Goal: Task Accomplishment & Management: Manage account settings

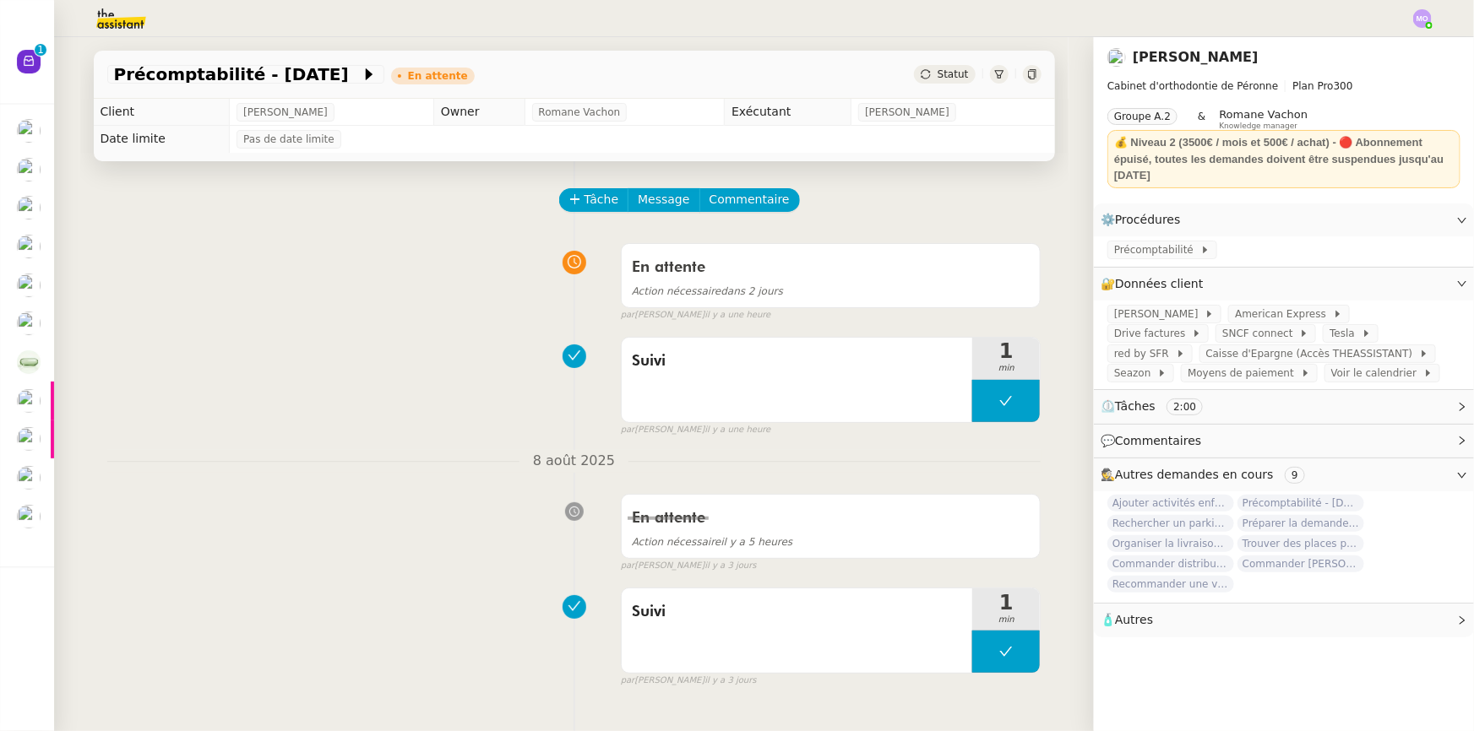
click at [486, 311] on div "En attente Action nécessaire dans 2 jours false par [PERSON_NAME] il y a une he…" at bounding box center [574, 279] width 934 height 87
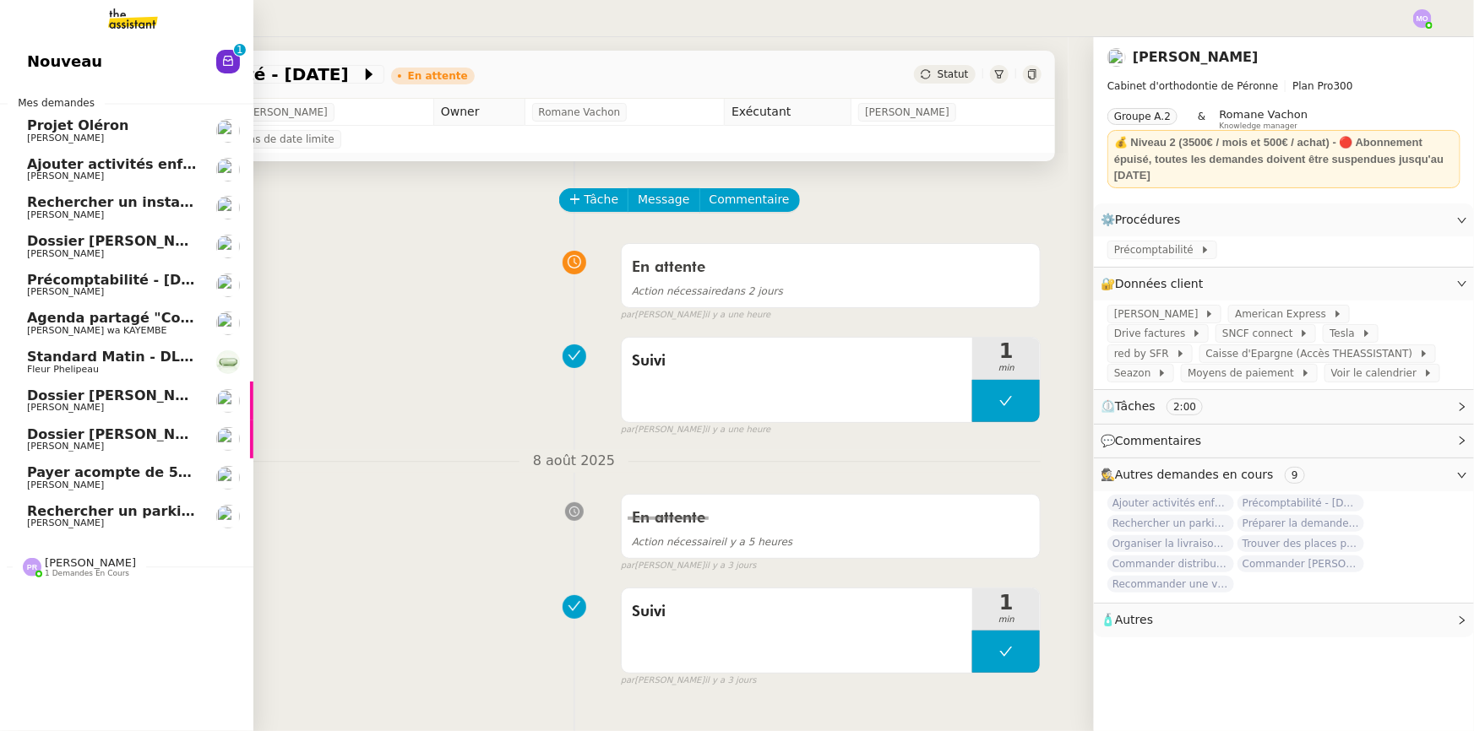
click at [113, 523] on span "[PERSON_NAME]" at bounding box center [112, 524] width 171 height 10
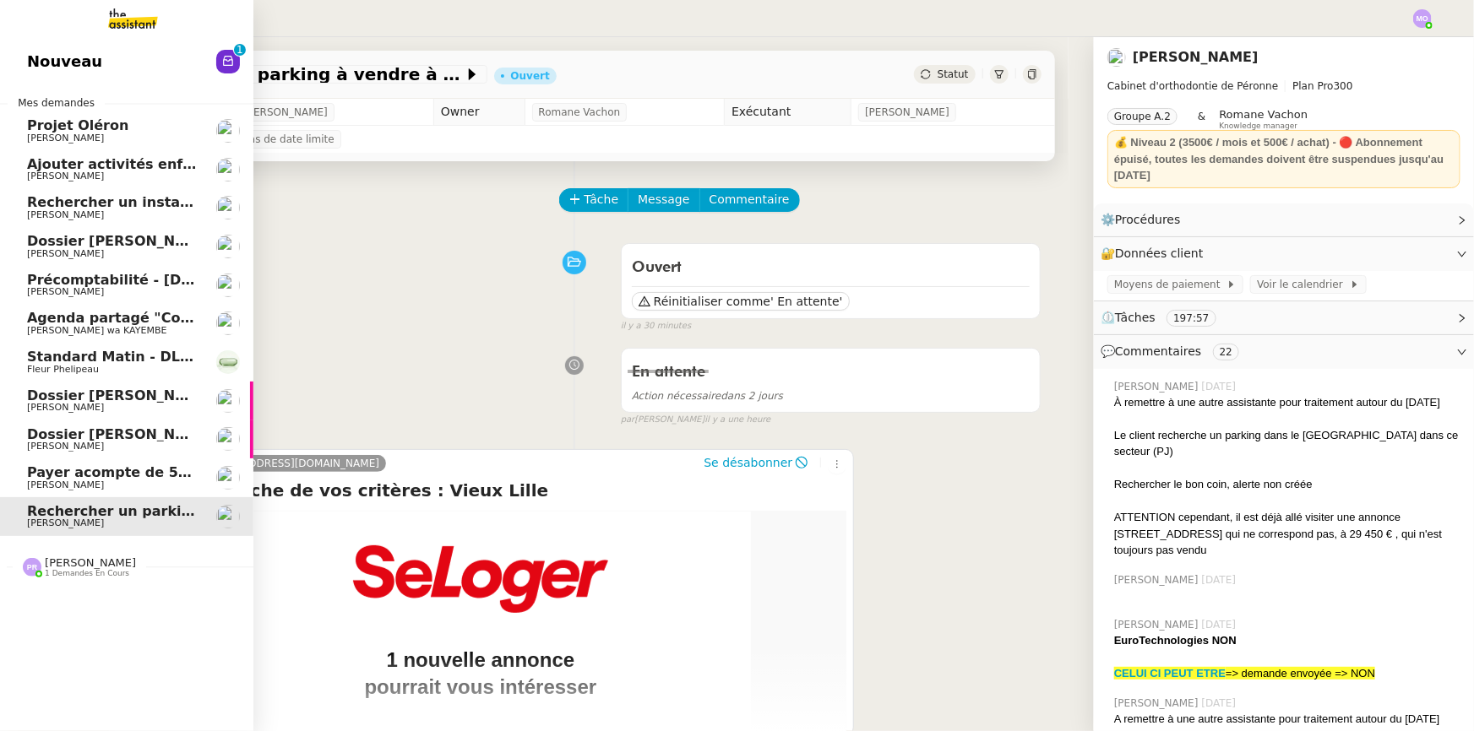
click at [131, 139] on span "[PERSON_NAME]" at bounding box center [112, 138] width 171 height 10
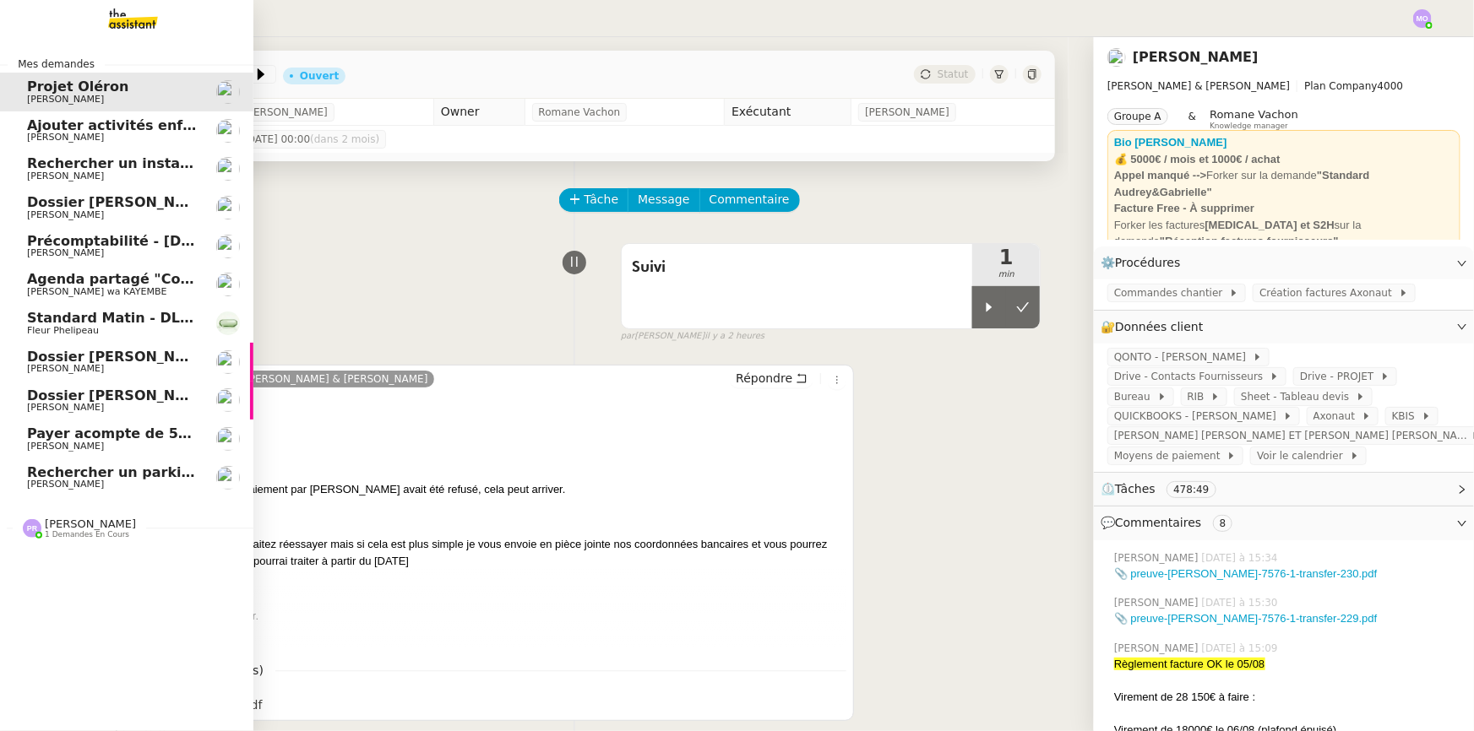
click at [82, 523] on span "[PERSON_NAME]" at bounding box center [90, 524] width 91 height 13
click at [150, 589] on div "Mes demandes Projet [PERSON_NAME] Ajouter activités enfant au document [PERSON_…" at bounding box center [126, 384] width 253 height 694
click at [109, 442] on span "[PERSON_NAME]" at bounding box center [112, 447] width 171 height 10
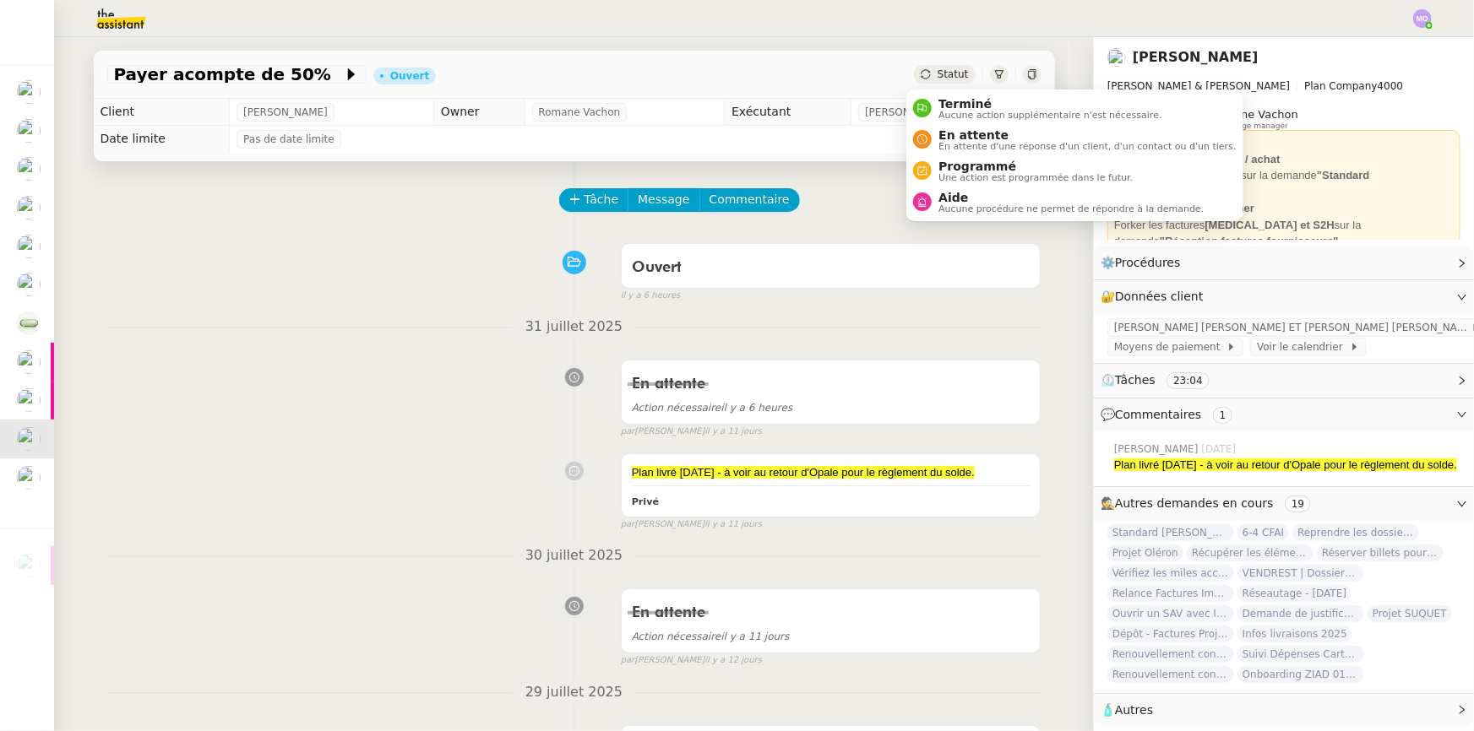
click at [942, 75] on span "Statut" at bounding box center [952, 74] width 31 height 12
click at [965, 128] on span "En attente" at bounding box center [1086, 135] width 297 height 14
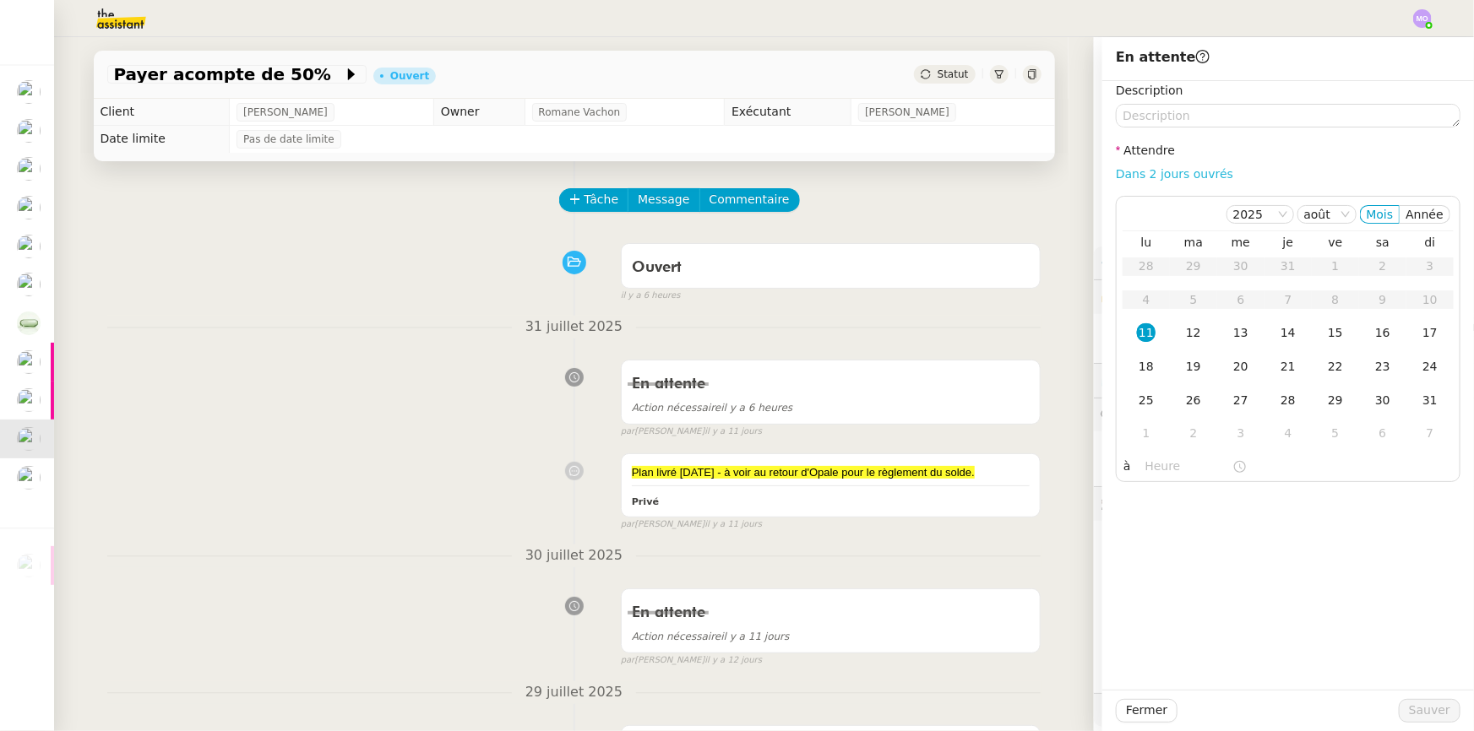
click at [1128, 167] on link "Dans 2 jours ouvrés" at bounding box center [1174, 174] width 117 height 14
type input "07:00"
drag, startPoint x: 1182, startPoint y: 340, endPoint x: 1212, endPoint y: 418, distance: 83.4
click at [1184, 340] on div "12" at bounding box center [1193, 332] width 19 height 19
click at [1409, 711] on span "Sauver" at bounding box center [1429, 710] width 41 height 19
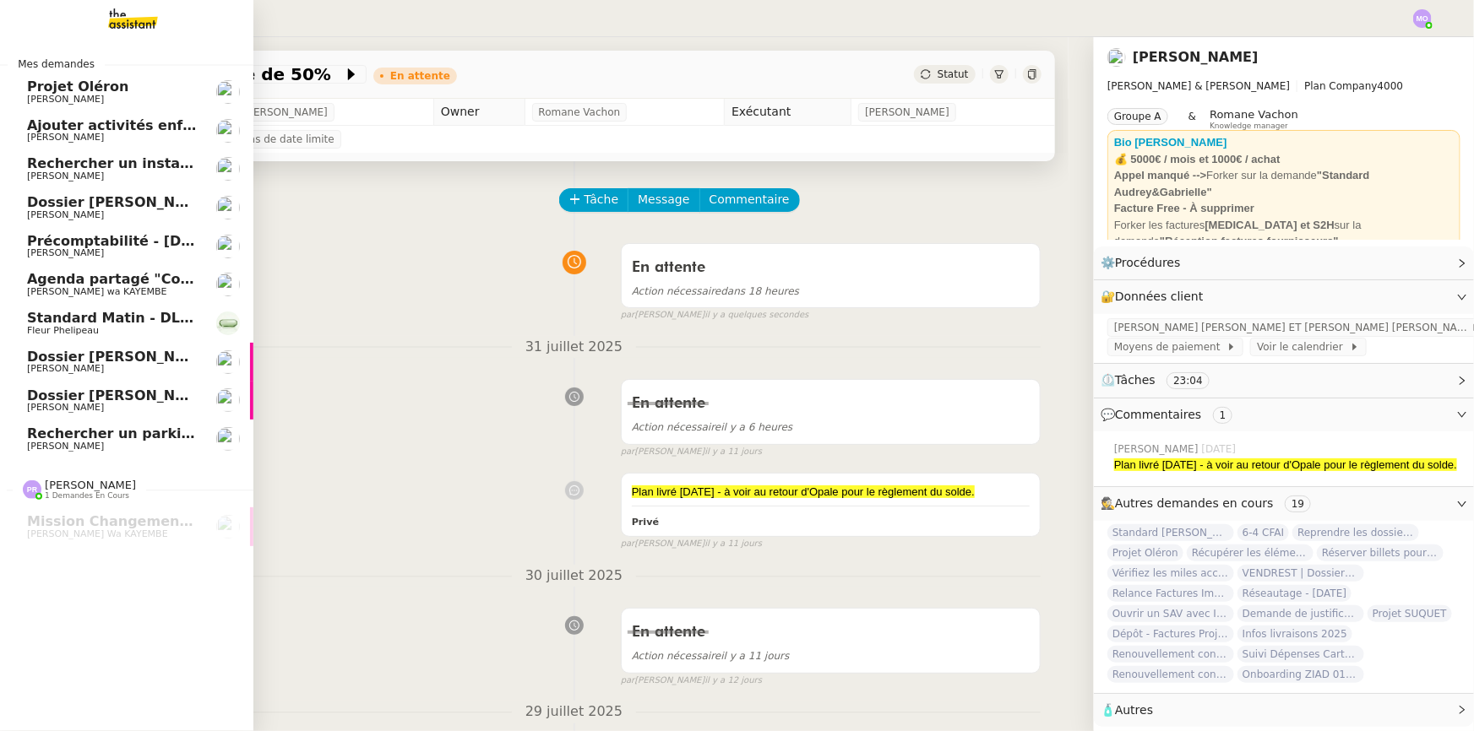
click at [124, 406] on span "[PERSON_NAME]" at bounding box center [112, 408] width 171 height 10
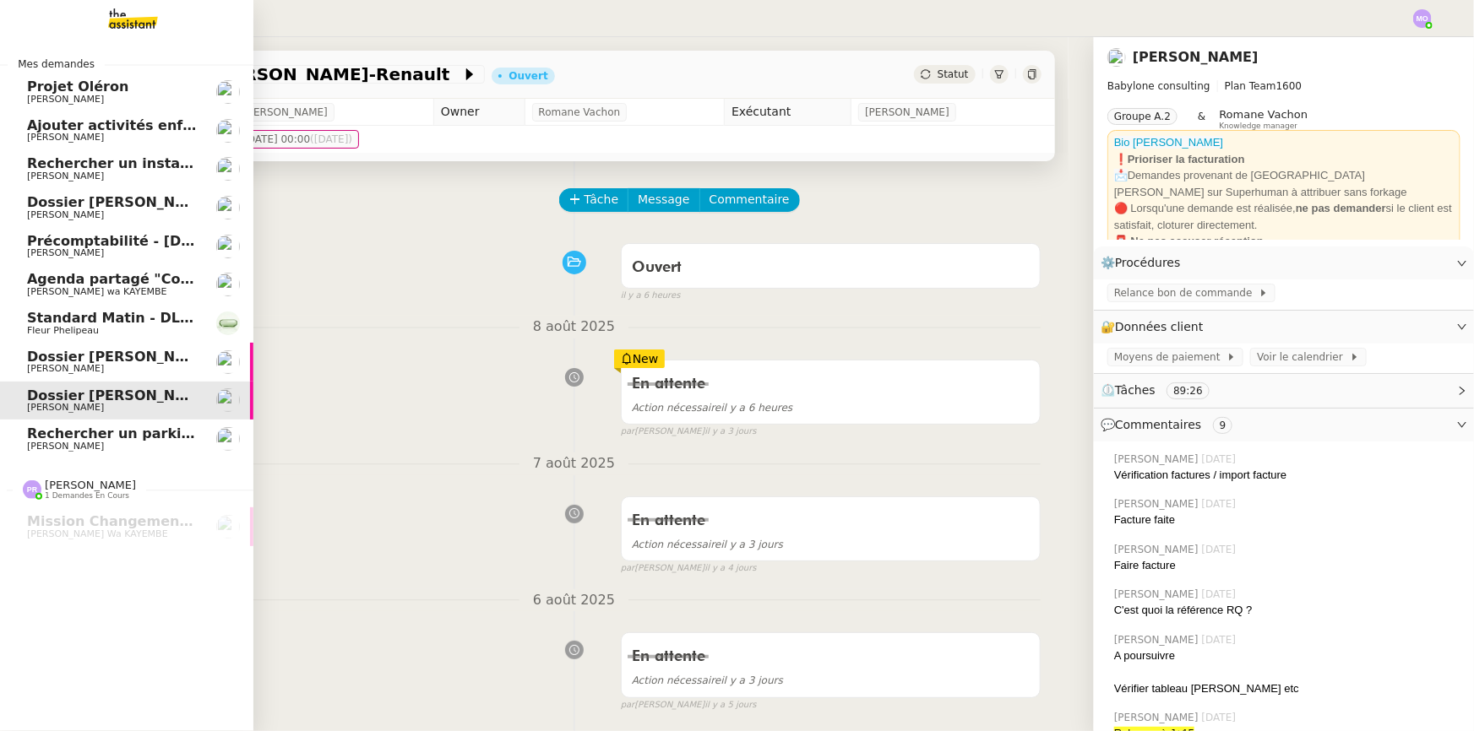
click at [118, 238] on span "Précomptabilité - [DATE]" at bounding box center [121, 241] width 188 height 16
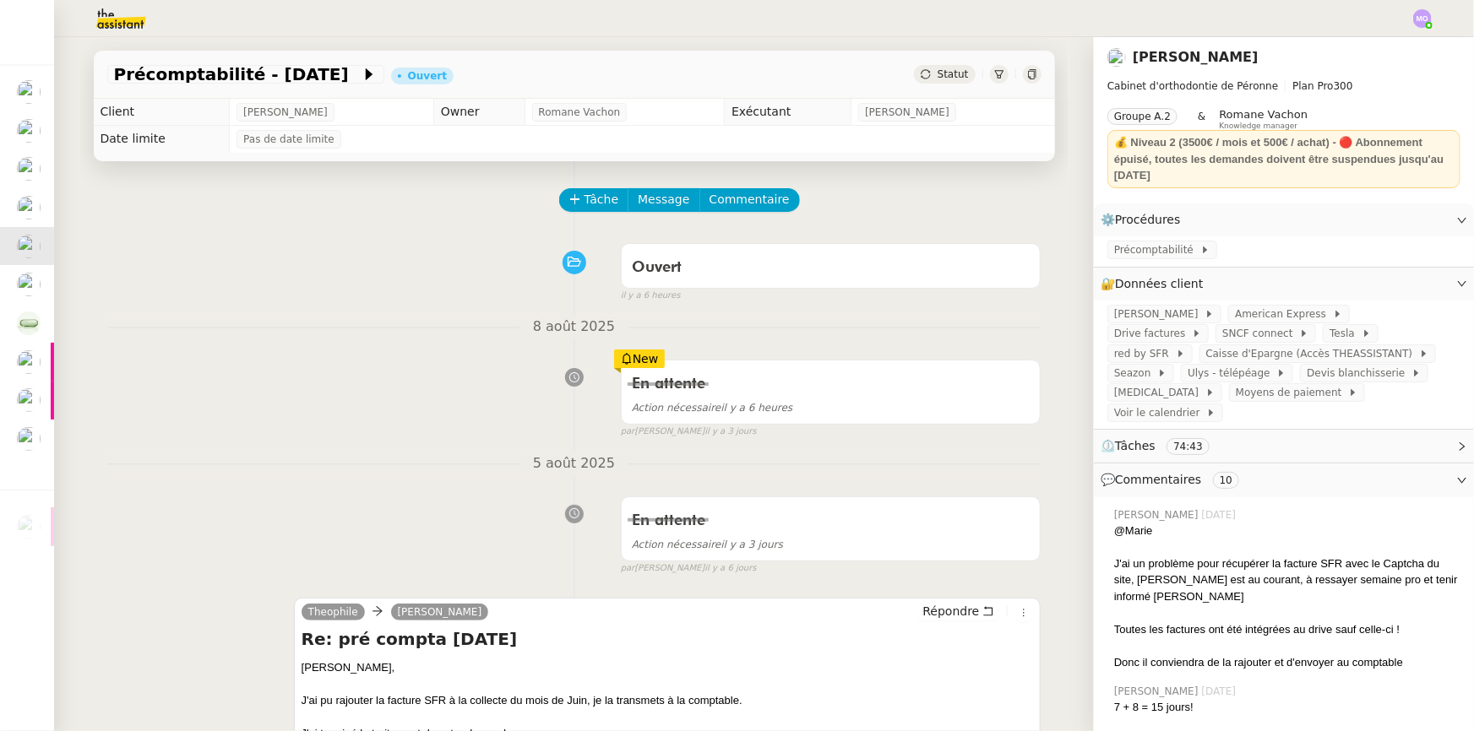
drag, startPoint x: 608, startPoint y: 291, endPoint x: 439, endPoint y: 245, distance: 175.0
click at [437, 252] on div "Ouvert false il y a 6 heures" at bounding box center [574, 270] width 934 height 68
click at [946, 83] on div "Statut" at bounding box center [944, 74] width 61 height 19
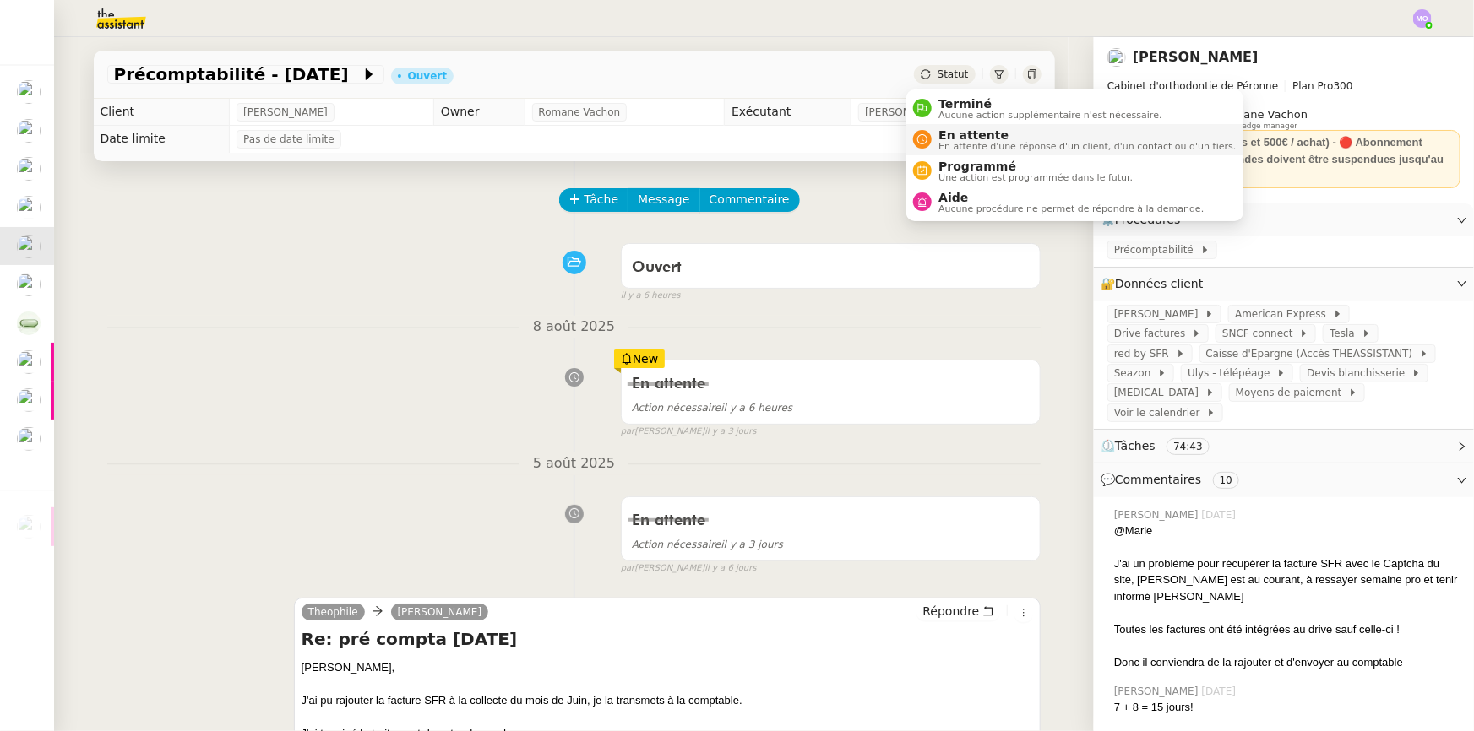
click at [957, 135] on span "En attente" at bounding box center [1086, 135] width 297 height 14
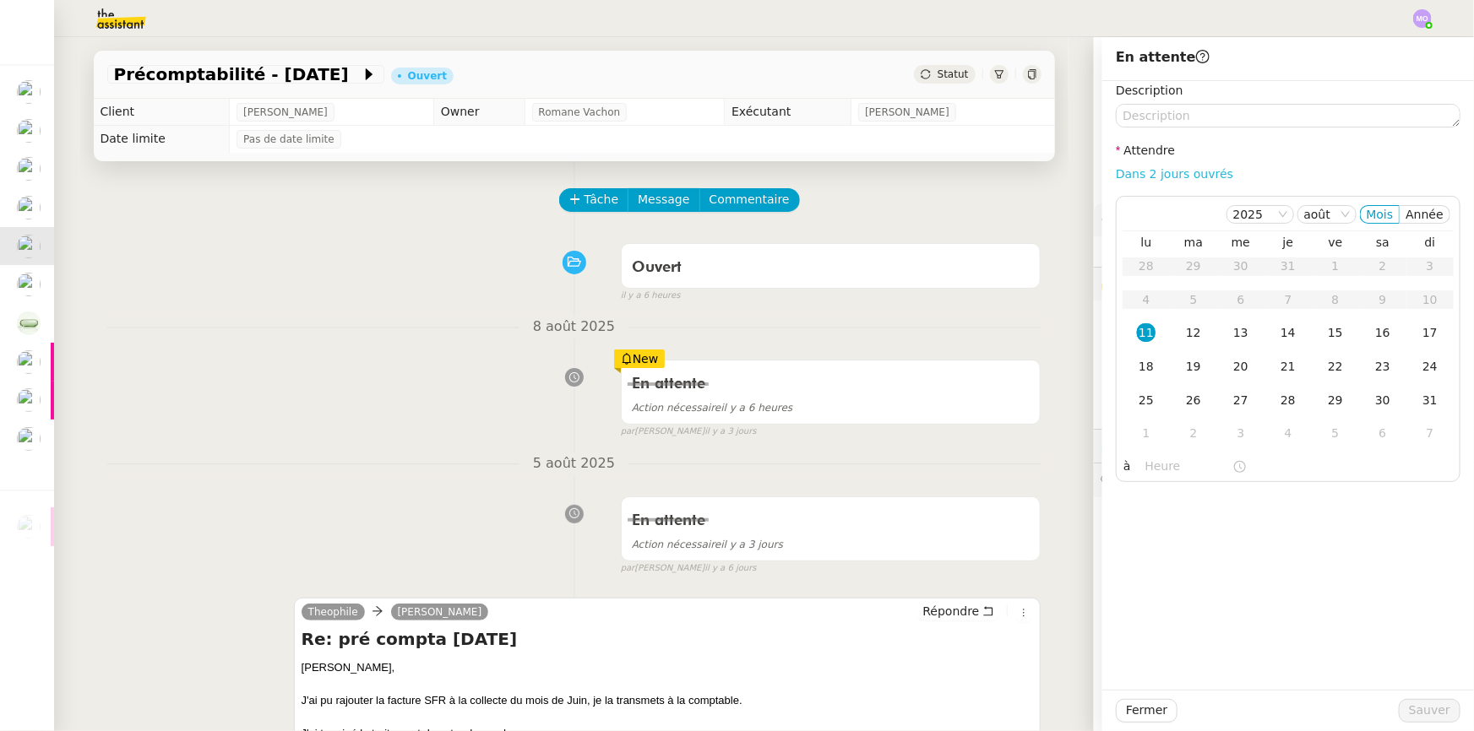
click at [1157, 178] on link "Dans 2 jours ouvrés" at bounding box center [1174, 174] width 117 height 14
type input "07:00"
click at [1184, 340] on div "12" at bounding box center [1193, 332] width 19 height 19
click at [1416, 712] on span "Sauver" at bounding box center [1429, 710] width 41 height 19
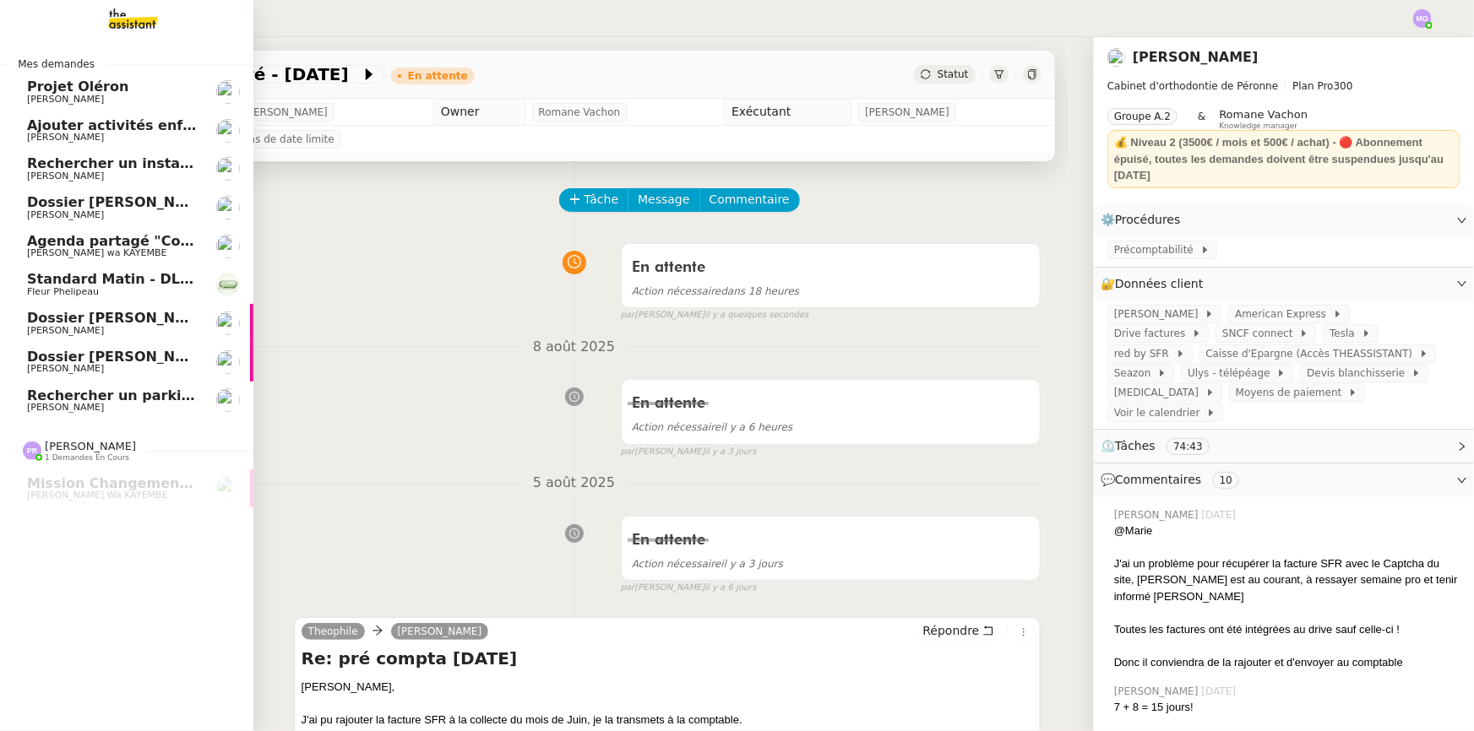
click at [130, 201] on span "Dossier [PERSON_NAME]" at bounding box center [120, 202] width 187 height 16
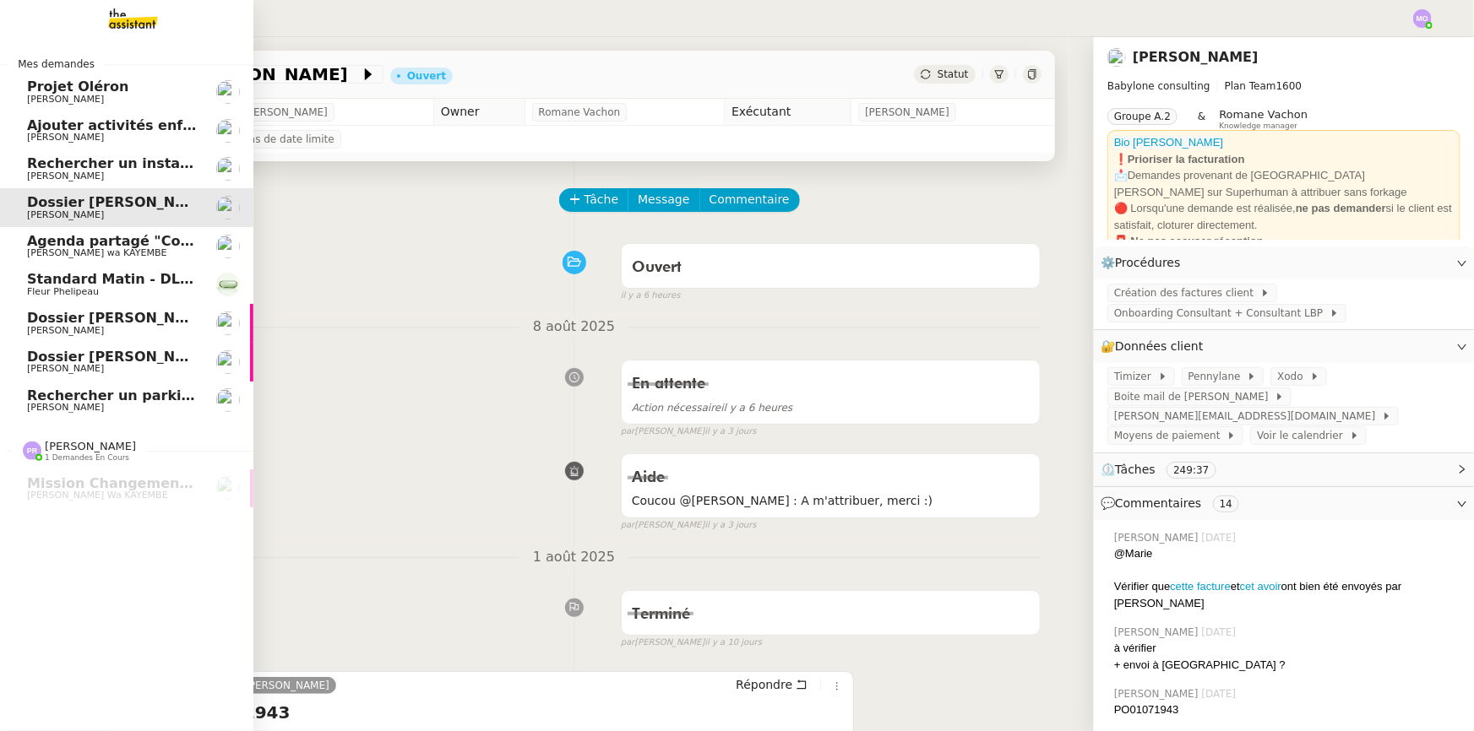
click at [137, 169] on span "Rechercher un installateur de porte blindée" at bounding box center [194, 163] width 334 height 16
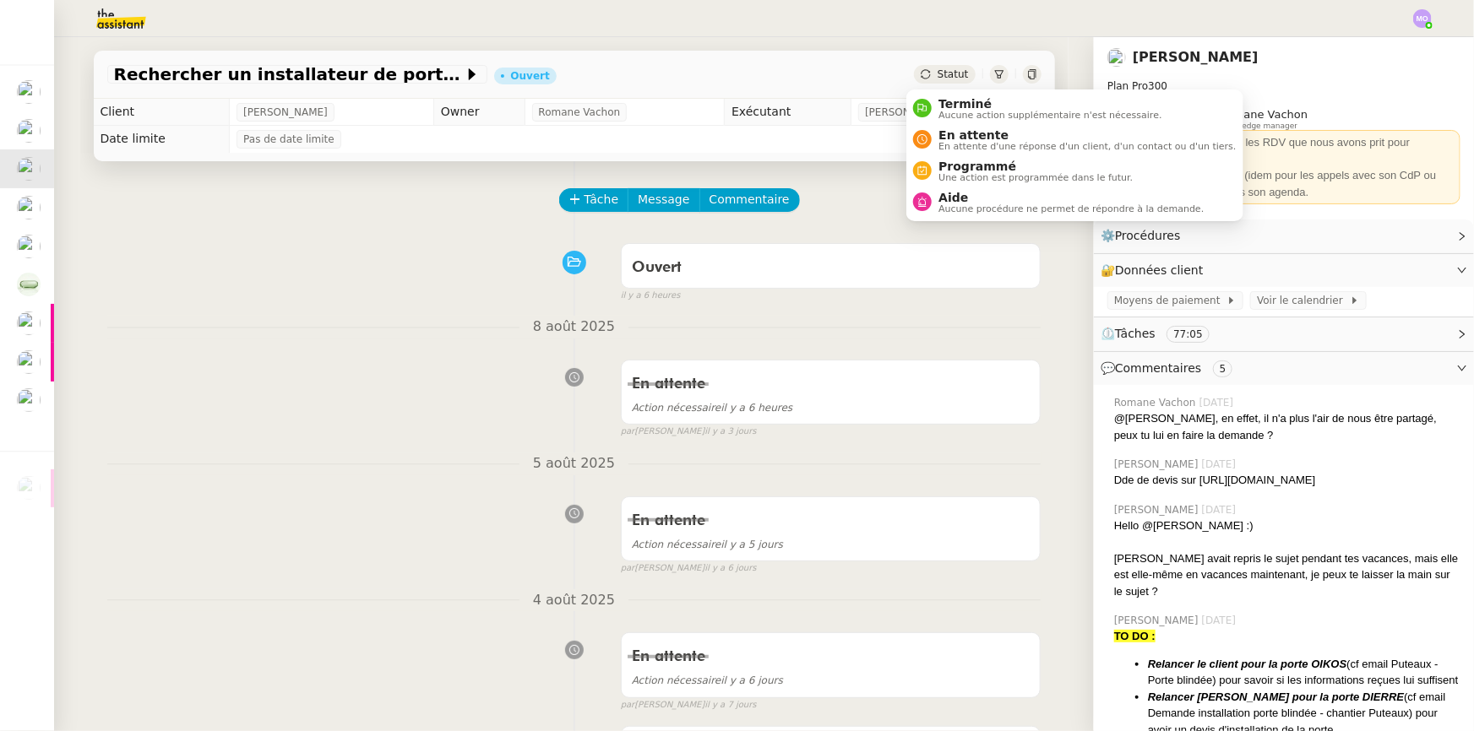
click at [937, 73] on span "Statut" at bounding box center [952, 74] width 31 height 12
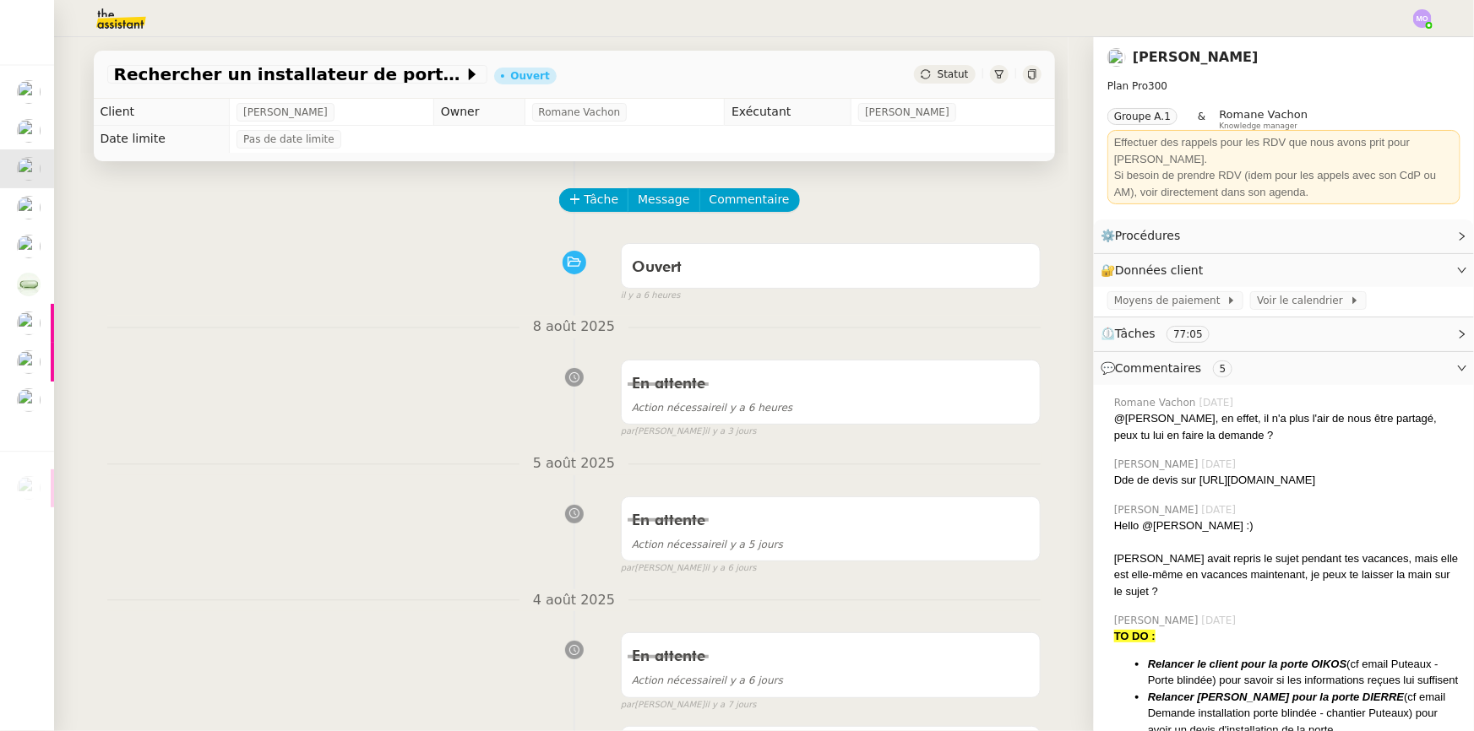
drag, startPoint x: 143, startPoint y: 205, endPoint x: 47, endPoint y: 166, distance: 103.0
click at [142, 205] on div "Tâche Message Commentaire" at bounding box center [574, 208] width 934 height 41
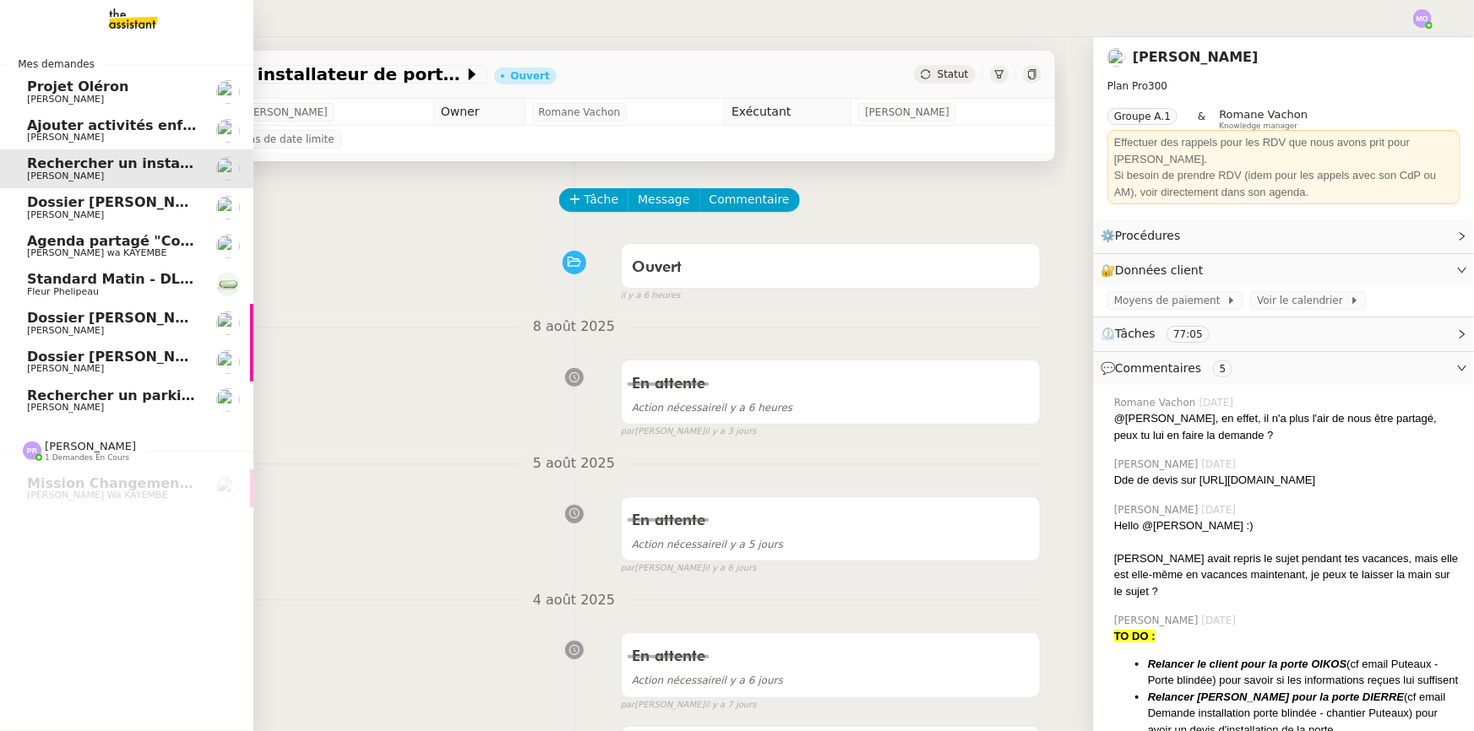
click at [75, 128] on span "Ajouter activités enfant au document" at bounding box center [169, 125] width 285 height 16
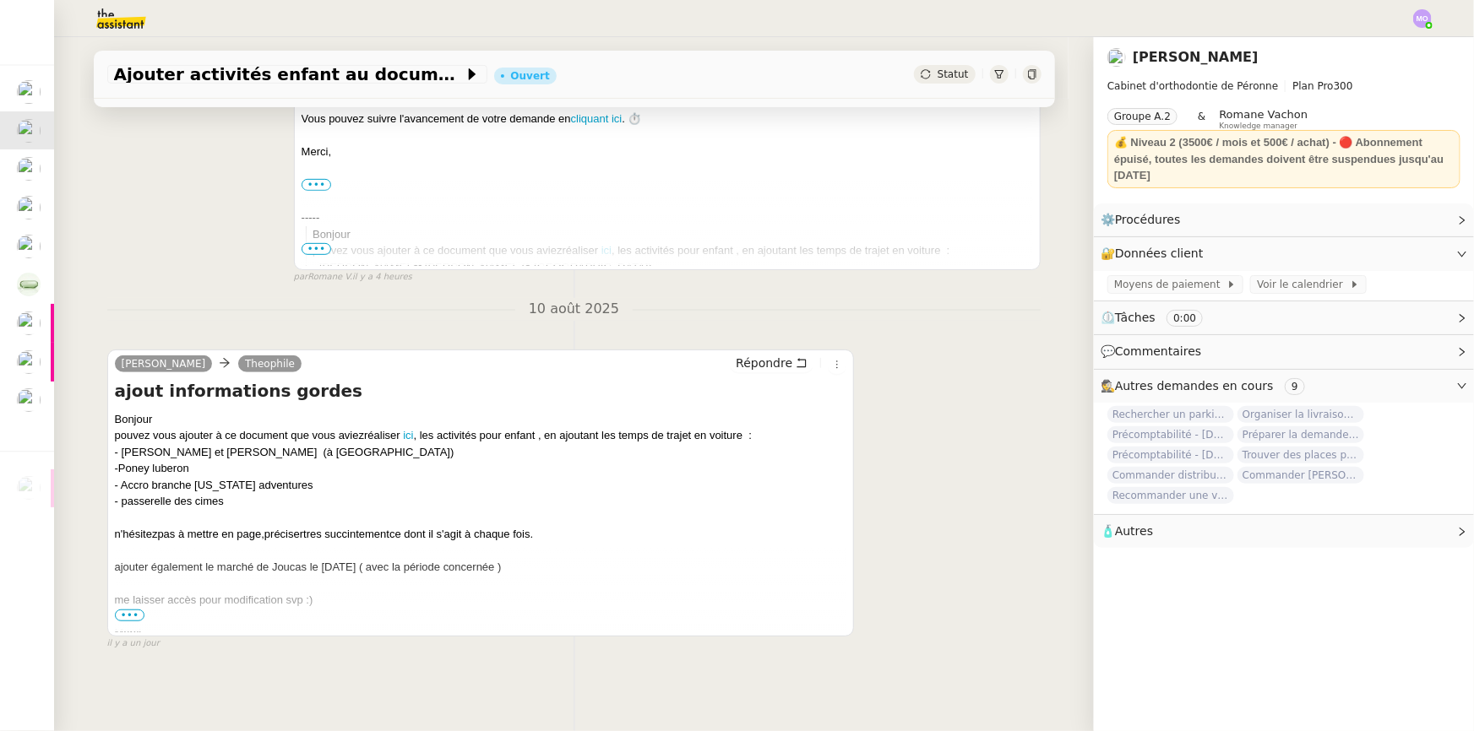
scroll to position [351, 0]
click at [125, 610] on span "•••" at bounding box center [130, 616] width 30 height 12
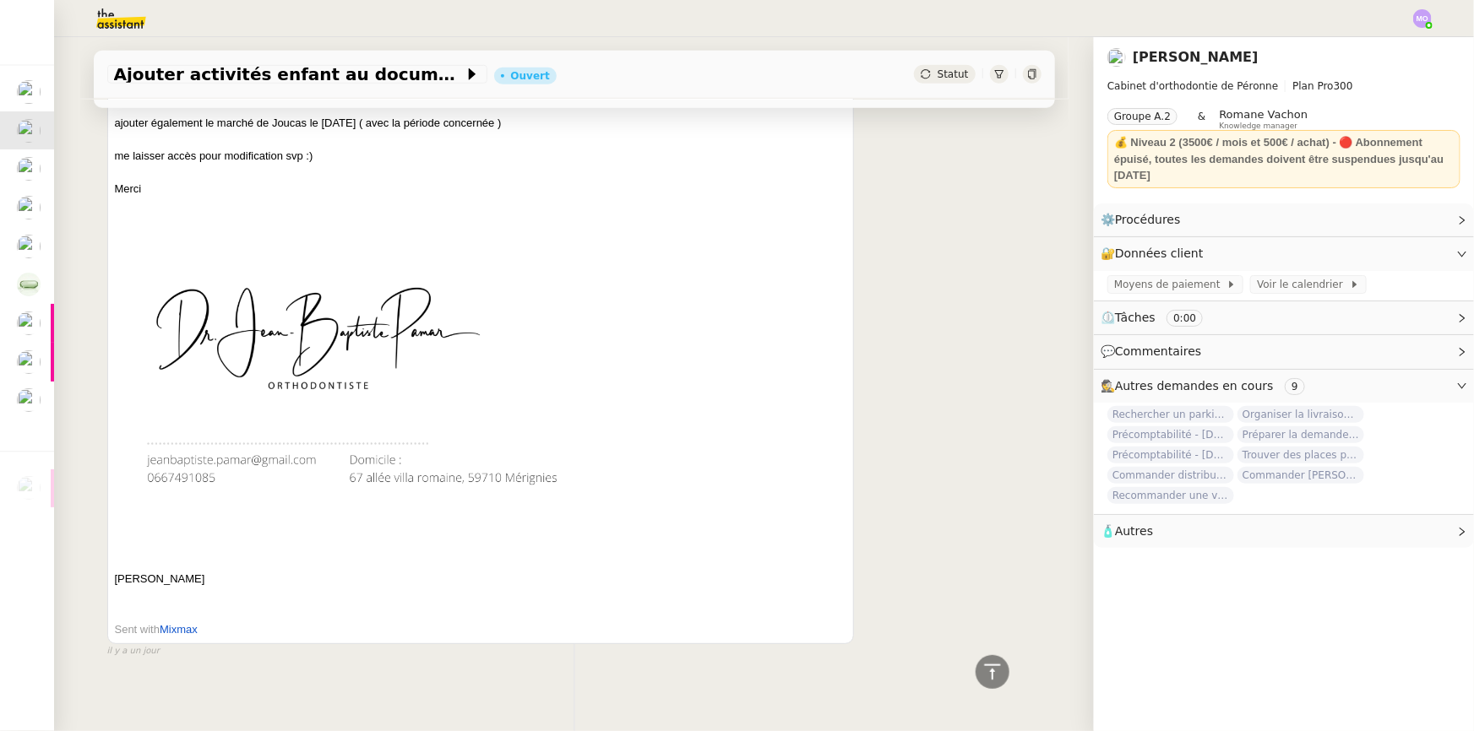
scroll to position [802, 0]
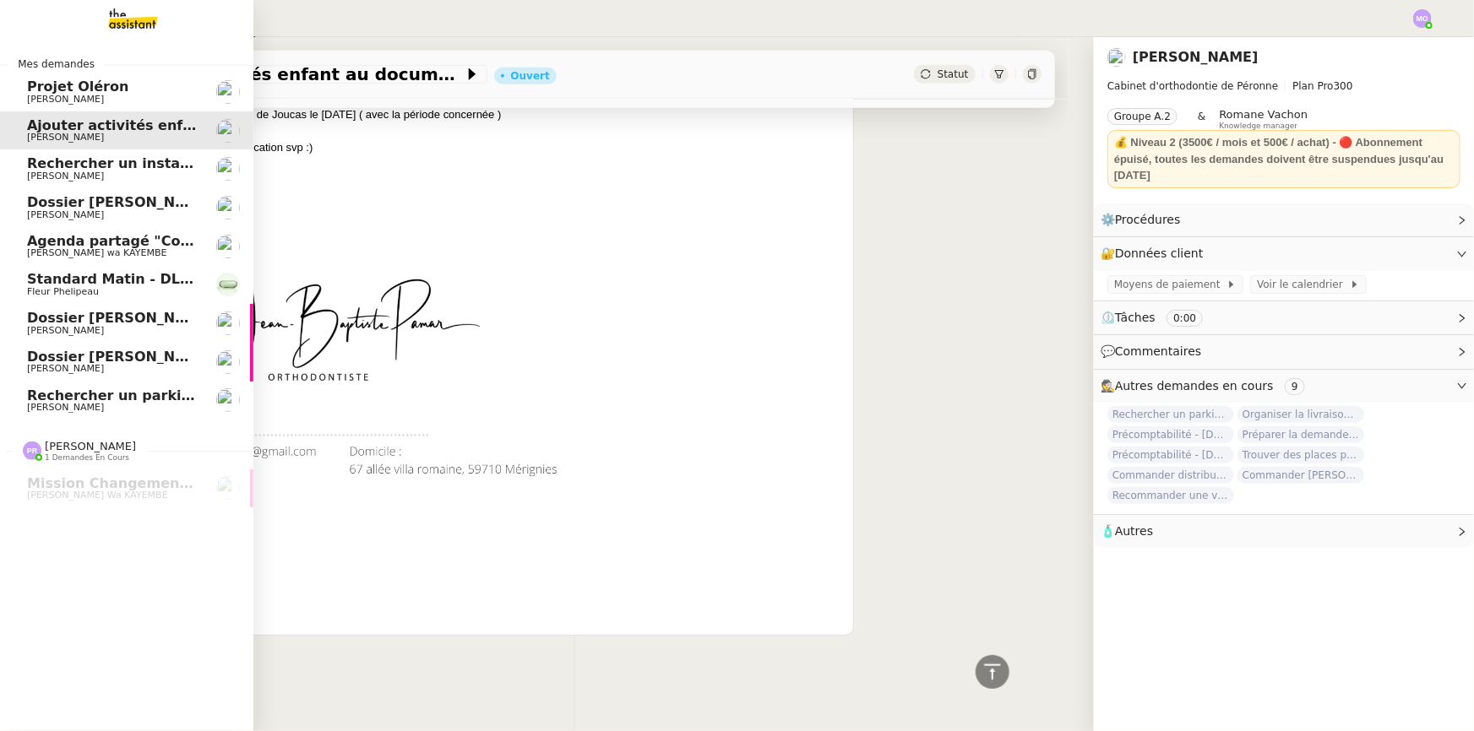
click at [101, 97] on span "[PERSON_NAME]" at bounding box center [112, 100] width 171 height 10
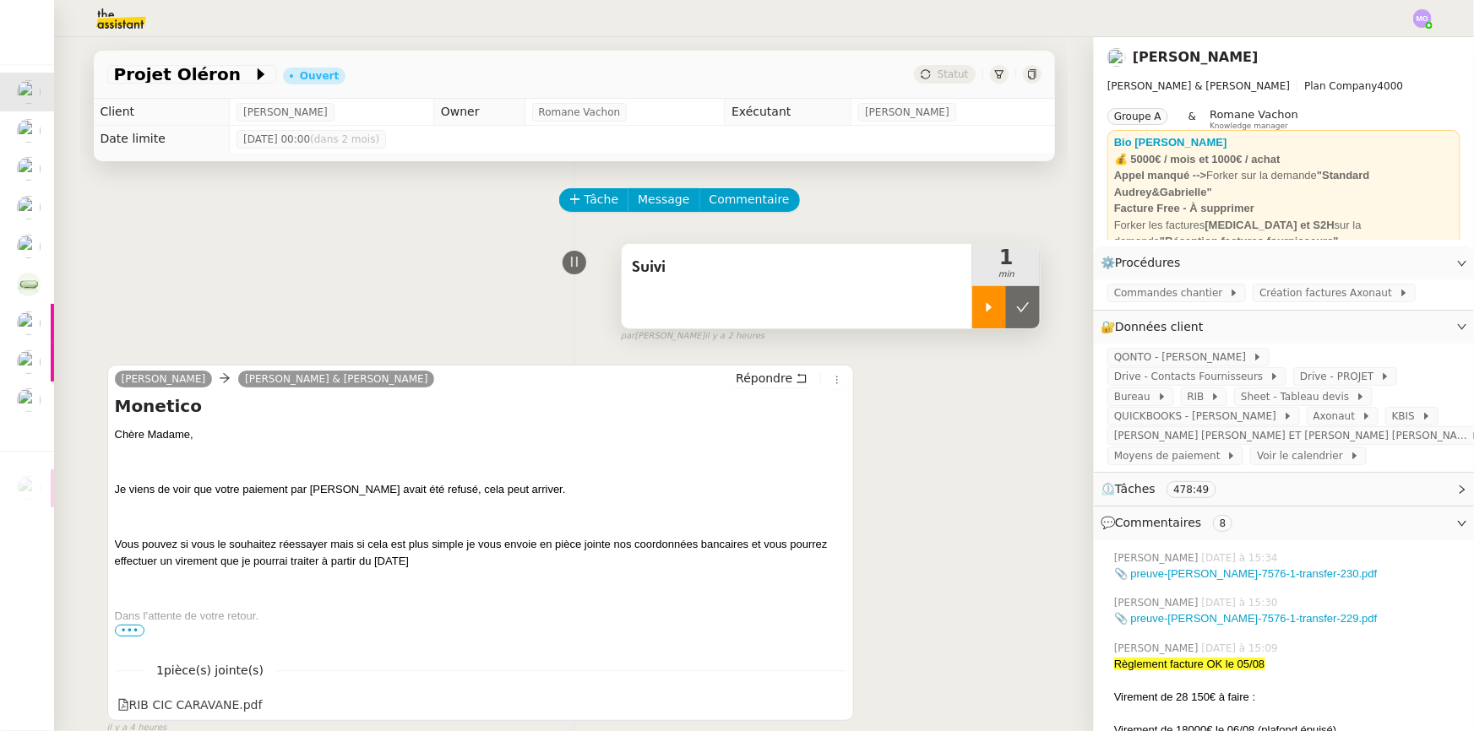
click at [986, 310] on icon at bounding box center [989, 306] width 6 height 9
click at [751, 207] on span "Commentaire" at bounding box center [749, 199] width 80 height 19
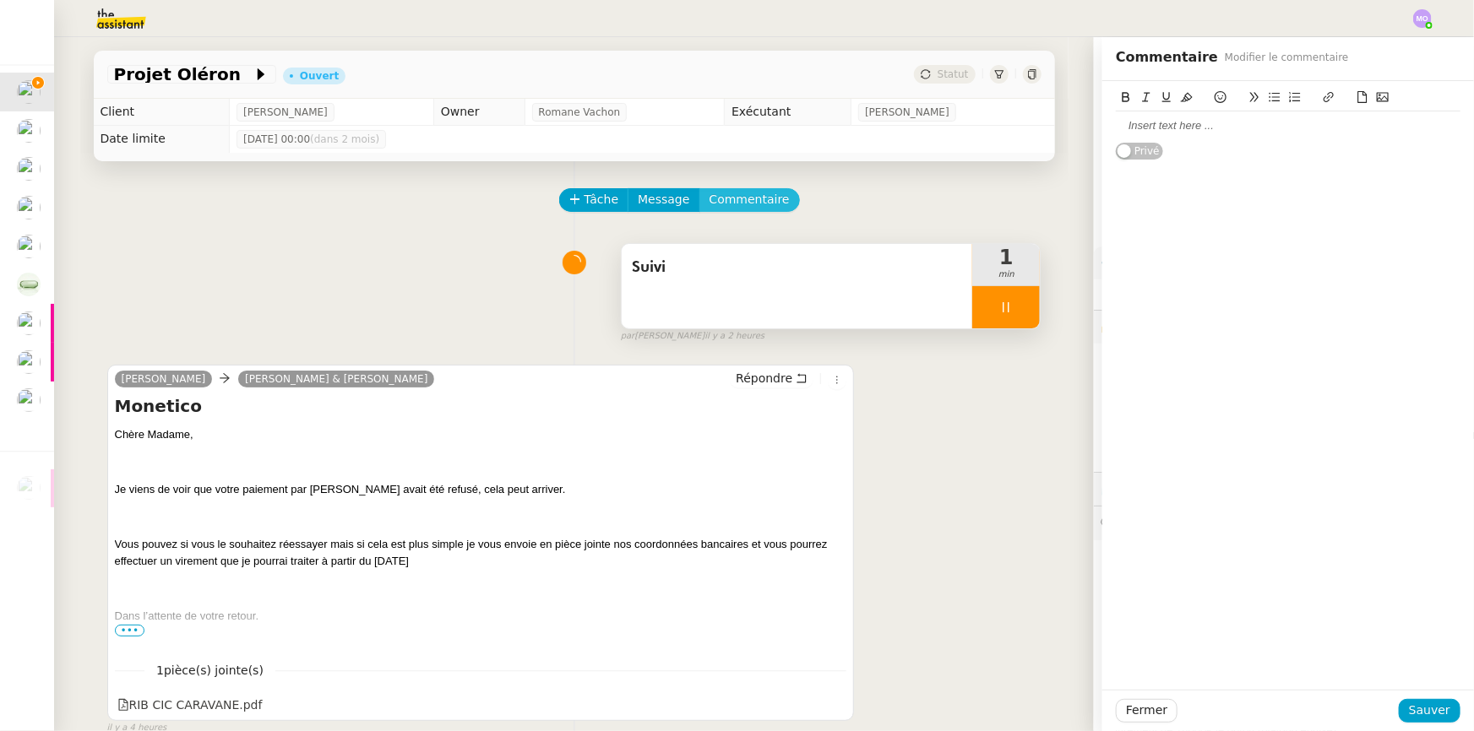
click at [699, 188] on button "Commentaire" at bounding box center [749, 200] width 101 height 24
click at [1161, 132] on div at bounding box center [1288, 125] width 345 height 15
click at [1161, 132] on div "Vérifier si règlement bien reçu par [PERSON_NAME]" at bounding box center [1288, 125] width 345 height 15
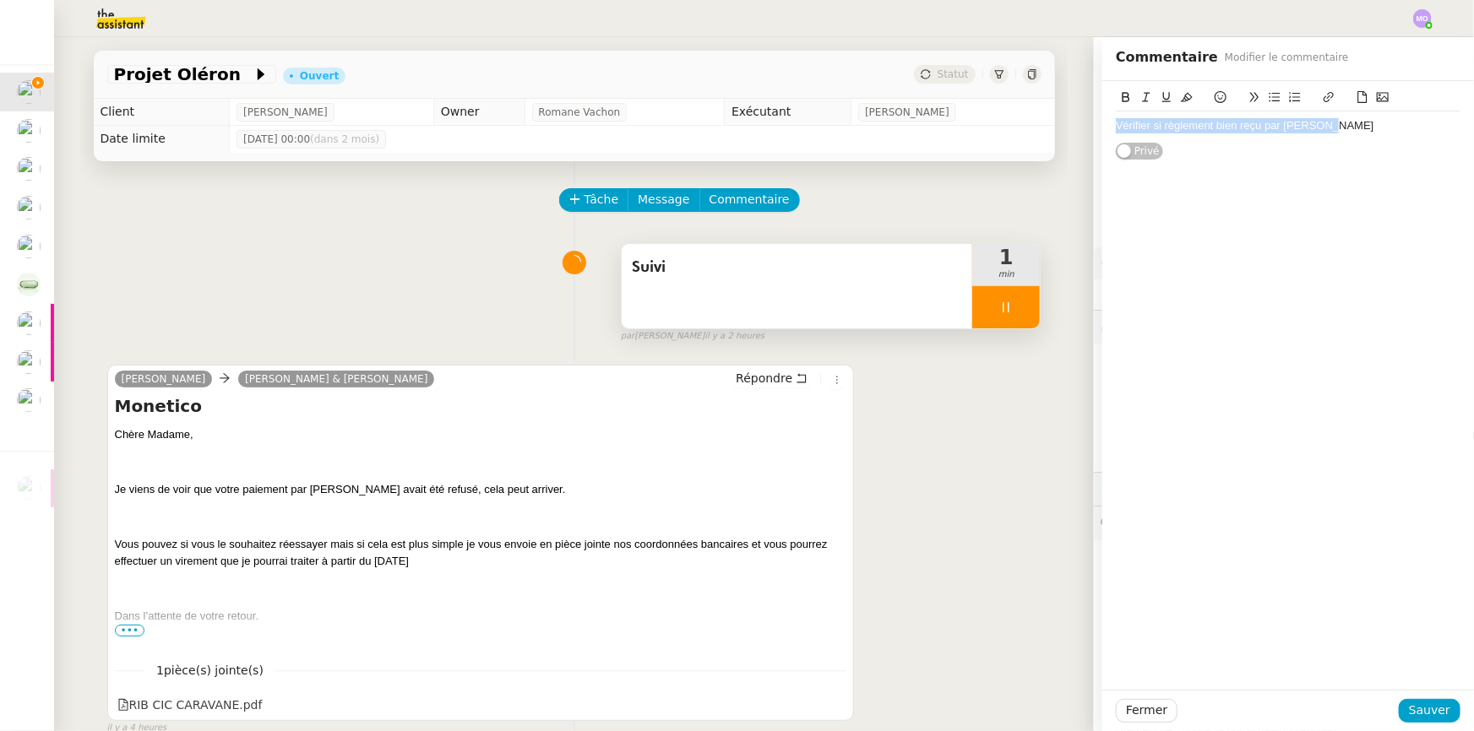
click at [1181, 102] on icon at bounding box center [1187, 97] width 12 height 12
click at [1182, 215] on div "Vérifier si règlement bien reçu par [PERSON_NAME]" at bounding box center [1288, 385] width 372 height 609
click at [1413, 702] on span "Sauver" at bounding box center [1429, 710] width 41 height 19
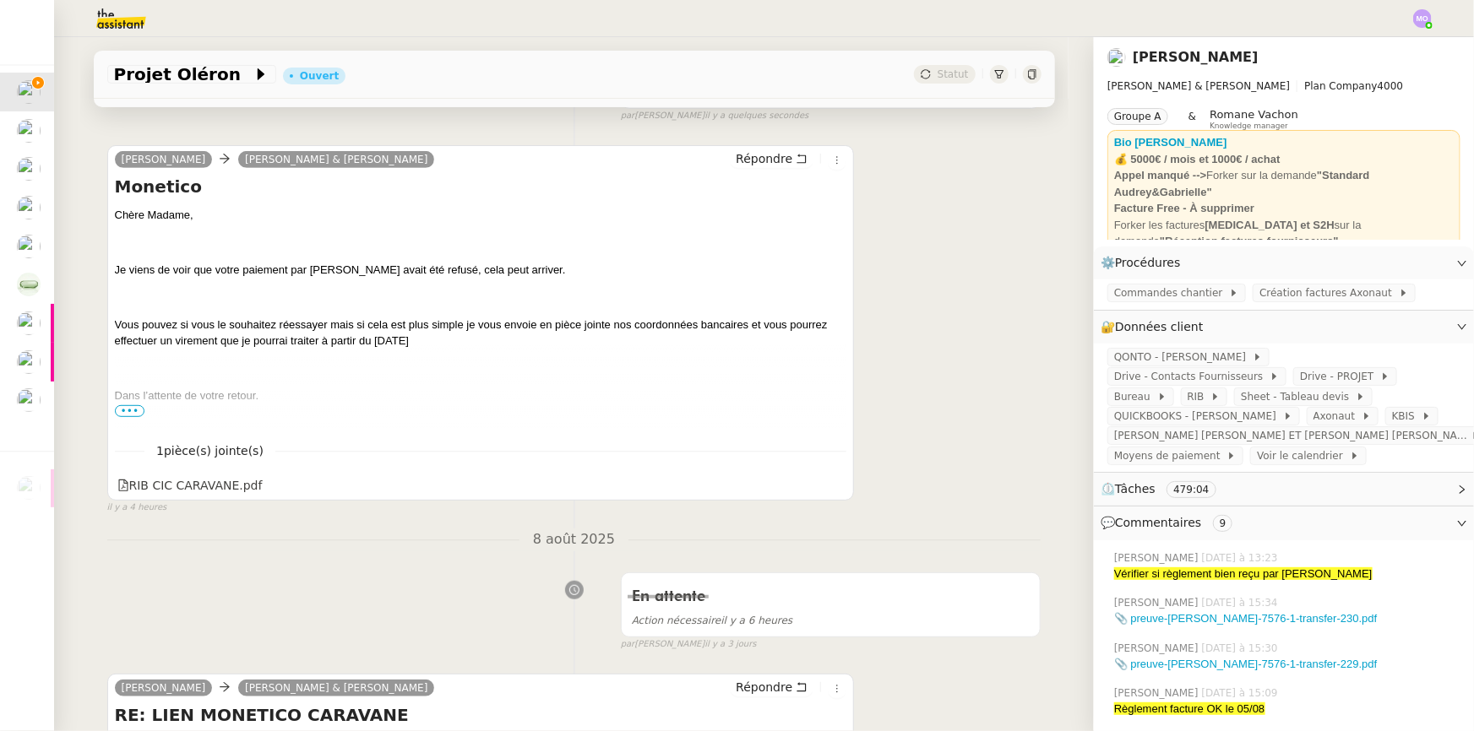
scroll to position [307, 0]
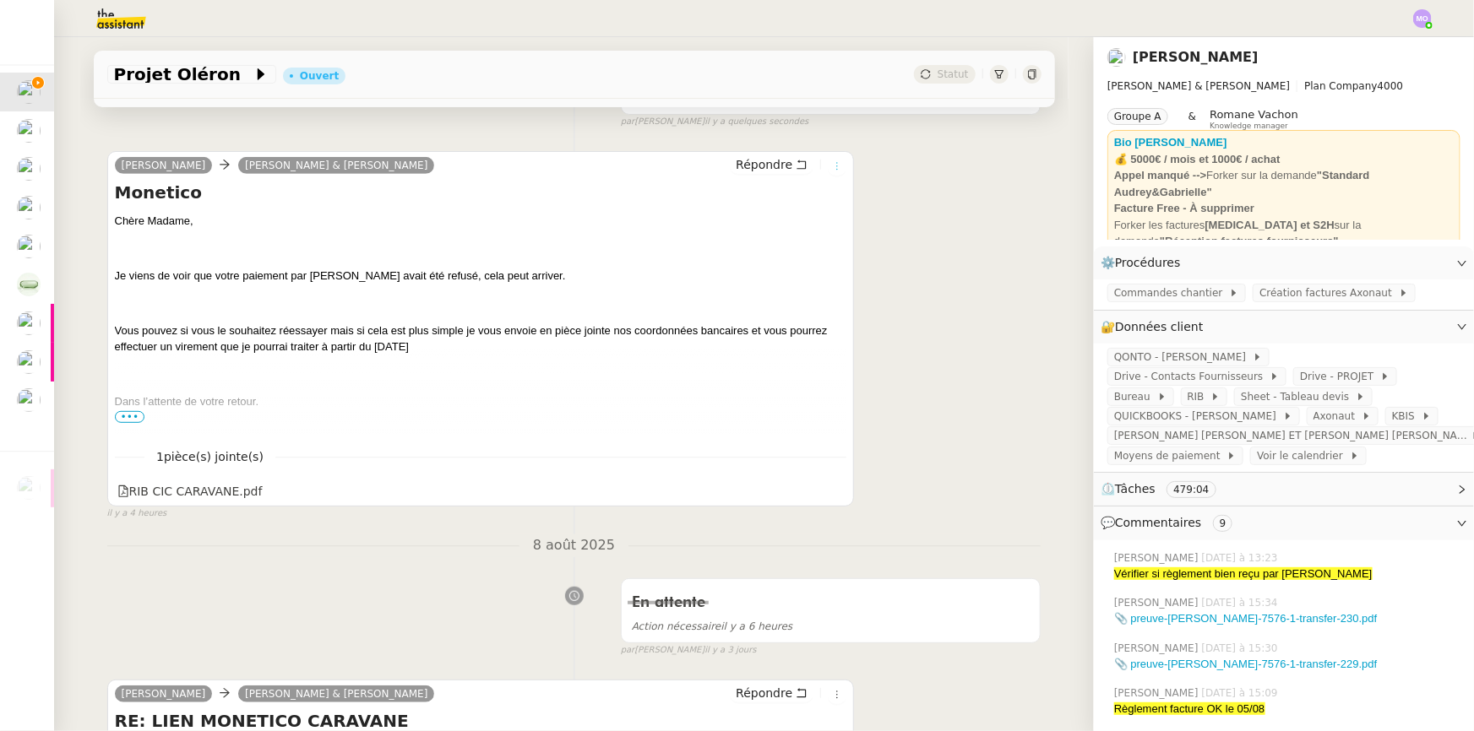
click at [832, 169] on icon at bounding box center [837, 166] width 10 height 10
click at [896, 145] on div "[PERSON_NAME] [PERSON_NAME] & [PERSON_NAME] [PERSON_NAME] [PERSON_NAME], Je vie…" at bounding box center [574, 328] width 934 height 385
click at [171, 138] on div "[EMAIL_ADDRESS][DOMAIN_NAME]" at bounding box center [211, 132] width 220 height 30
click at [153, 128] on div "[EMAIL_ADDRESS][DOMAIN_NAME]" at bounding box center [211, 132] width 220 height 30
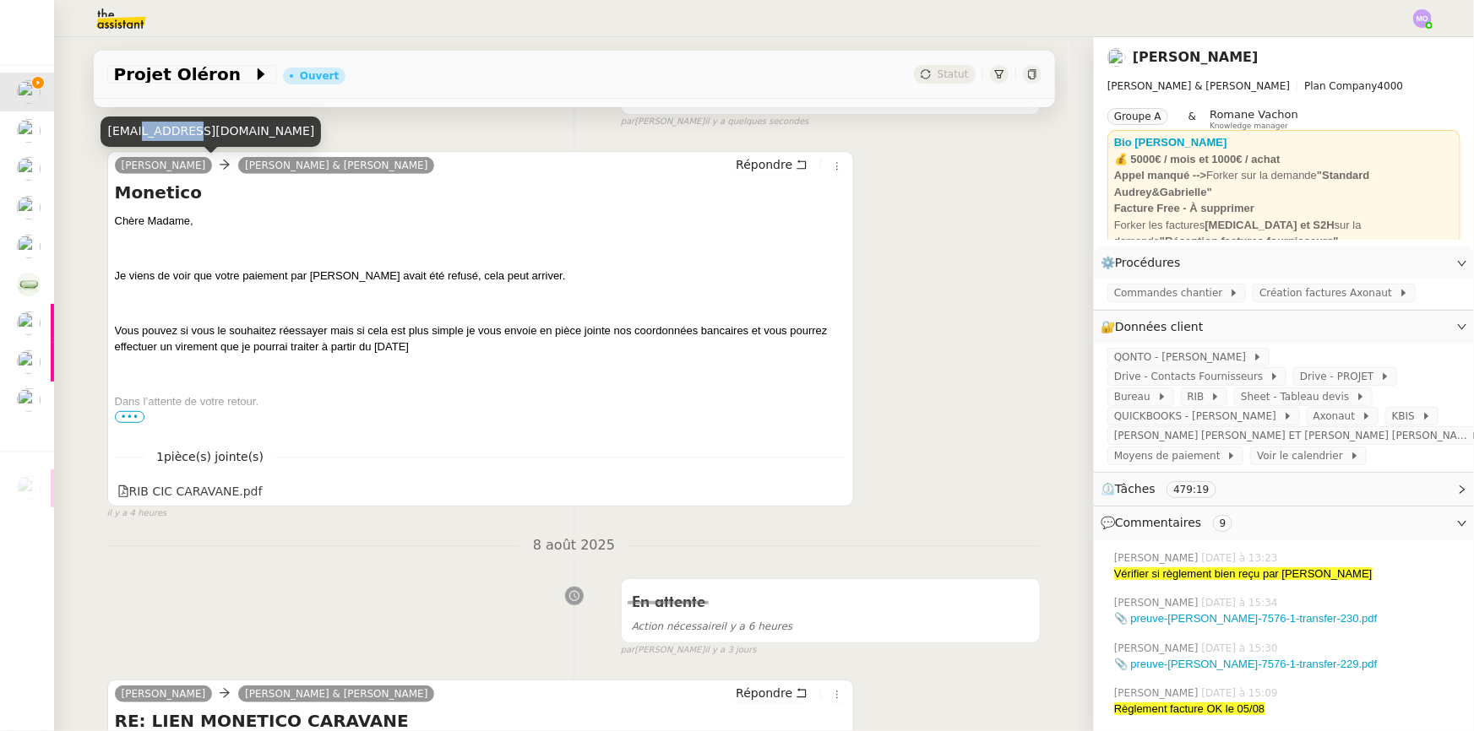
click at [153, 128] on div "[EMAIL_ADDRESS][DOMAIN_NAME]" at bounding box center [211, 132] width 220 height 30
click at [832, 163] on icon at bounding box center [837, 166] width 10 height 10
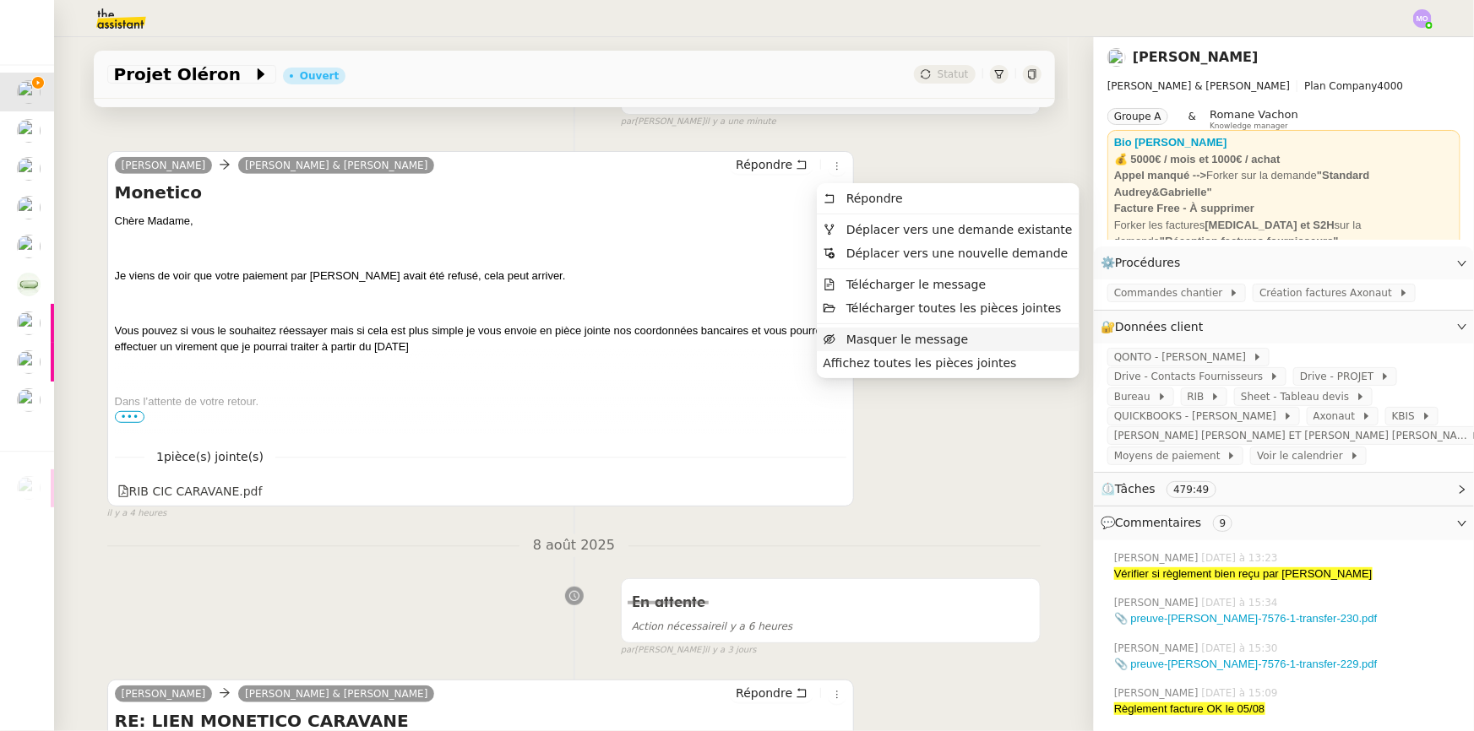
click at [878, 336] on span "Masquer le message" at bounding box center [907, 340] width 122 height 14
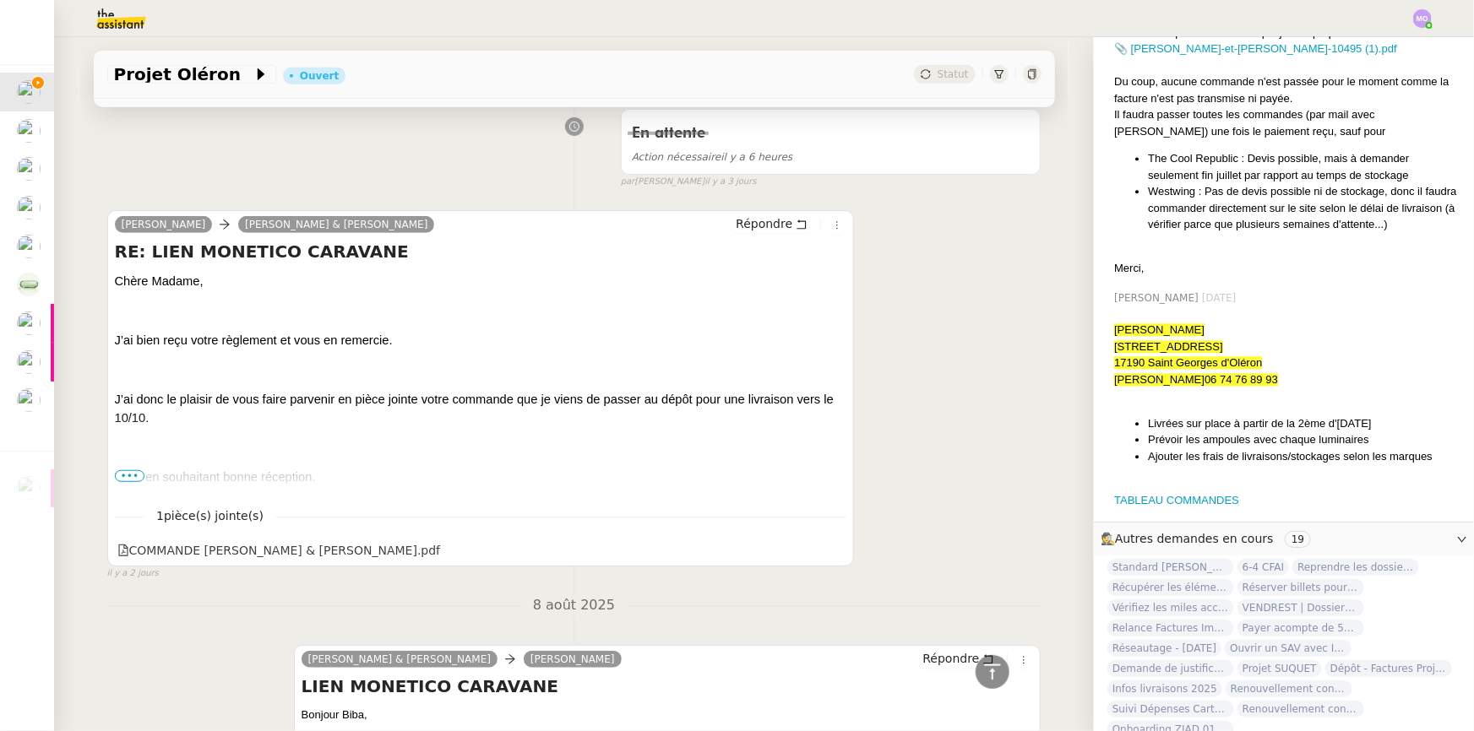
scroll to position [1970, 0]
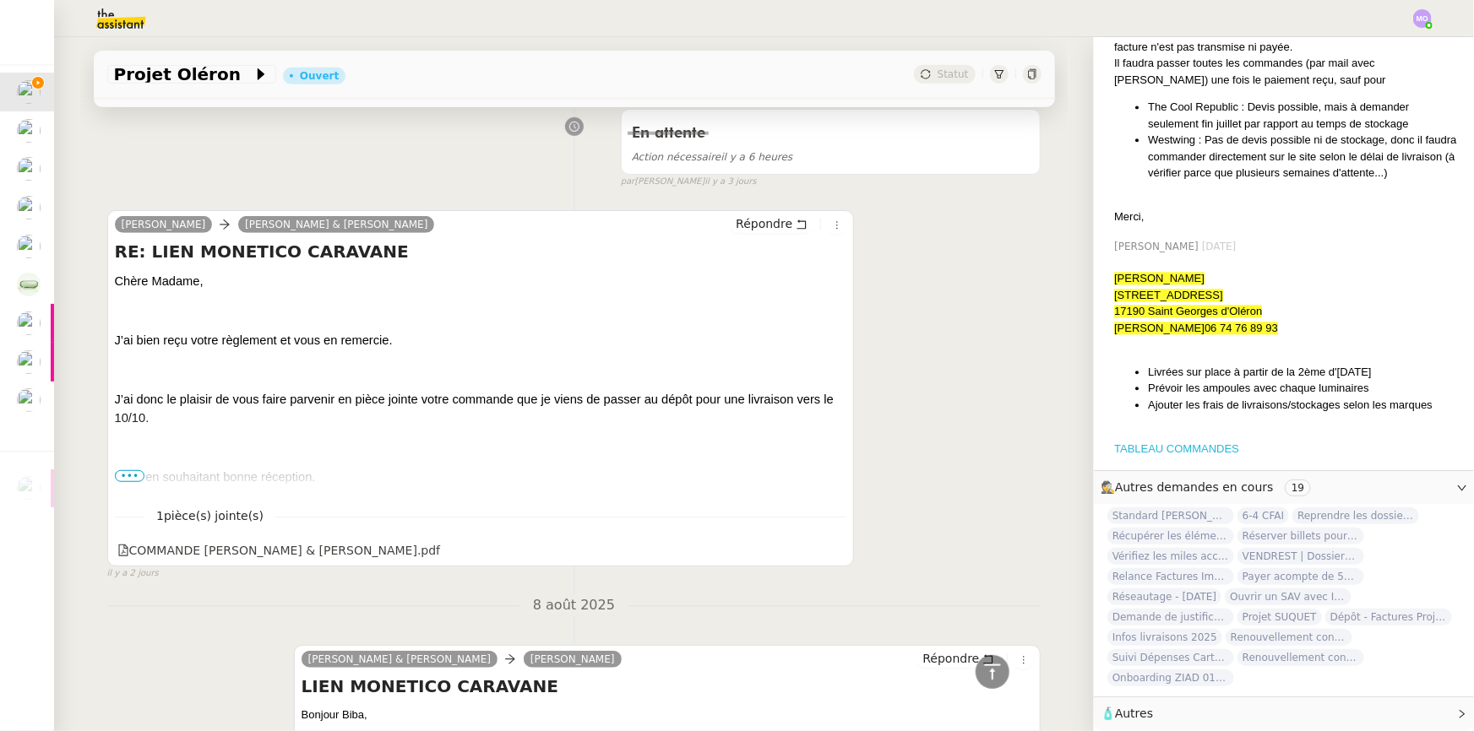
click at [1145, 443] on link "TABLEAU COMMANDES" at bounding box center [1176, 449] width 125 height 13
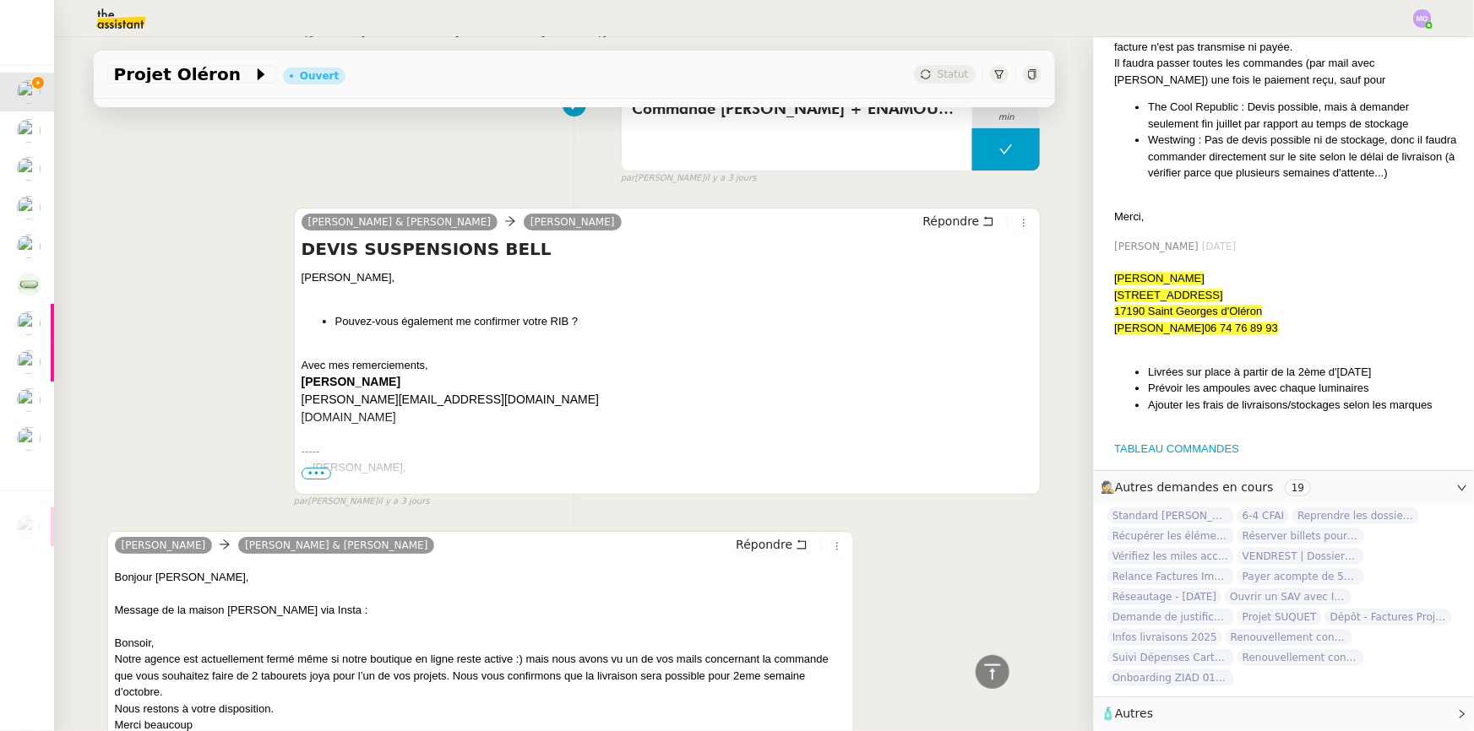
scroll to position [3071, 0]
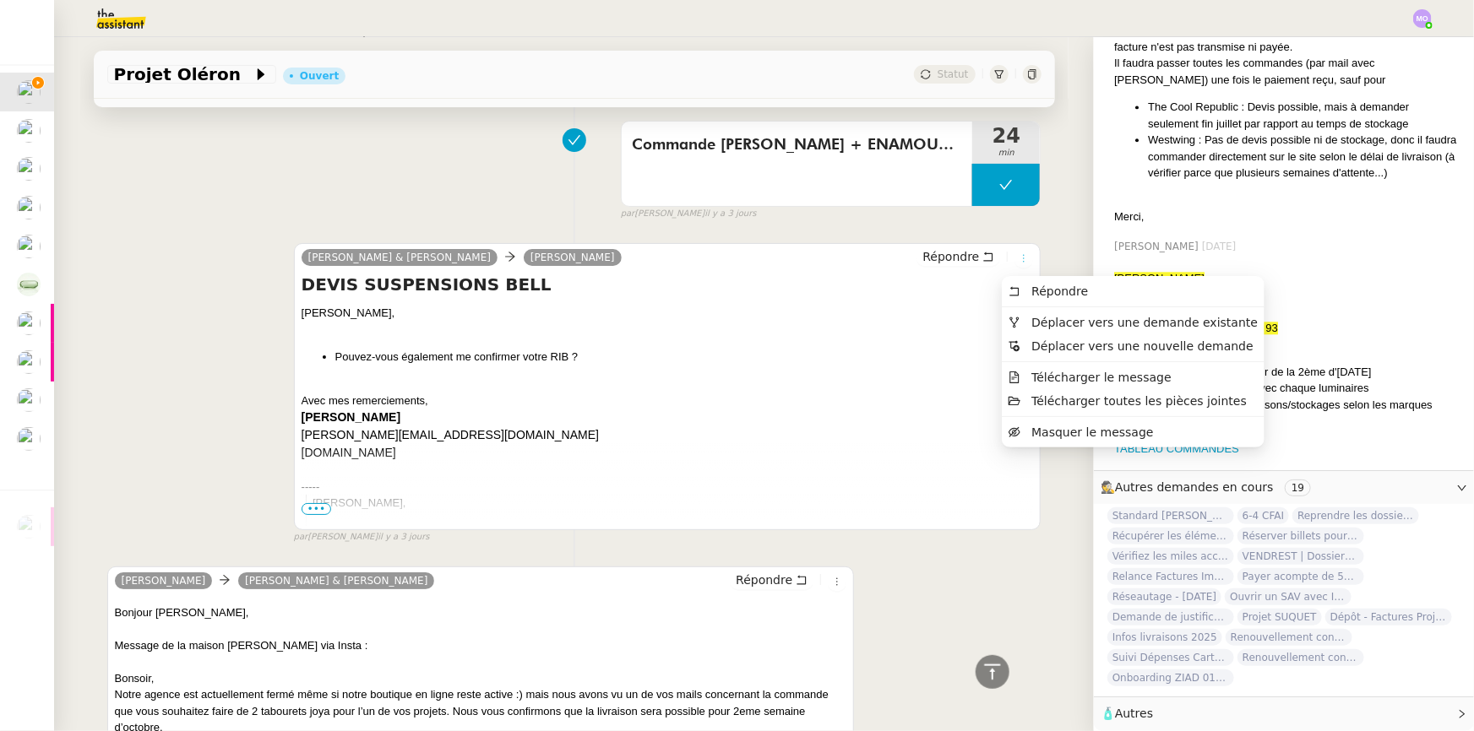
click at [1019, 261] on icon at bounding box center [1024, 258] width 10 height 10
click at [1054, 437] on span "Masquer le message" at bounding box center [1092, 433] width 122 height 14
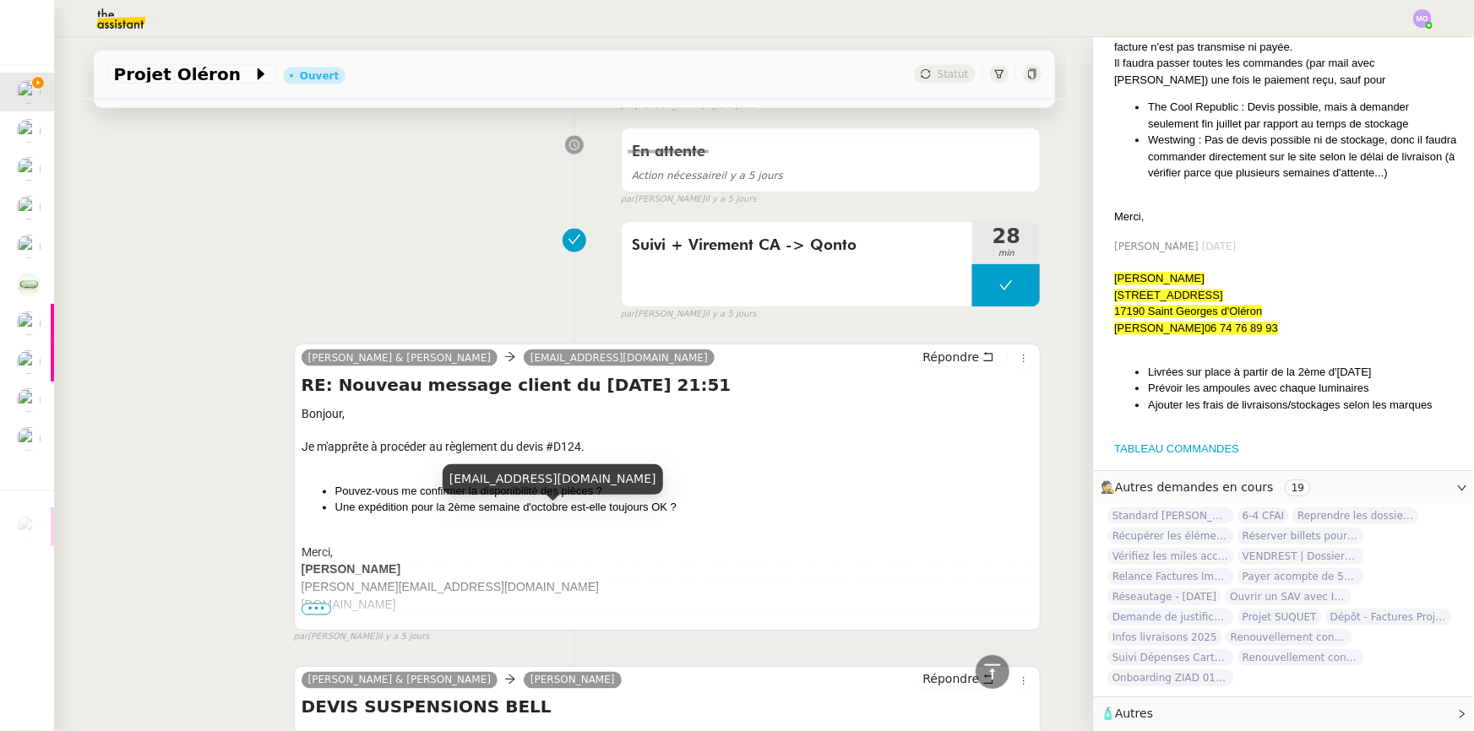
scroll to position [7754, 0]
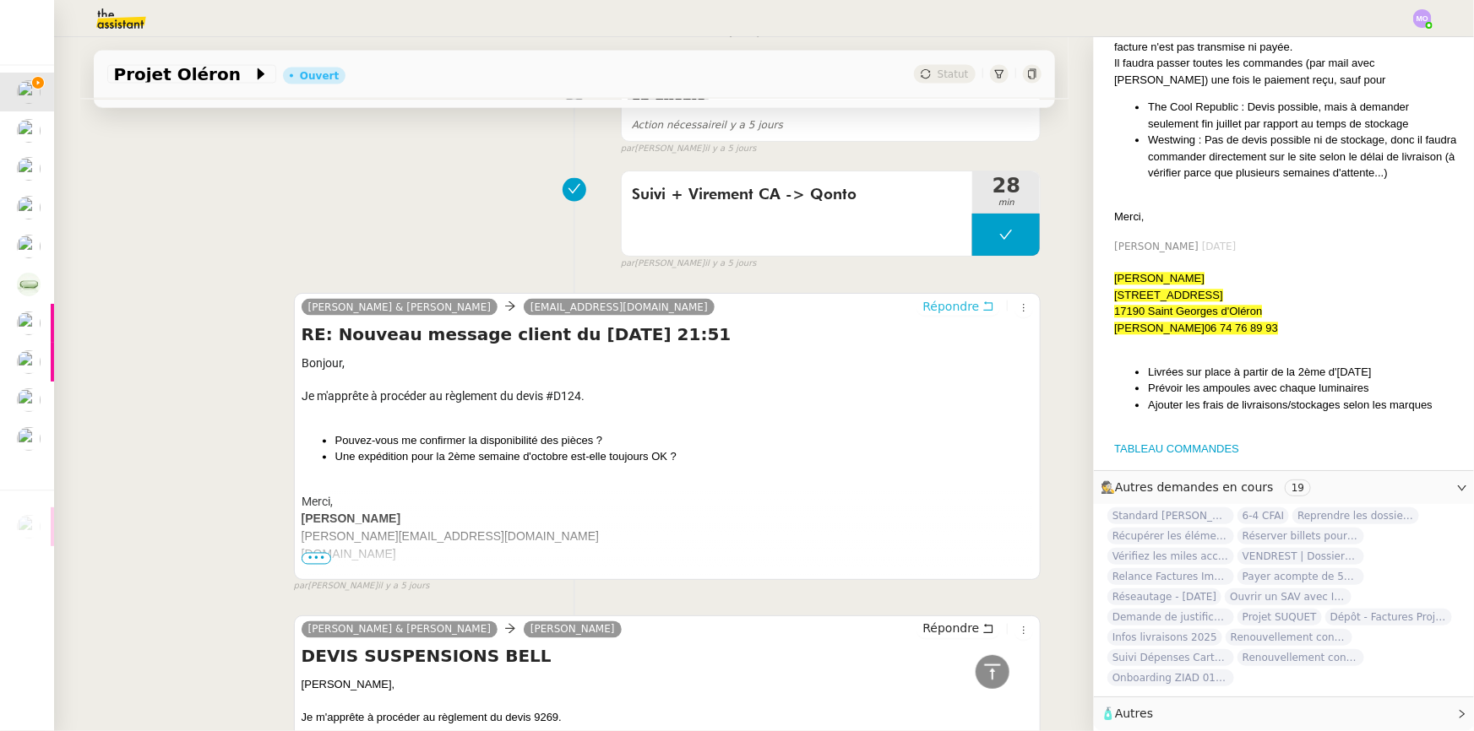
click at [945, 298] on span "Répondre" at bounding box center [950, 306] width 57 height 17
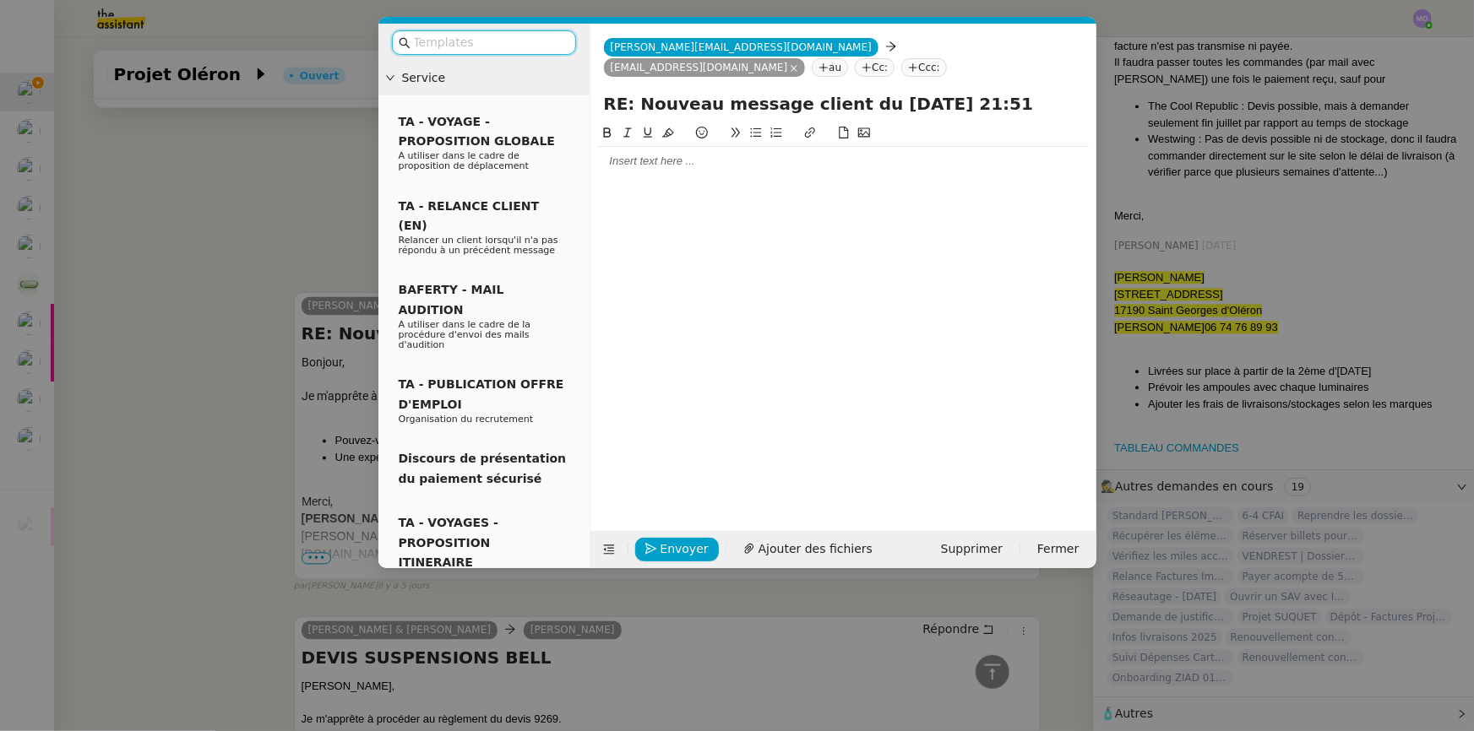
scroll to position [7898, 0]
click at [644, 169] on div at bounding box center [843, 161] width 492 height 15
click at [278, 171] on nz-modal-container "Service TA - VOYAGE - PROPOSITION GLOBALE A utiliser dans le cadre de propositi…" at bounding box center [737, 365] width 1474 height 731
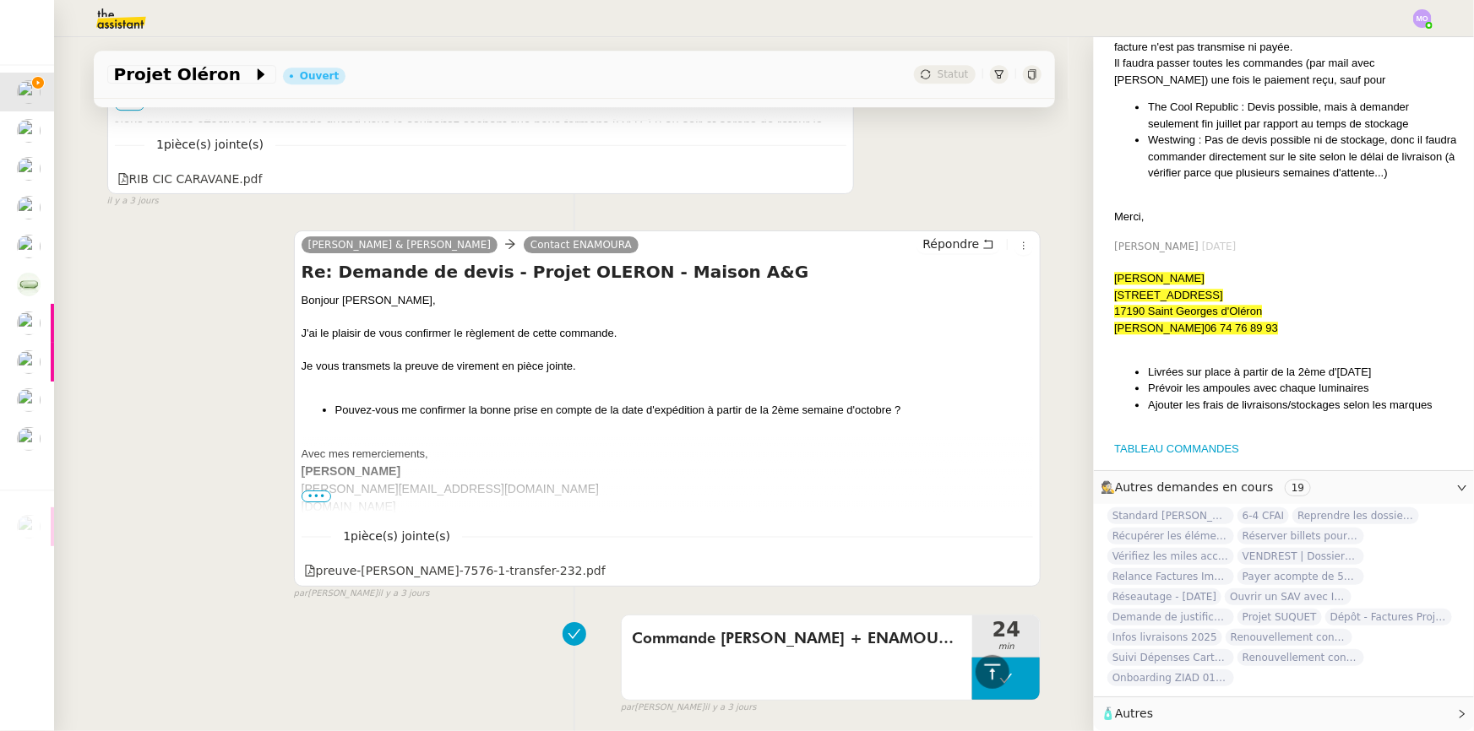
scroll to position [2763, 0]
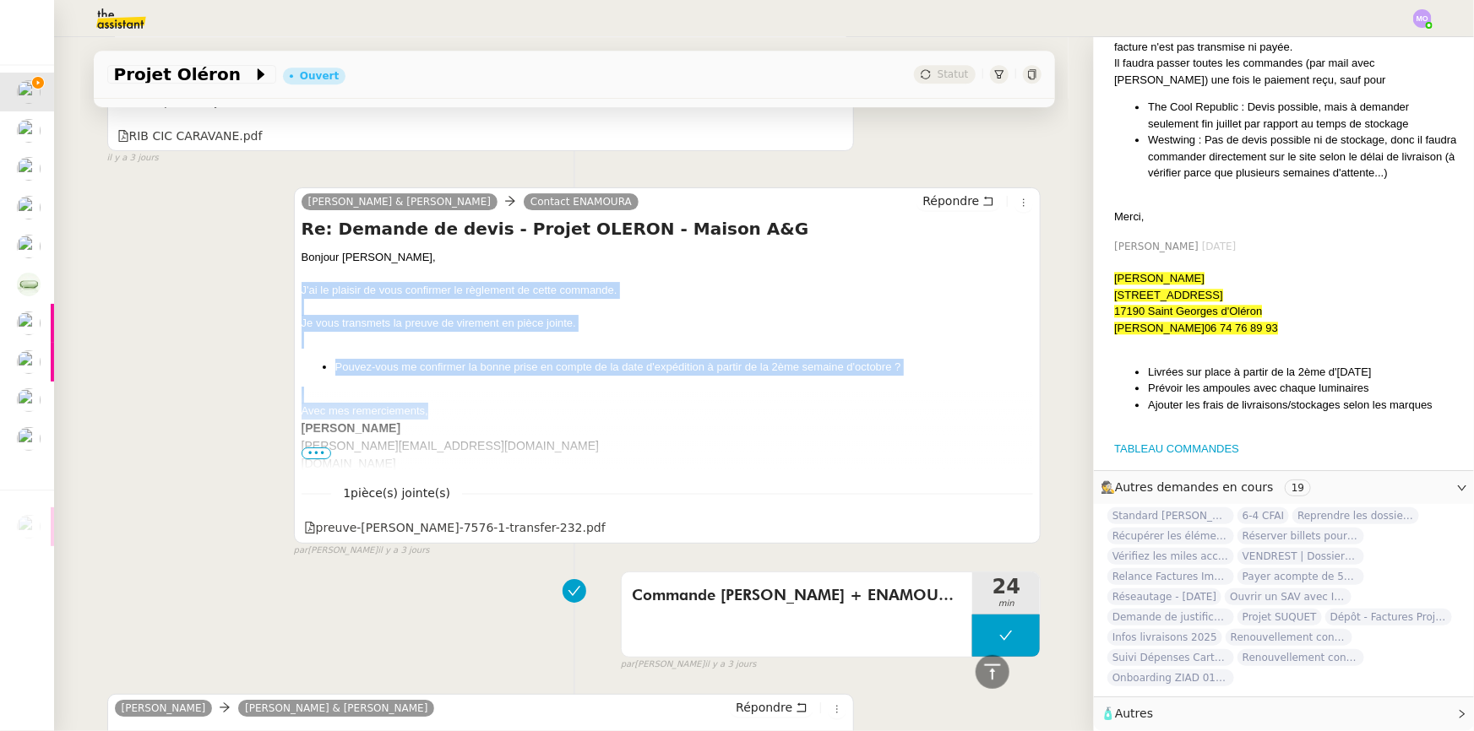
drag, startPoint x: 291, startPoint y: 288, endPoint x: 432, endPoint y: 415, distance: 189.6
click at [432, 415] on div "[PERSON_NAME] & [PERSON_NAME] Contact ENAMOURA Répondre Re: Demande de devis - …" at bounding box center [667, 365] width 747 height 356
copy div "J'ai le plaisir de vous confirmer le règlement de cette commande. Je vous trans…"
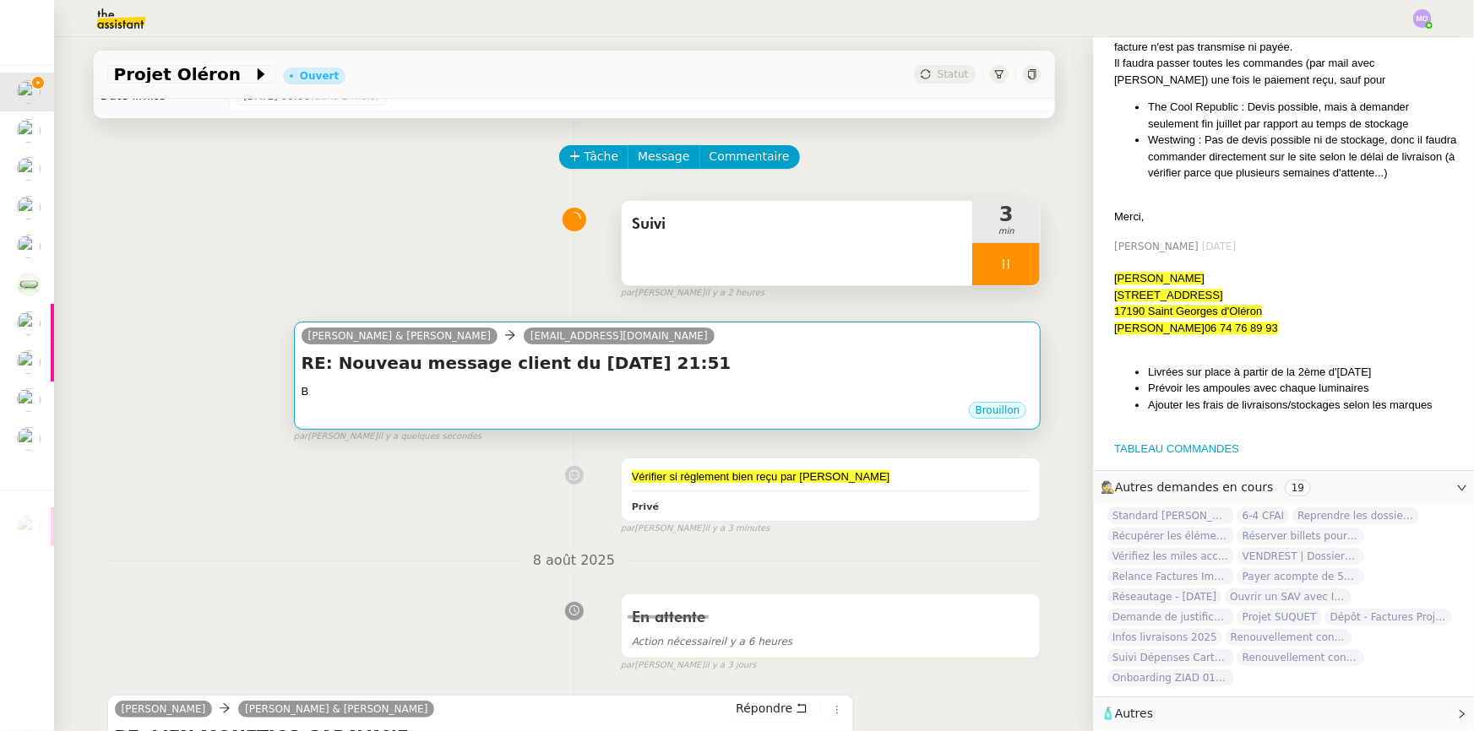
scroll to position [0, 0]
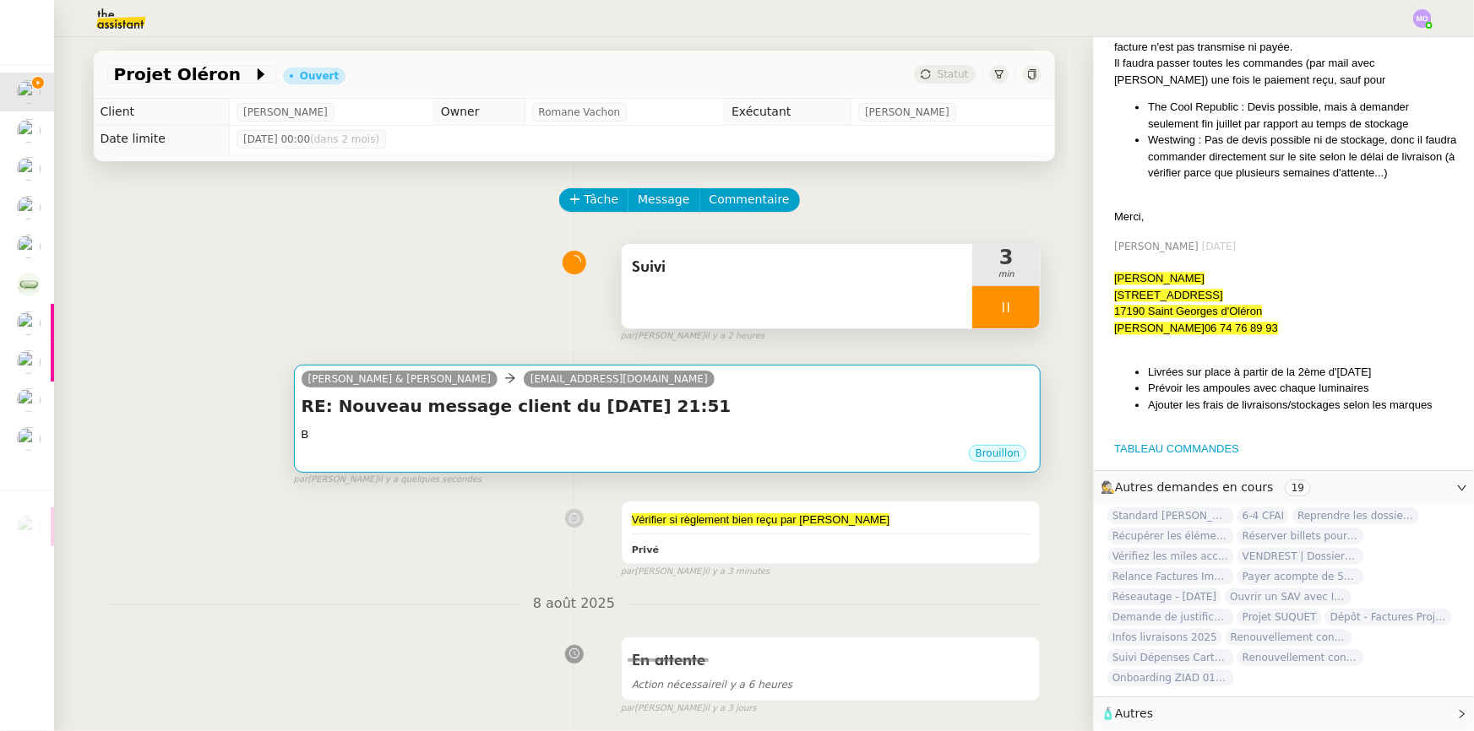
click at [744, 443] on div "B" at bounding box center [668, 435] width 732 height 17
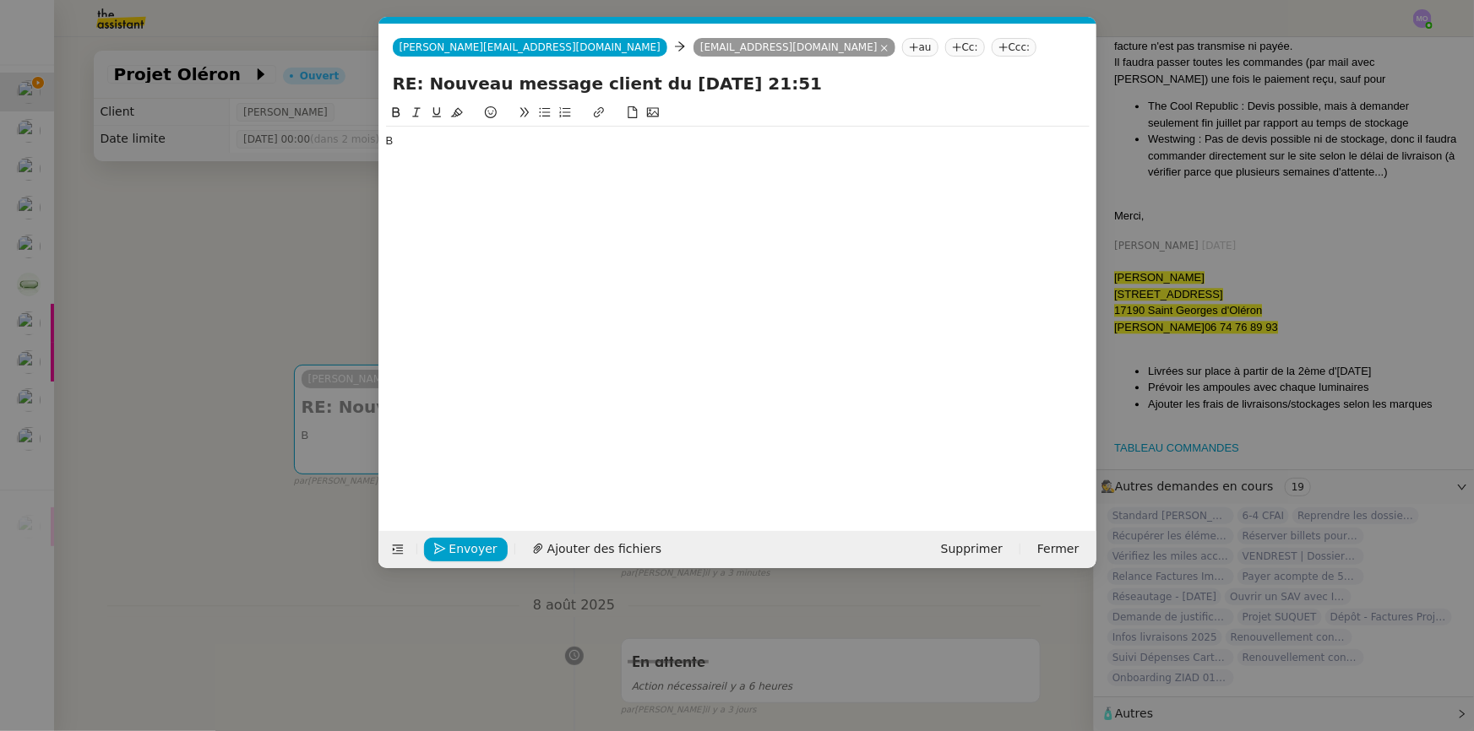
scroll to position [0, 35]
click at [438, 144] on div "B" at bounding box center [738, 140] width 704 height 15
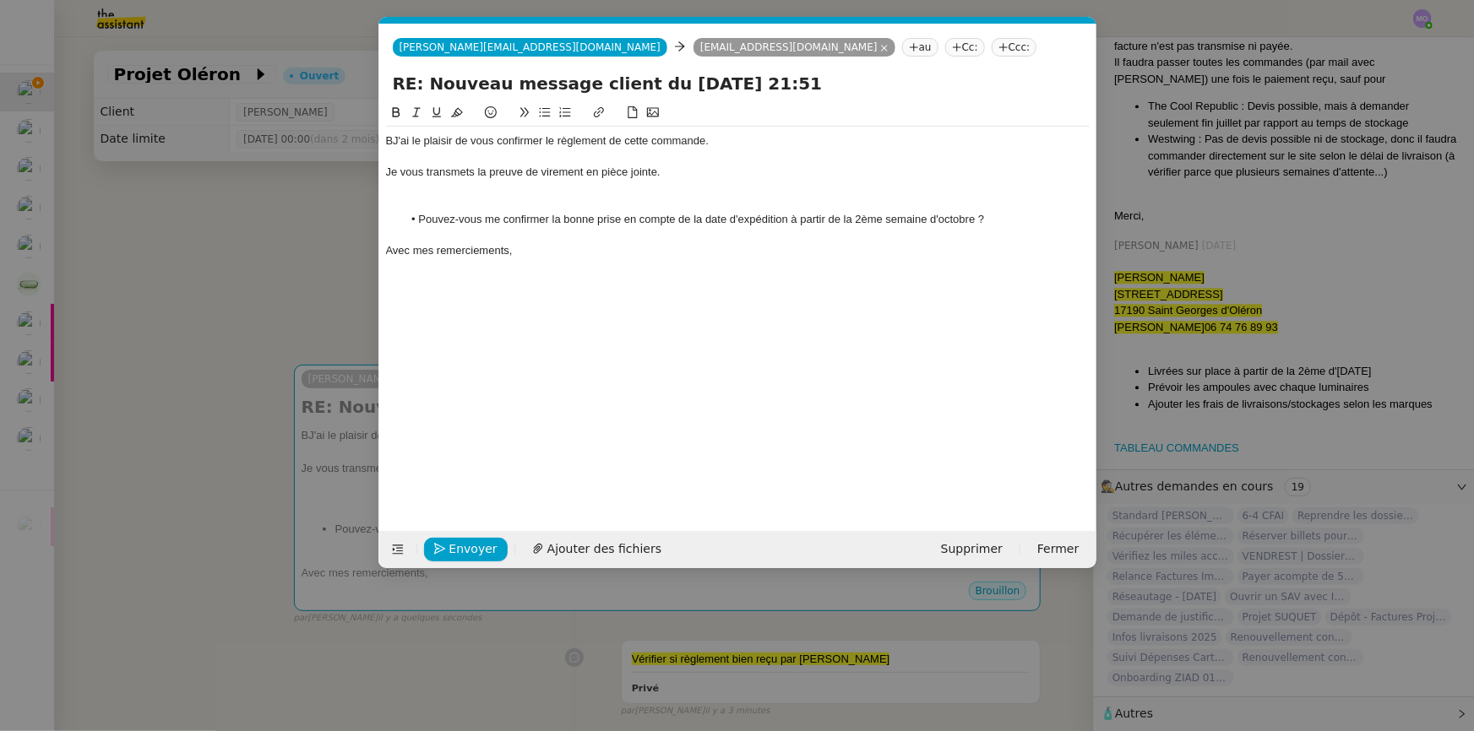
click at [394, 141] on div "BJ'ai le plaisir de vous confirmer le règlement de cette commande." at bounding box center [738, 140] width 704 height 15
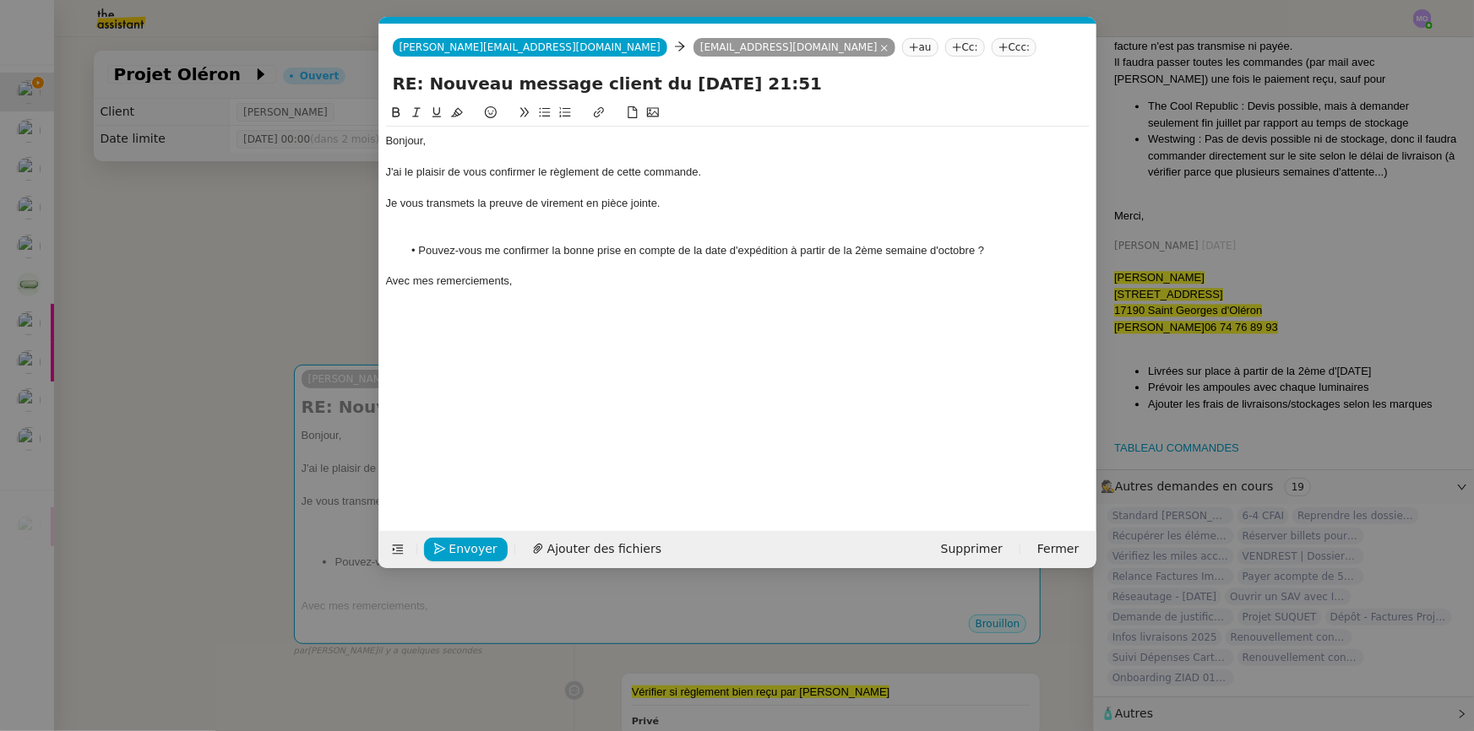
click at [720, 172] on div "J'ai le plaisir de vous confirmer le règlement de cette commande." at bounding box center [738, 172] width 704 height 15
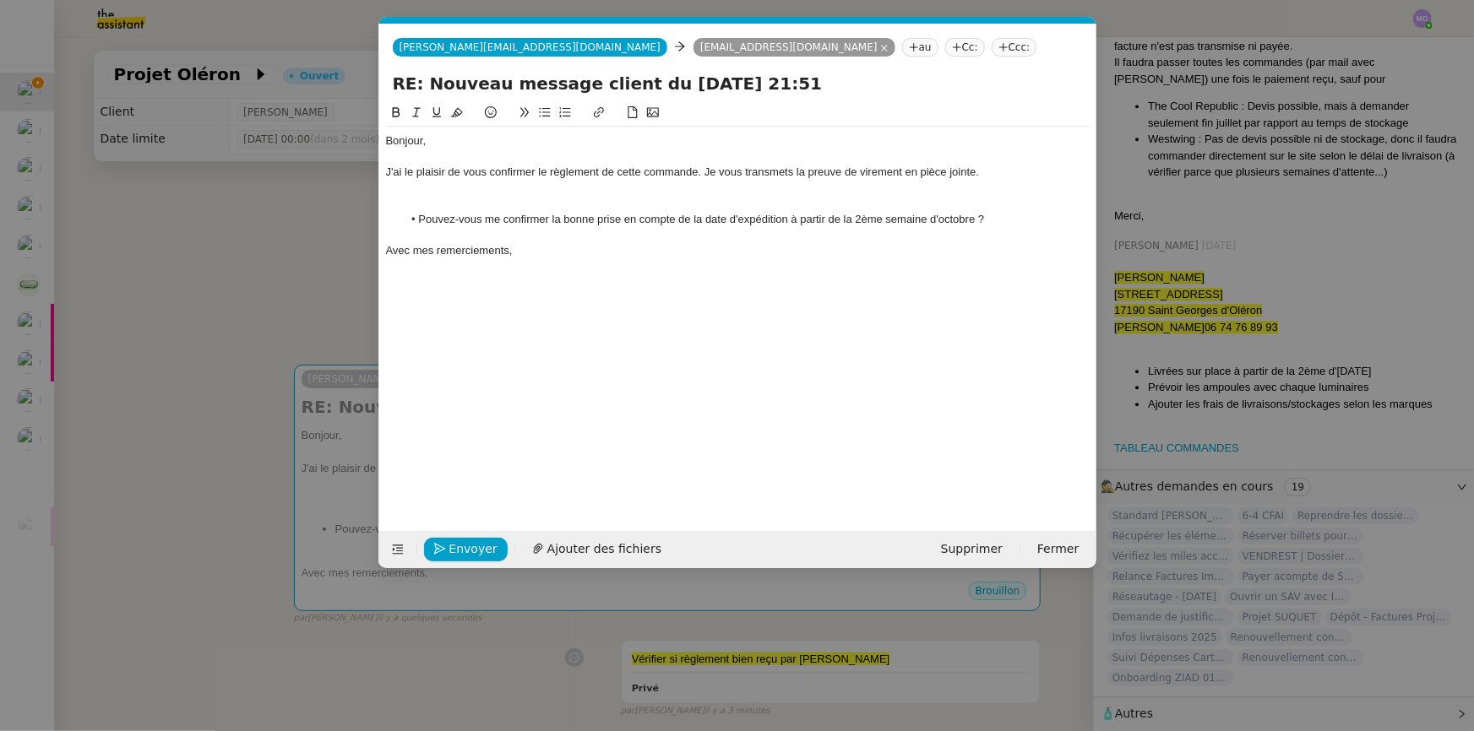
click at [668, 192] on div at bounding box center [738, 188] width 704 height 15
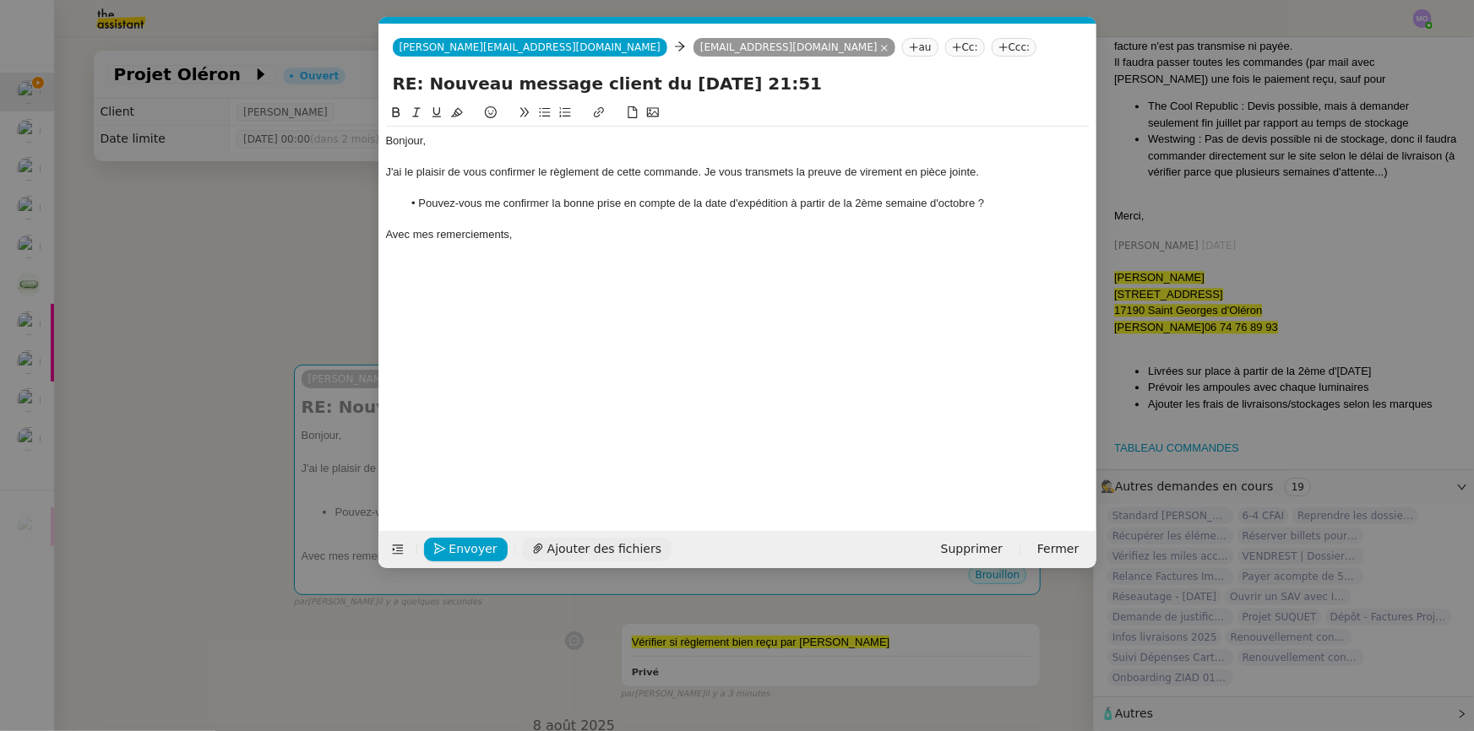
click at [578, 541] on span "Ajouter des fichiers" at bounding box center [604, 549] width 114 height 19
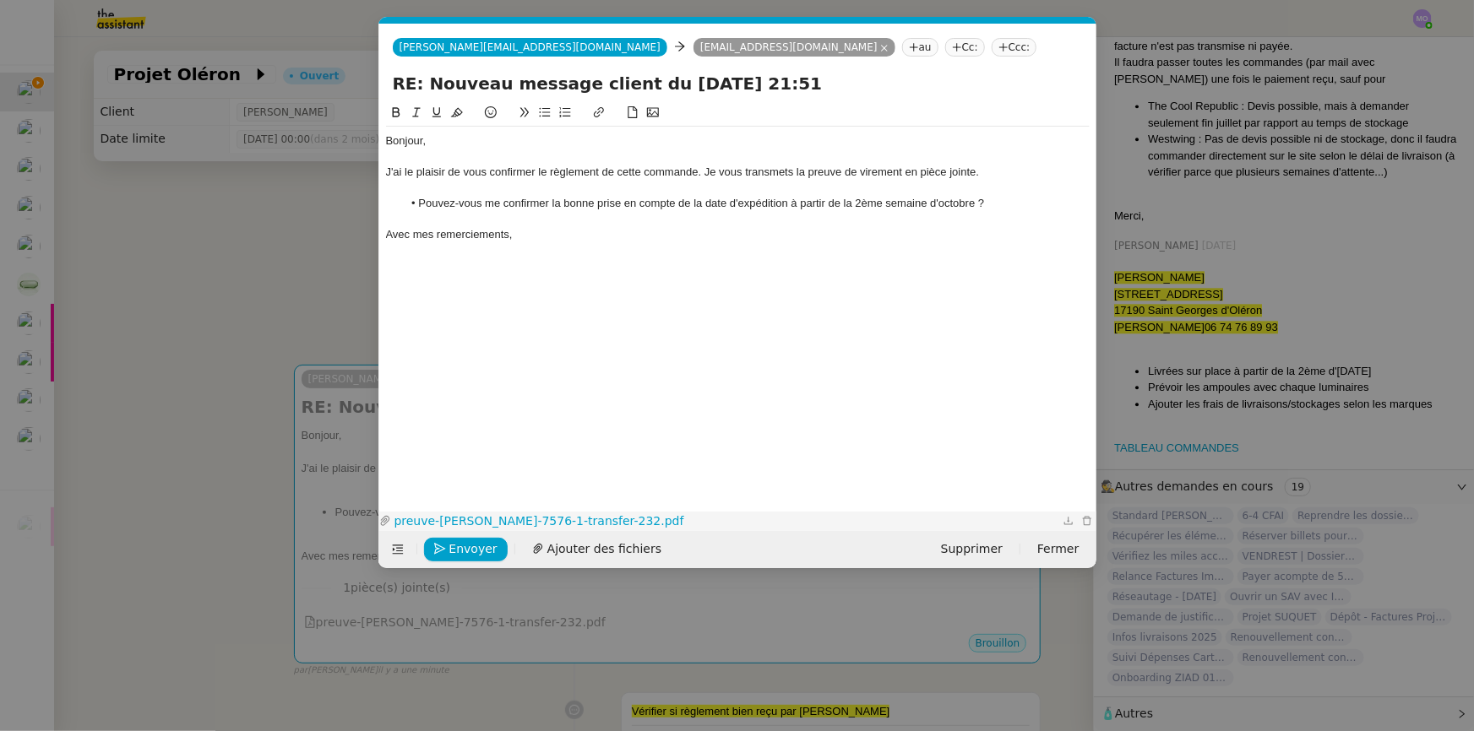
click at [519, 515] on link "preuve-[PERSON_NAME]-7576-1-transfer-232.pdf" at bounding box center [725, 521] width 668 height 19
click at [1082, 521] on icon "button" at bounding box center [1087, 521] width 10 height 10
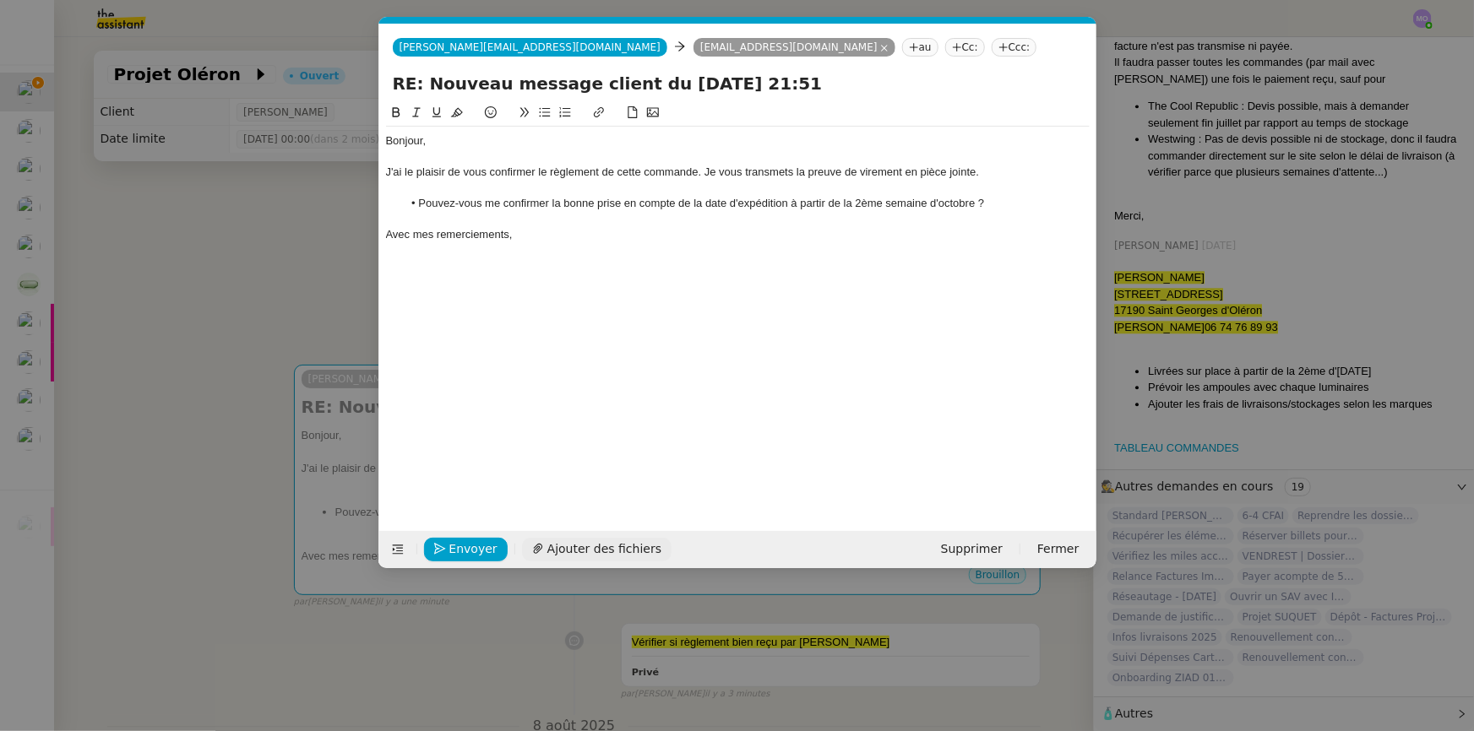
click at [591, 545] on span "Ajouter des fichiers" at bounding box center [604, 549] width 114 height 19
click at [266, 223] on nz-modal-container "Service TA - VOYAGE - PROPOSITION GLOBALE A utiliser dans le cadre de propositi…" at bounding box center [737, 365] width 1474 height 731
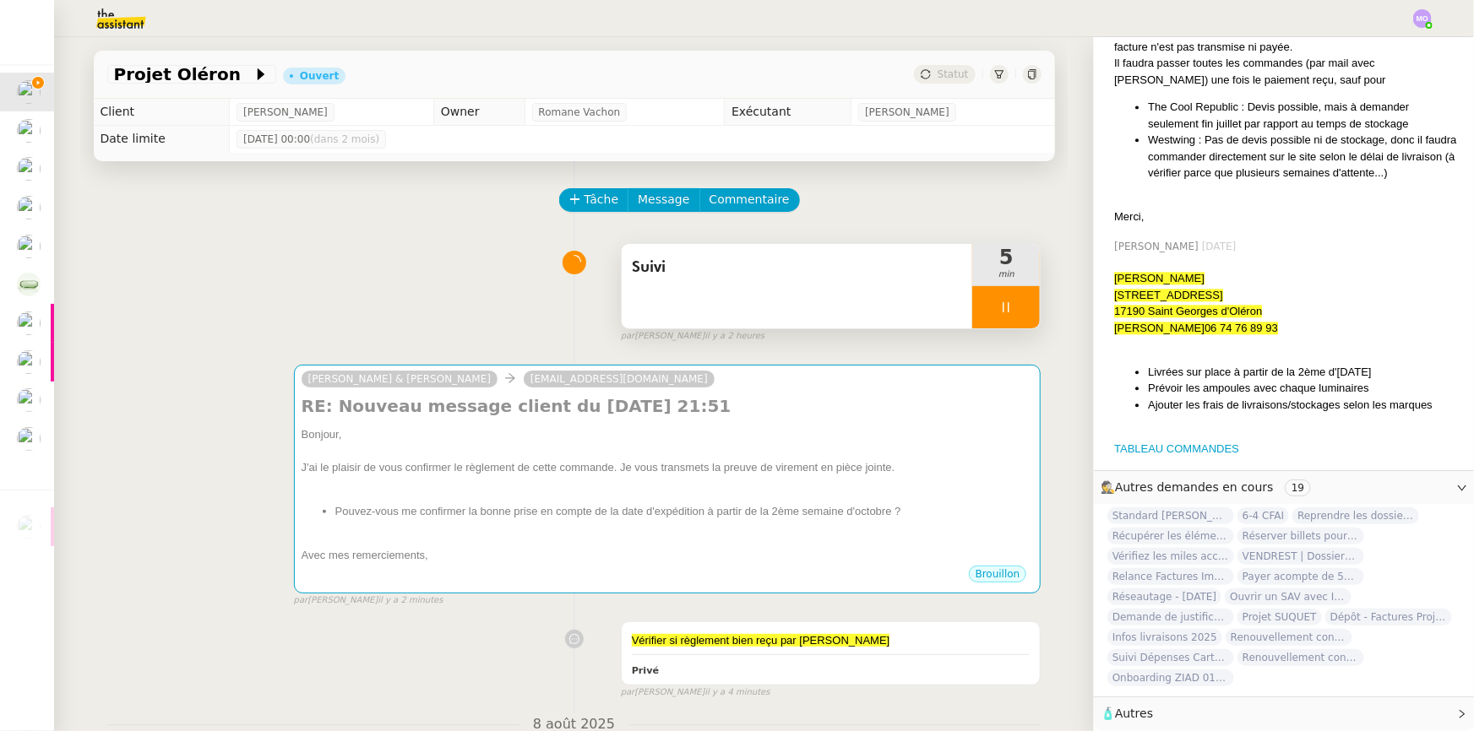
scroll to position [1970, 0]
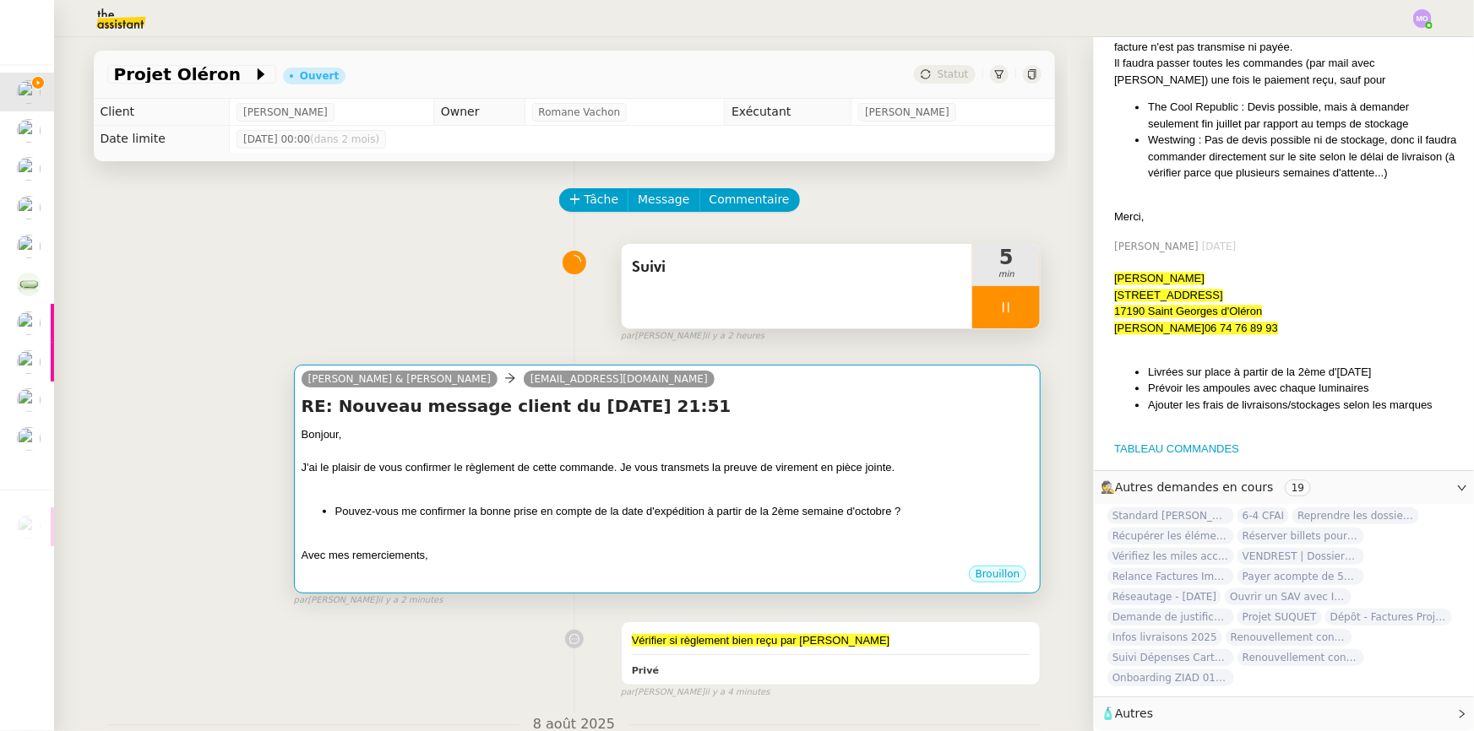
click at [650, 487] on div at bounding box center [668, 484] width 732 height 17
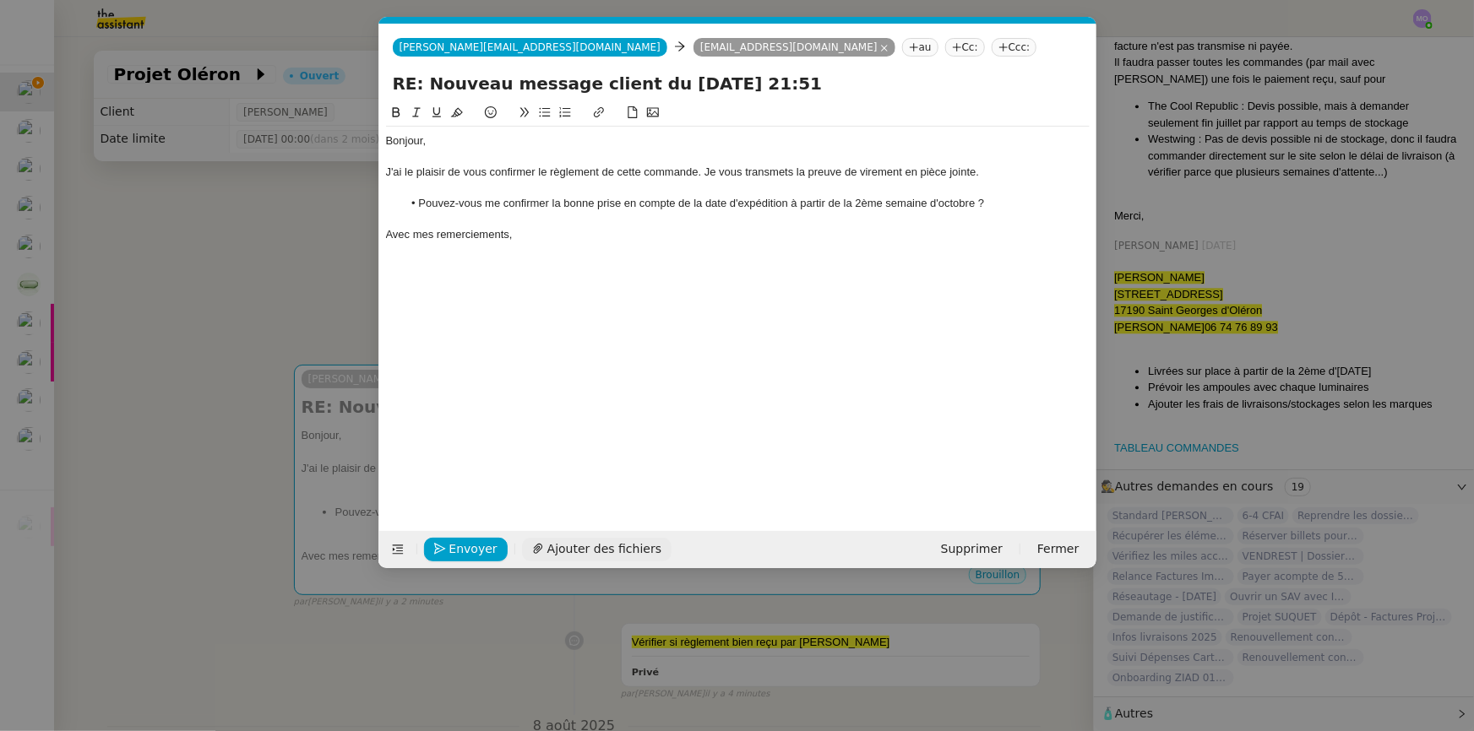
scroll to position [0, 35]
click at [574, 548] on span "Ajouter des fichiers" at bounding box center [604, 549] width 114 height 19
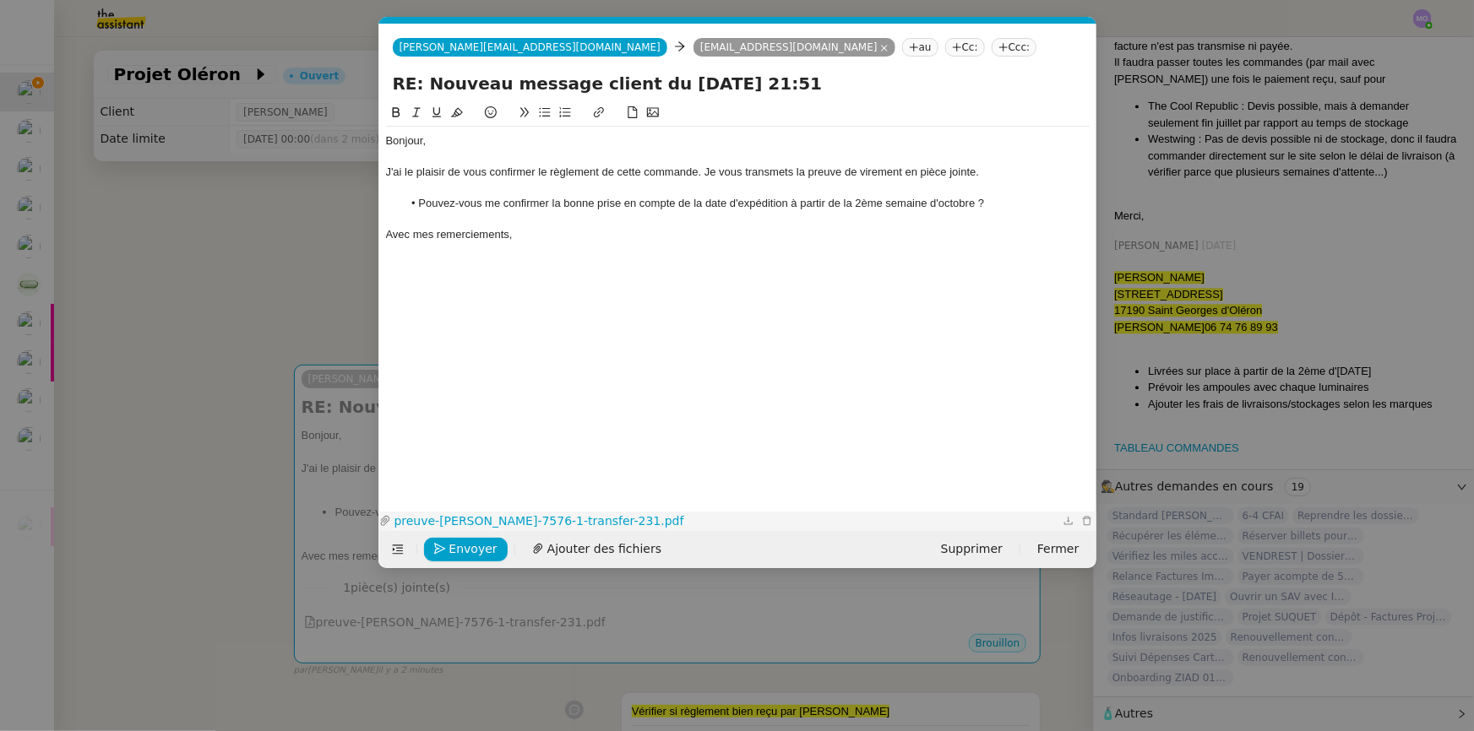
click at [557, 513] on link "preuve-[PERSON_NAME]-7576-1-transfer-231.pdf" at bounding box center [725, 521] width 668 height 19
click at [566, 245] on div "Bonjour, J'ai le plaisir de vous confirmer le règlement de cette commande. Je v…" at bounding box center [738, 188] width 704 height 122
click at [475, 548] on span "Envoyer" at bounding box center [473, 549] width 48 height 19
click at [475, 548] on span "Confirmer l'envoi" at bounding box center [499, 549] width 101 height 19
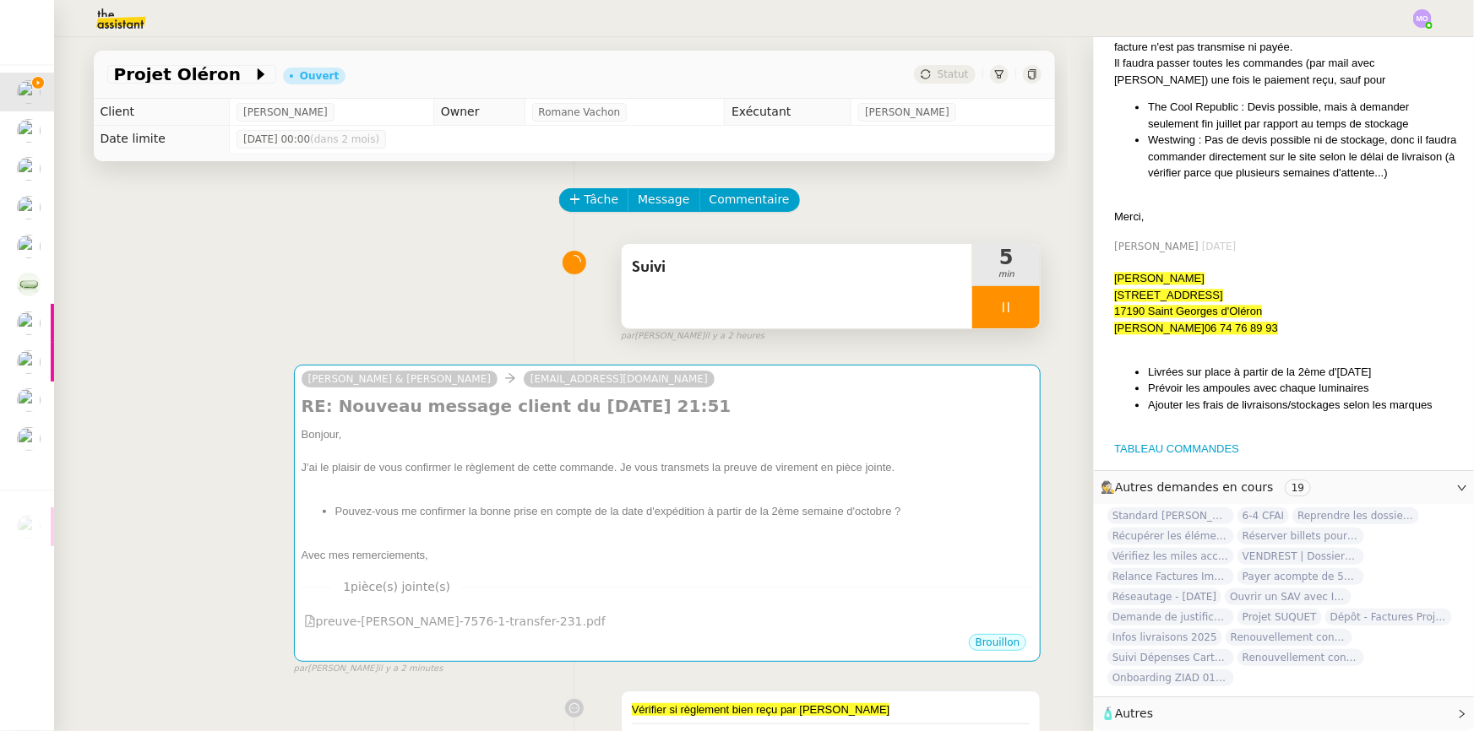
scroll to position [1970, 0]
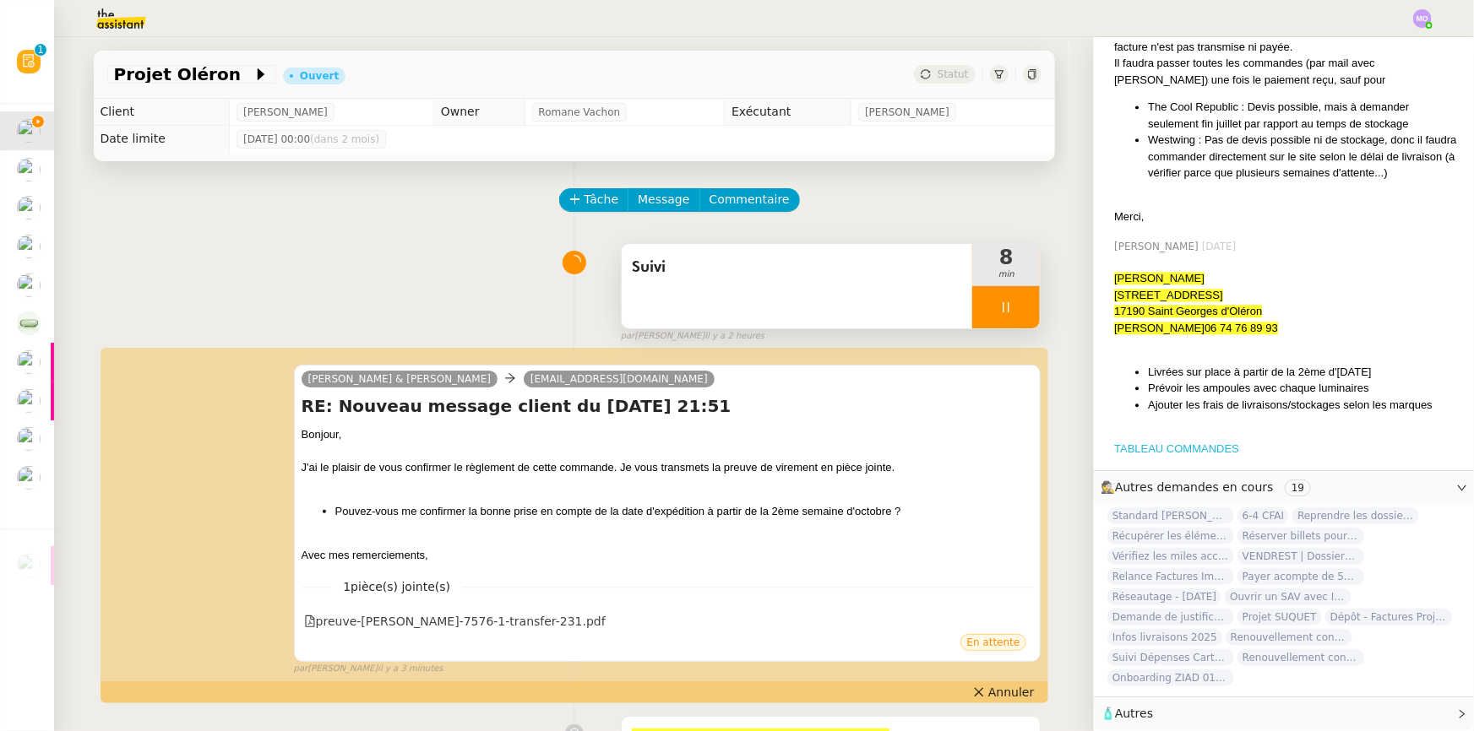
click at [1169, 443] on link "TABLEAU COMMANDES" at bounding box center [1176, 449] width 125 height 13
click at [998, 323] on div at bounding box center [1006, 307] width 68 height 42
click at [1006, 323] on button at bounding box center [1023, 307] width 34 height 42
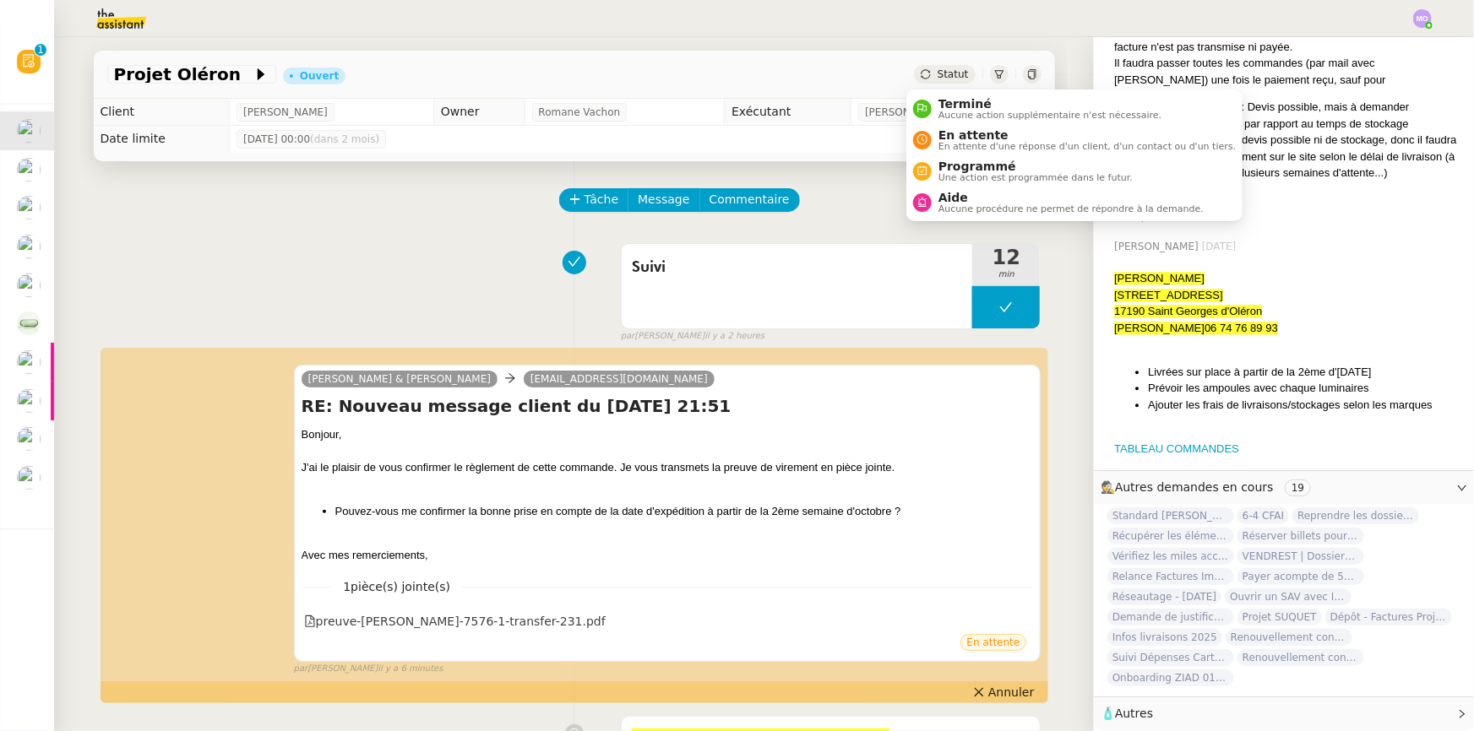
click at [943, 73] on span "Statut" at bounding box center [952, 74] width 31 height 12
click at [953, 133] on span "En attente" at bounding box center [1086, 135] width 297 height 14
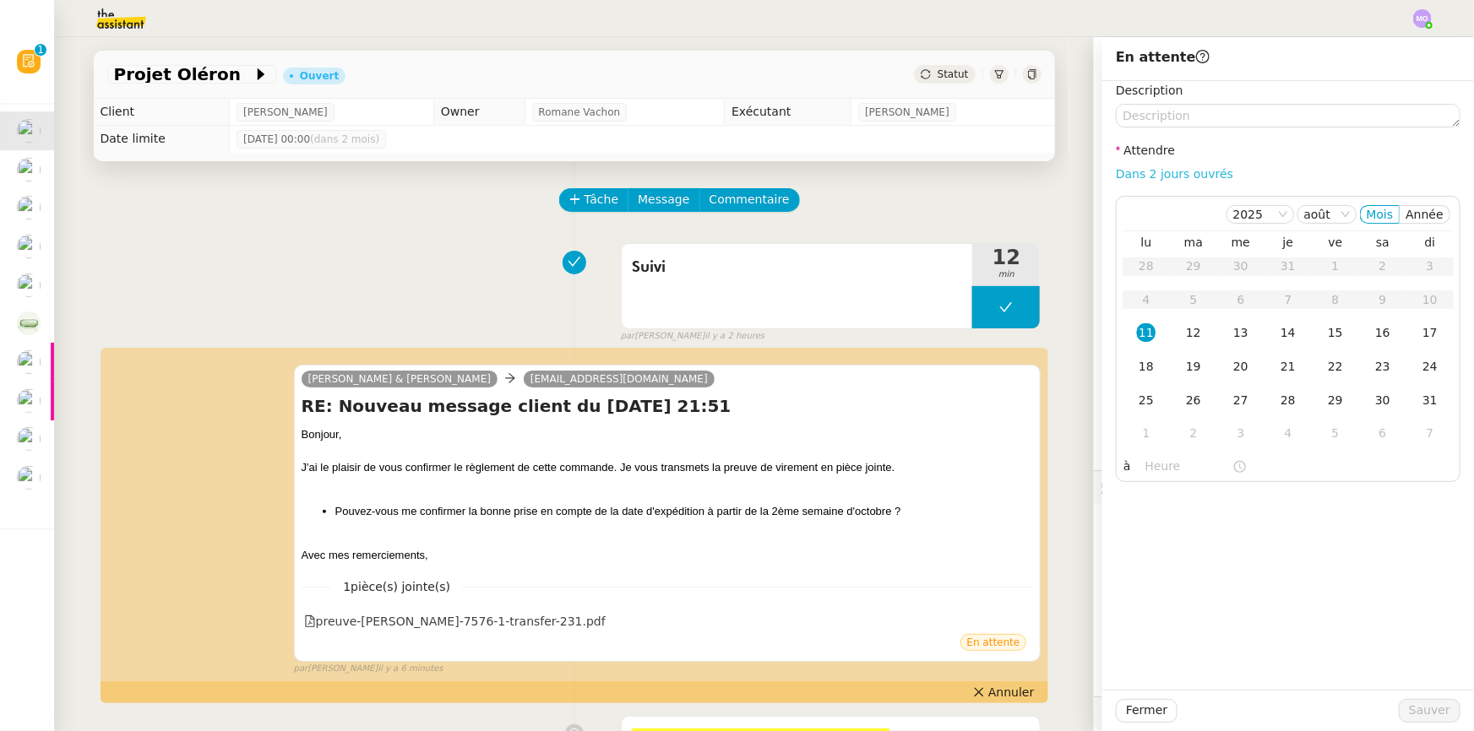
click at [1141, 173] on link "Dans 2 jours ouvrés" at bounding box center [1174, 174] width 117 height 14
type input "07:00"
drag, startPoint x: 1177, startPoint y: 333, endPoint x: 1218, endPoint y: 516, distance: 187.7
click at [1184, 335] on div "12" at bounding box center [1193, 332] width 19 height 19
click at [1410, 704] on span "Sauver" at bounding box center [1429, 710] width 41 height 19
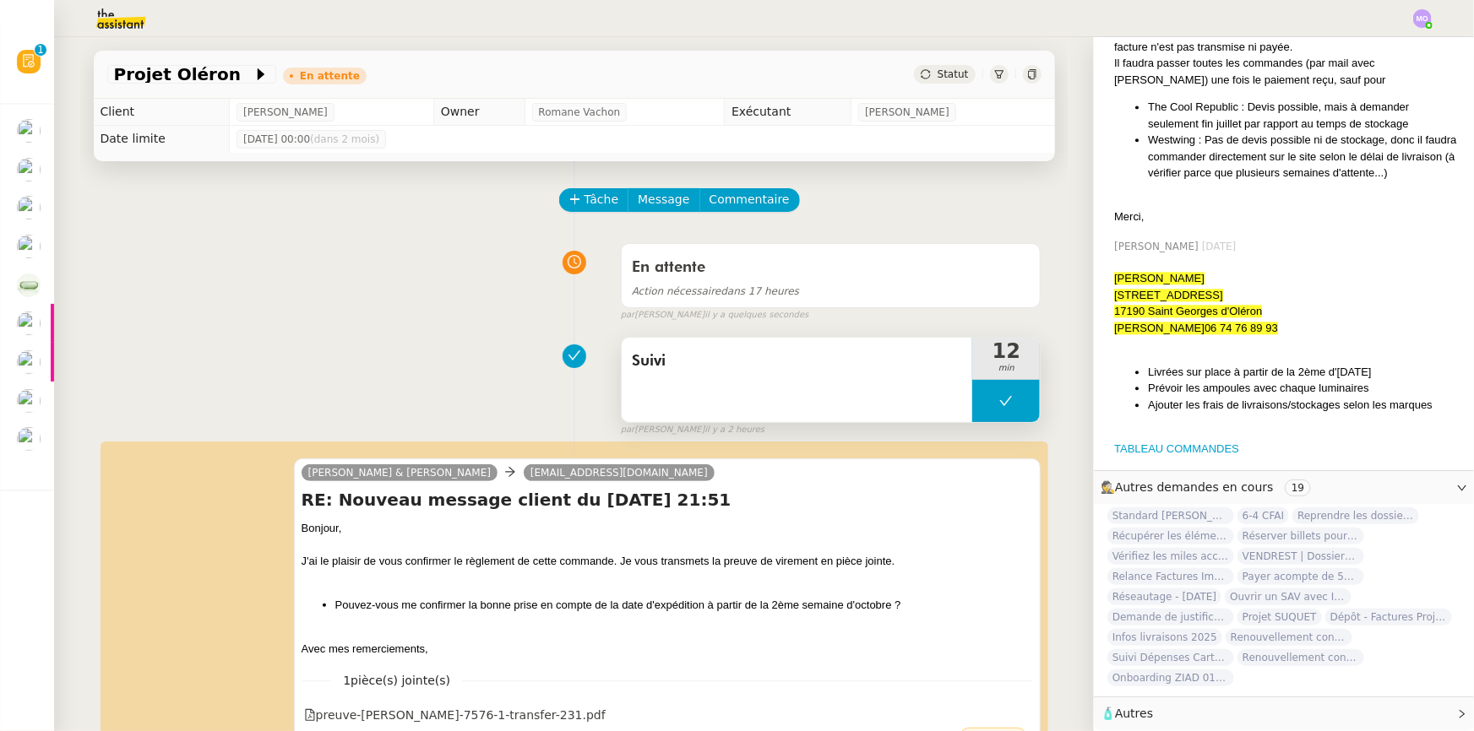
click at [974, 407] on button at bounding box center [1006, 401] width 68 height 42
click at [982, 407] on icon at bounding box center [989, 401] width 14 height 14
click at [1014, 406] on div at bounding box center [1006, 401] width 68 height 42
click at [1016, 406] on icon at bounding box center [1023, 401] width 14 height 14
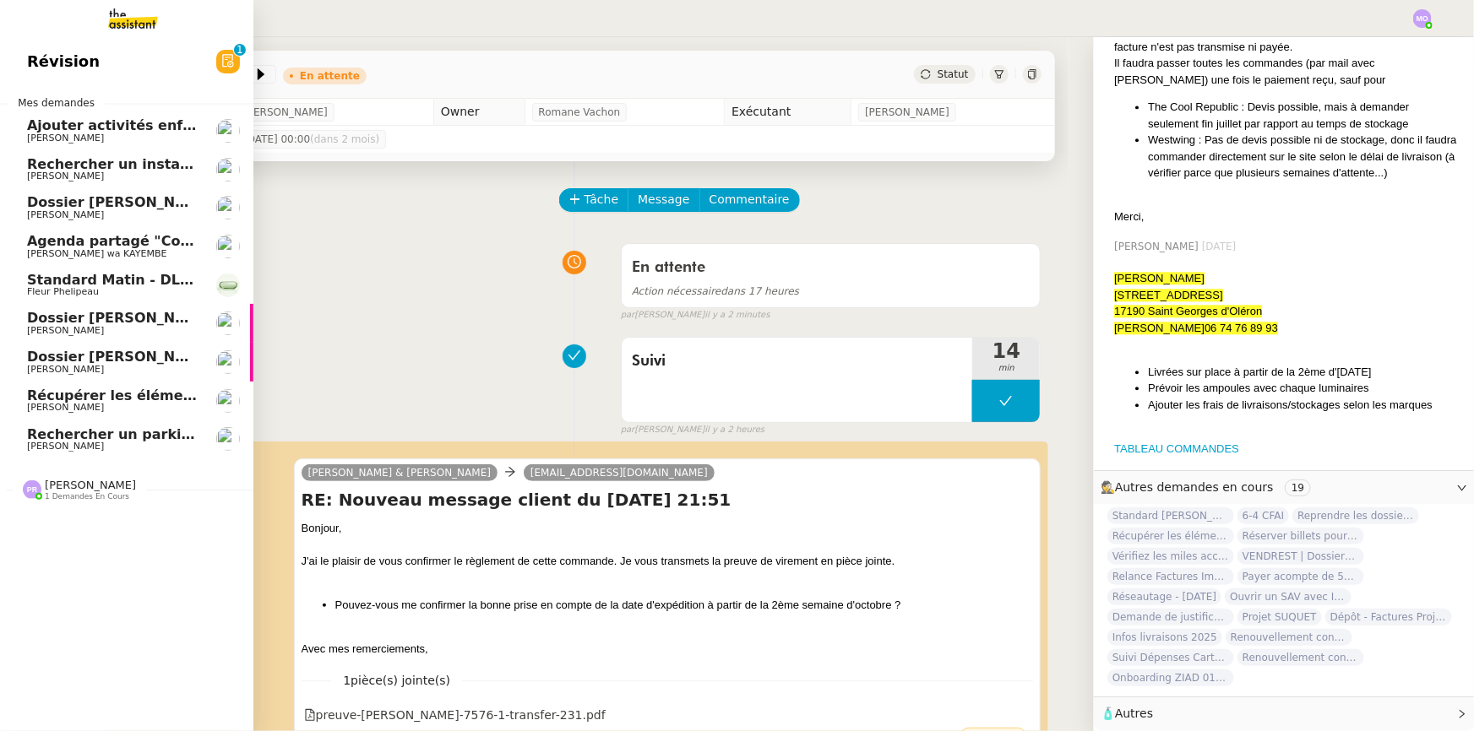
click at [123, 437] on span "Rechercher un parking à vendre à [GEOGRAPHIC_DATA]" at bounding box center [238, 435] width 422 height 16
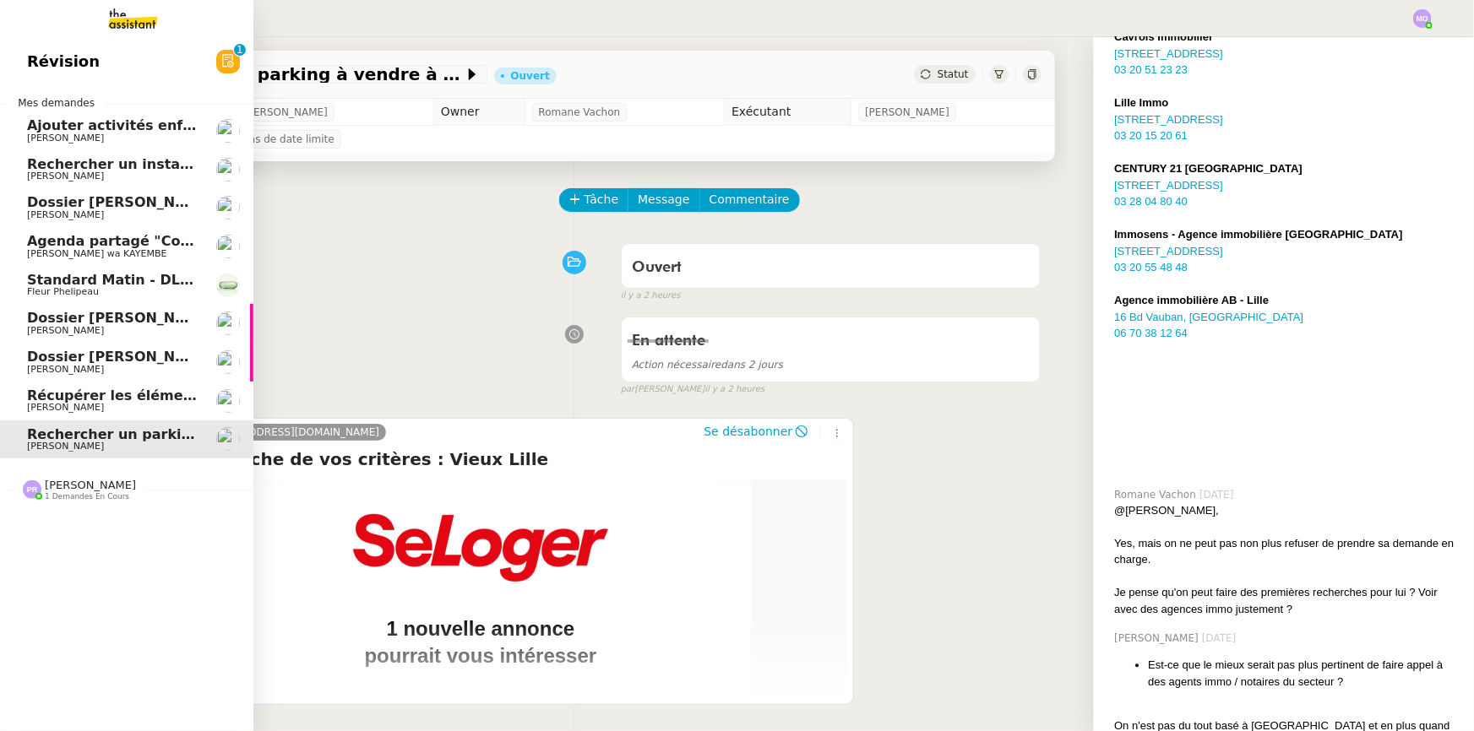
click at [137, 398] on span "Récupérer les éléments sociaux - [DATE]" at bounding box center [181, 396] width 309 height 16
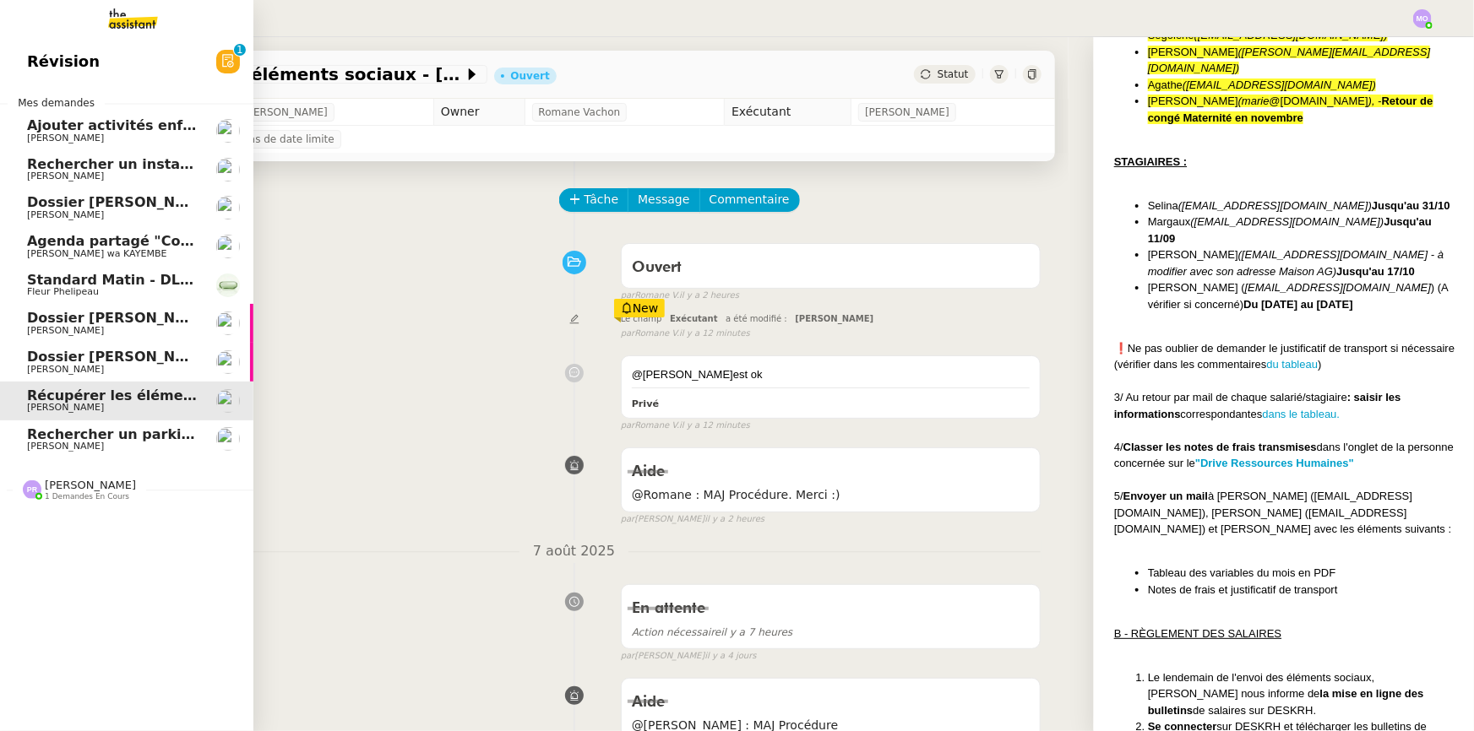
scroll to position [1888, 0]
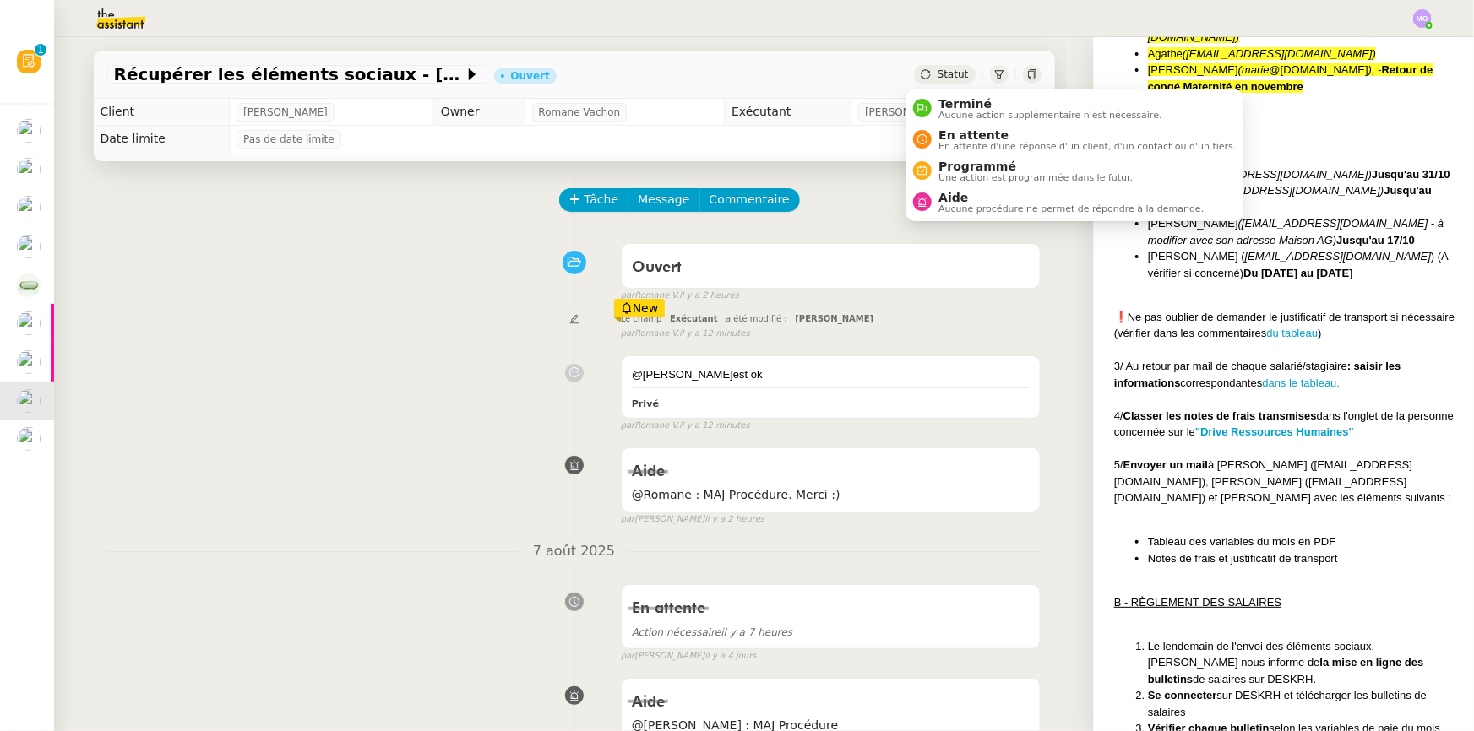
click at [940, 72] on span "Statut" at bounding box center [952, 74] width 31 height 12
click at [961, 102] on span "Terminé" at bounding box center [1049, 104] width 223 height 14
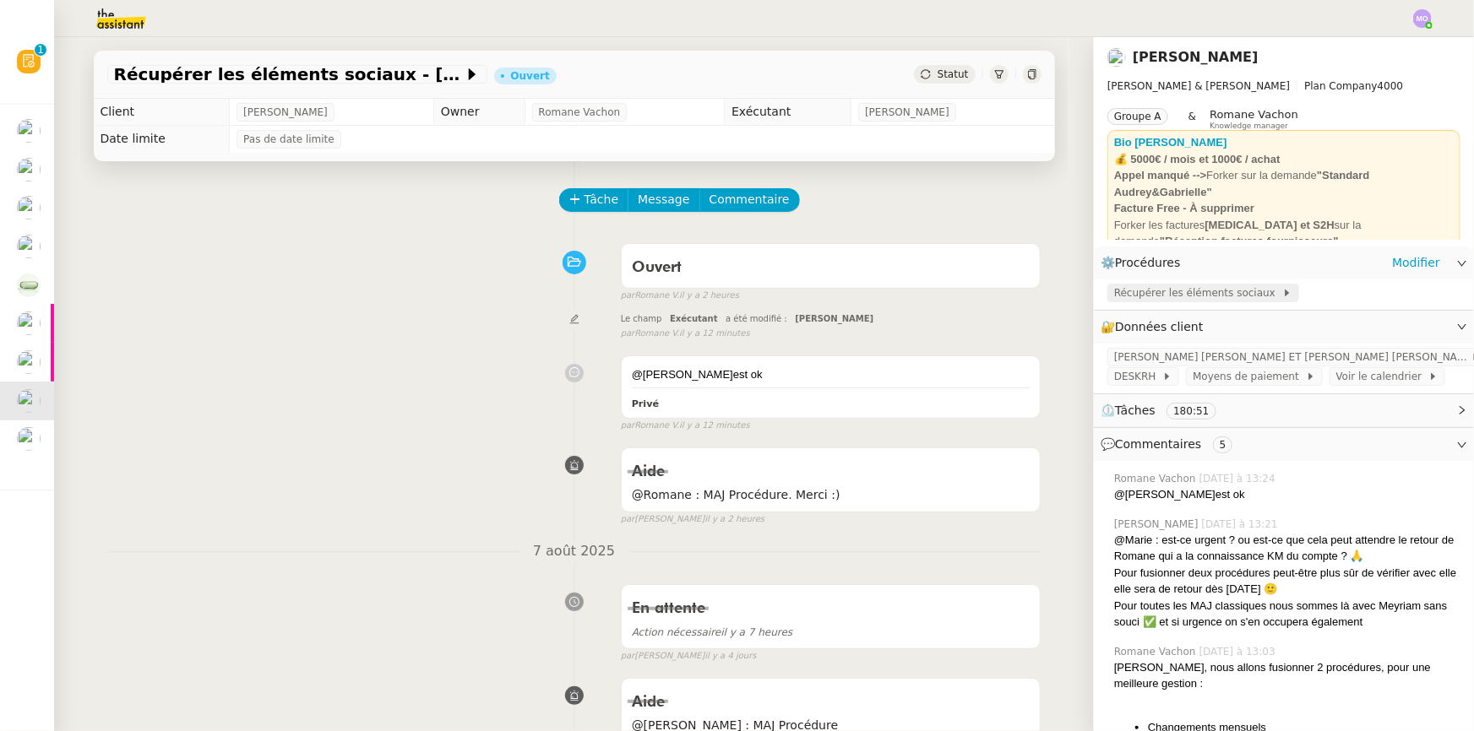
click at [1182, 299] on span "Récupérer les éléments sociaux" at bounding box center [1198, 293] width 168 height 17
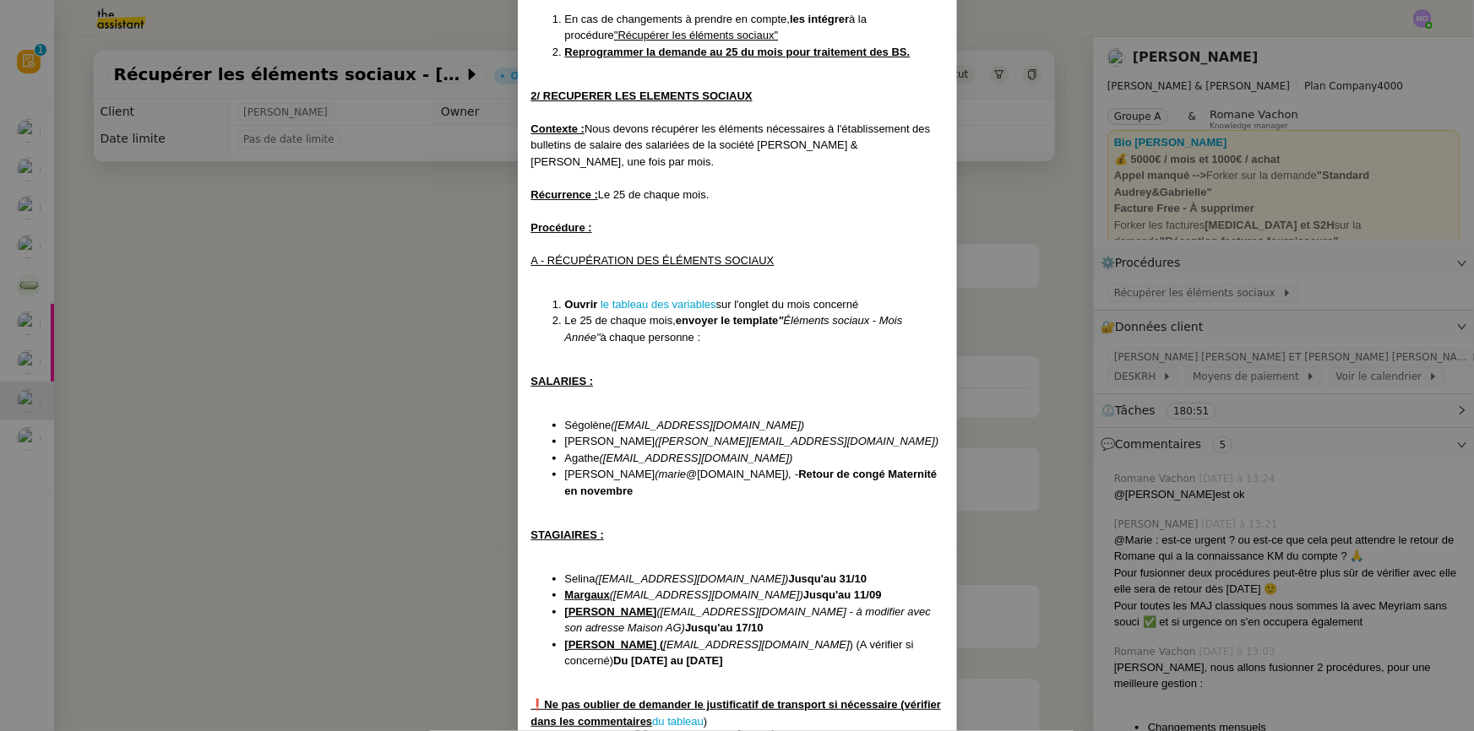
scroll to position [537, 0]
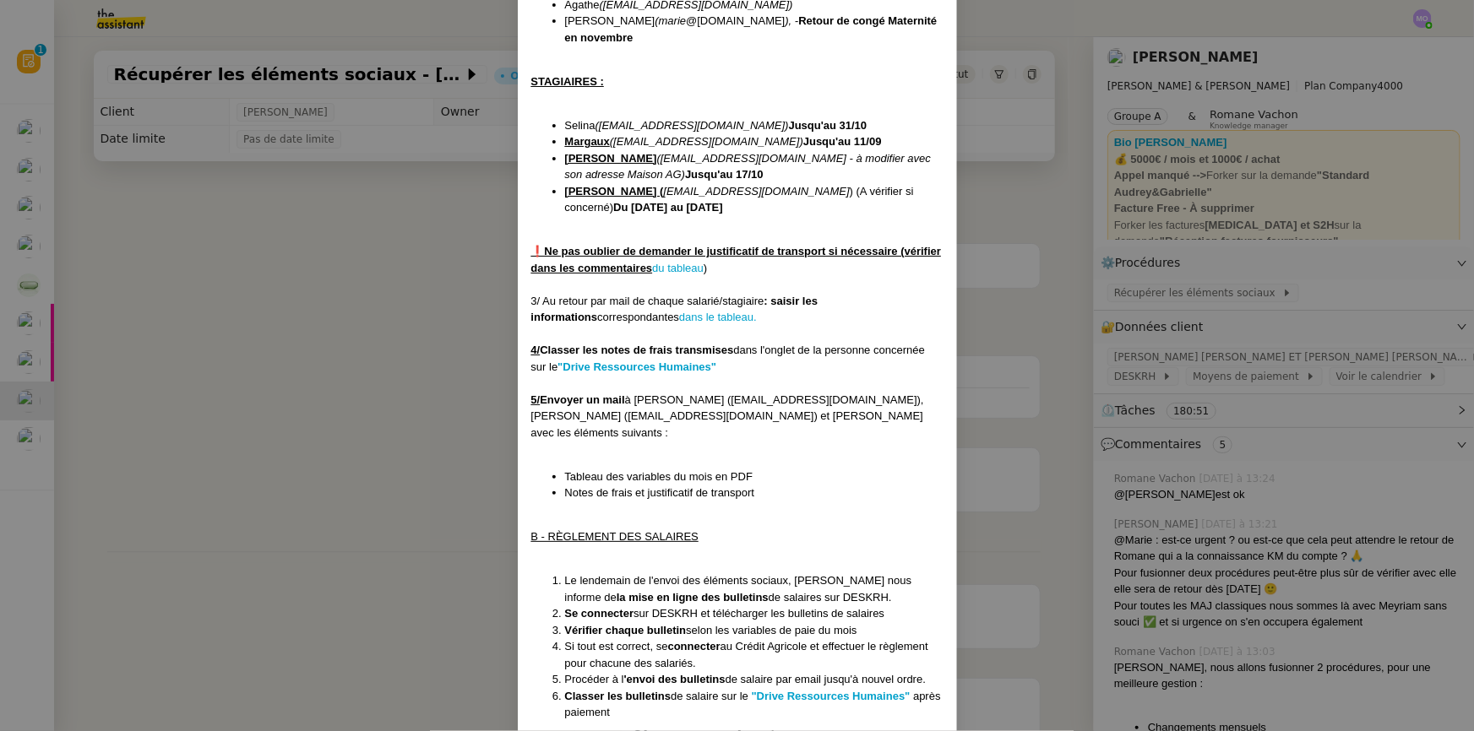
click at [329, 320] on nz-modal-container "Créée le [DATE] Mise à jour le [DATE] Contexte : Nous devons récupérer les élém…" at bounding box center [737, 365] width 1474 height 731
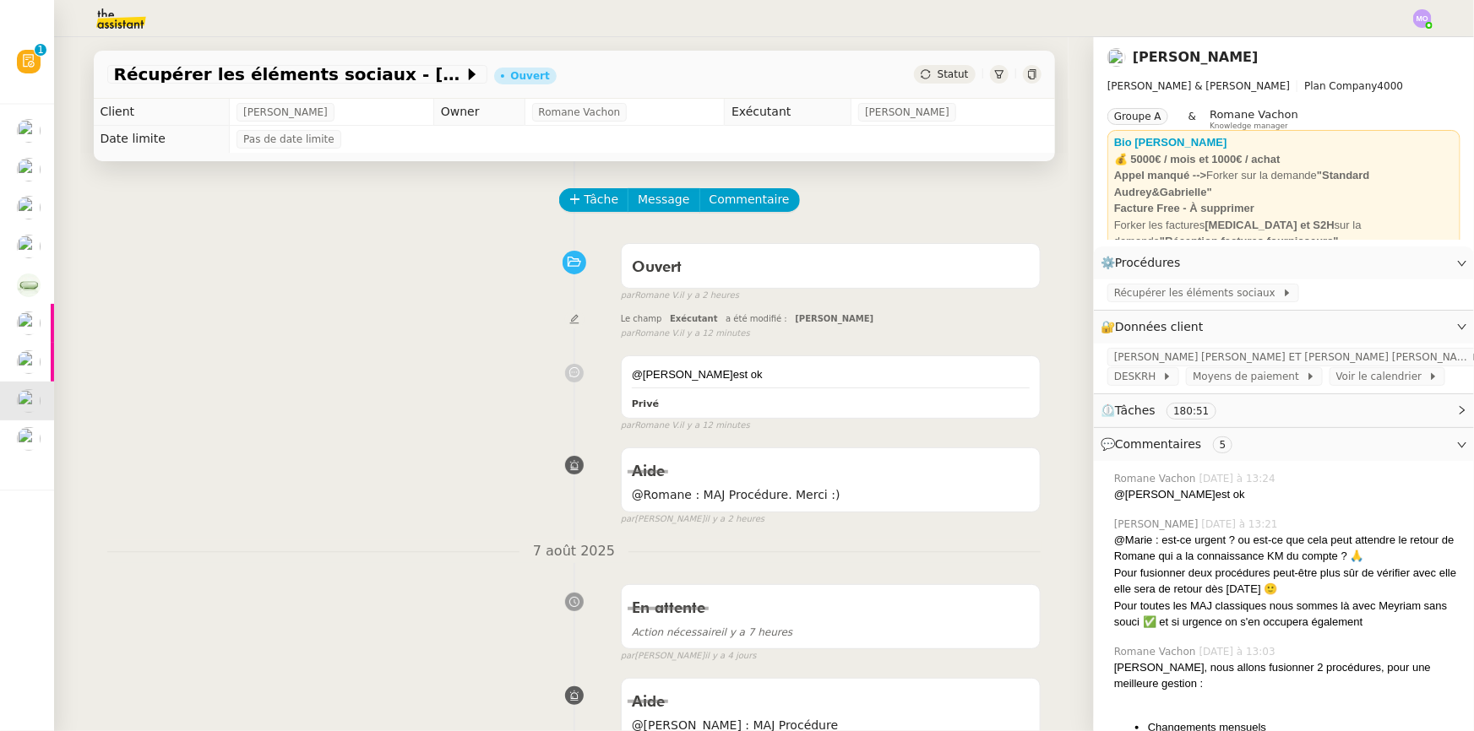
click at [925, 67] on div "Statut" at bounding box center [944, 74] width 61 height 19
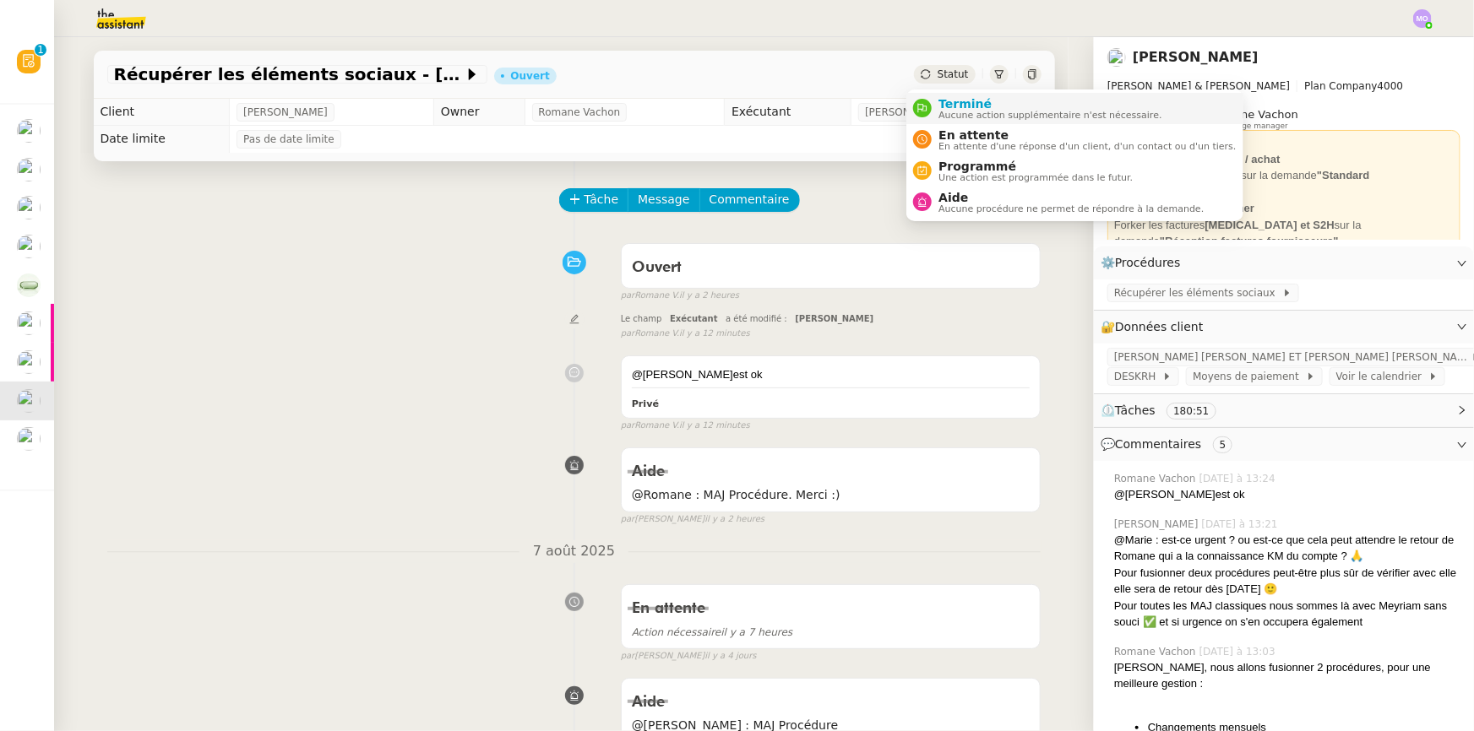
click at [959, 100] on span "Terminé" at bounding box center [1049, 104] width 223 height 14
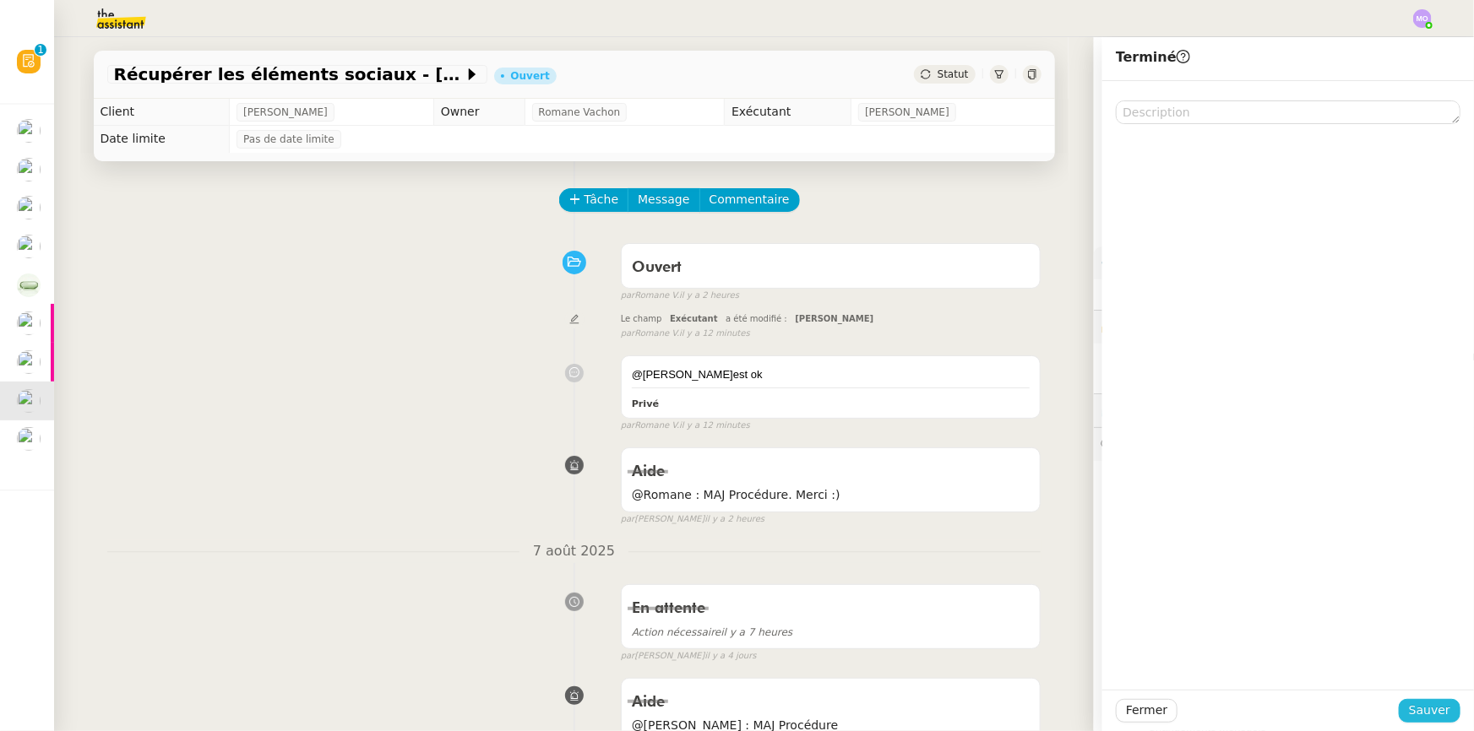
click at [1440, 709] on button "Sauver" at bounding box center [1430, 711] width 62 height 24
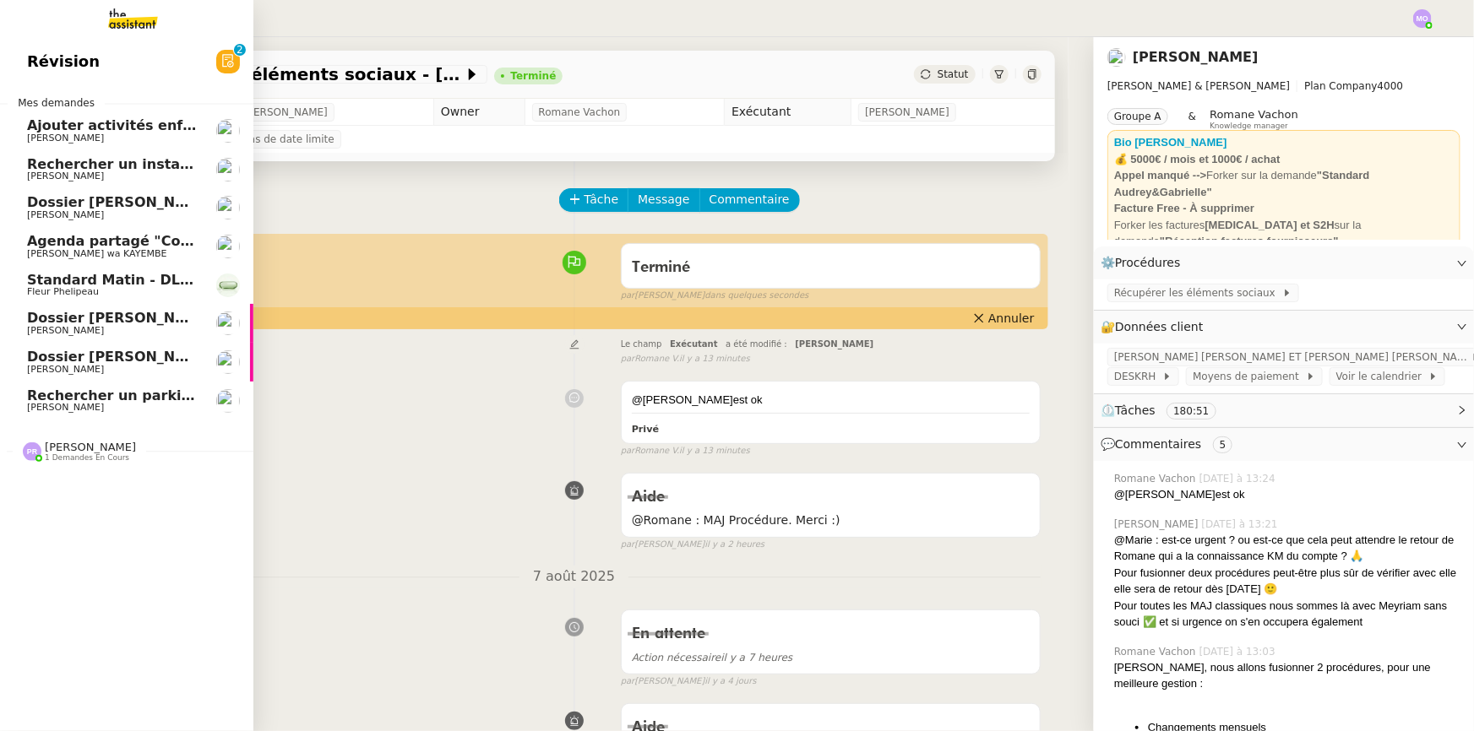
click at [96, 362] on span "Dossier [PERSON_NAME]-Renault" at bounding box center [153, 357] width 252 height 16
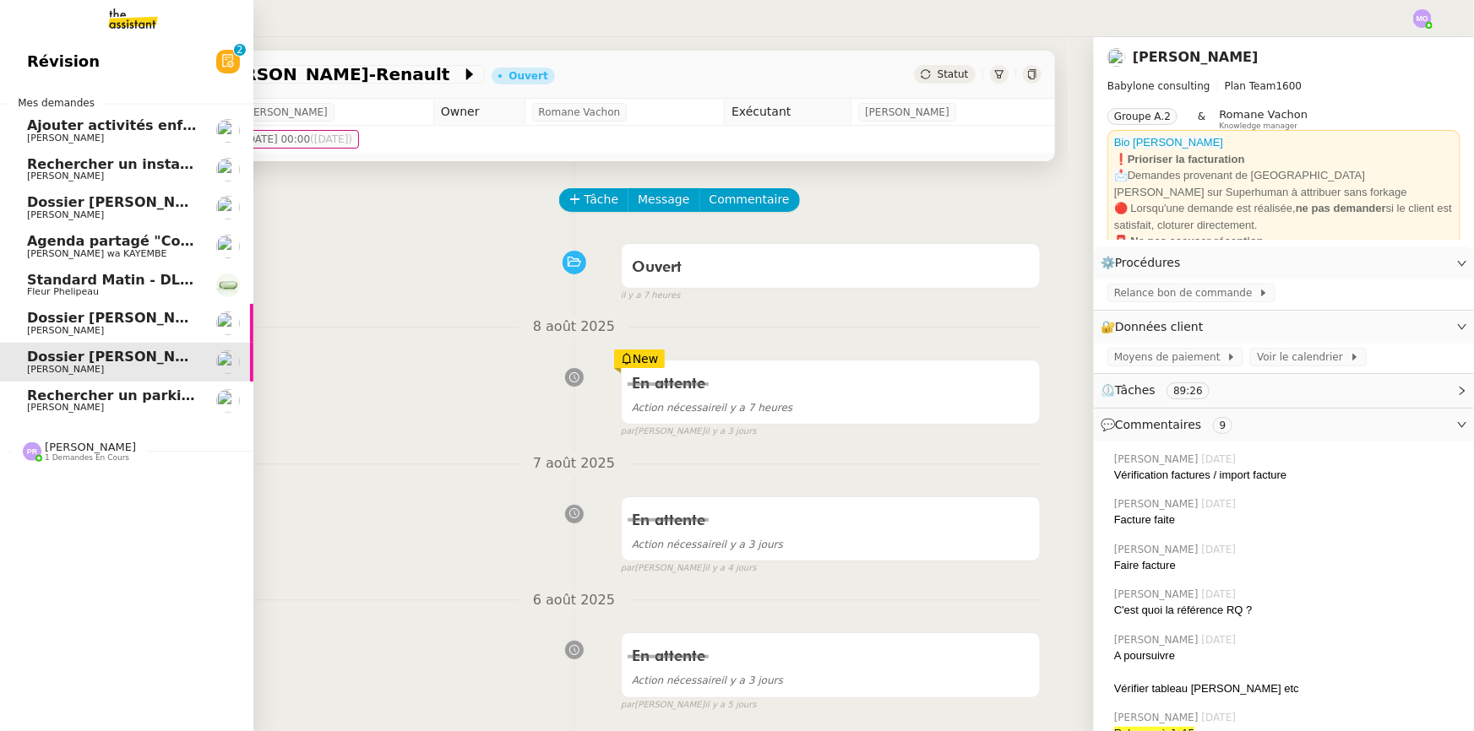
click at [111, 202] on span "Dossier [PERSON_NAME]" at bounding box center [120, 202] width 187 height 16
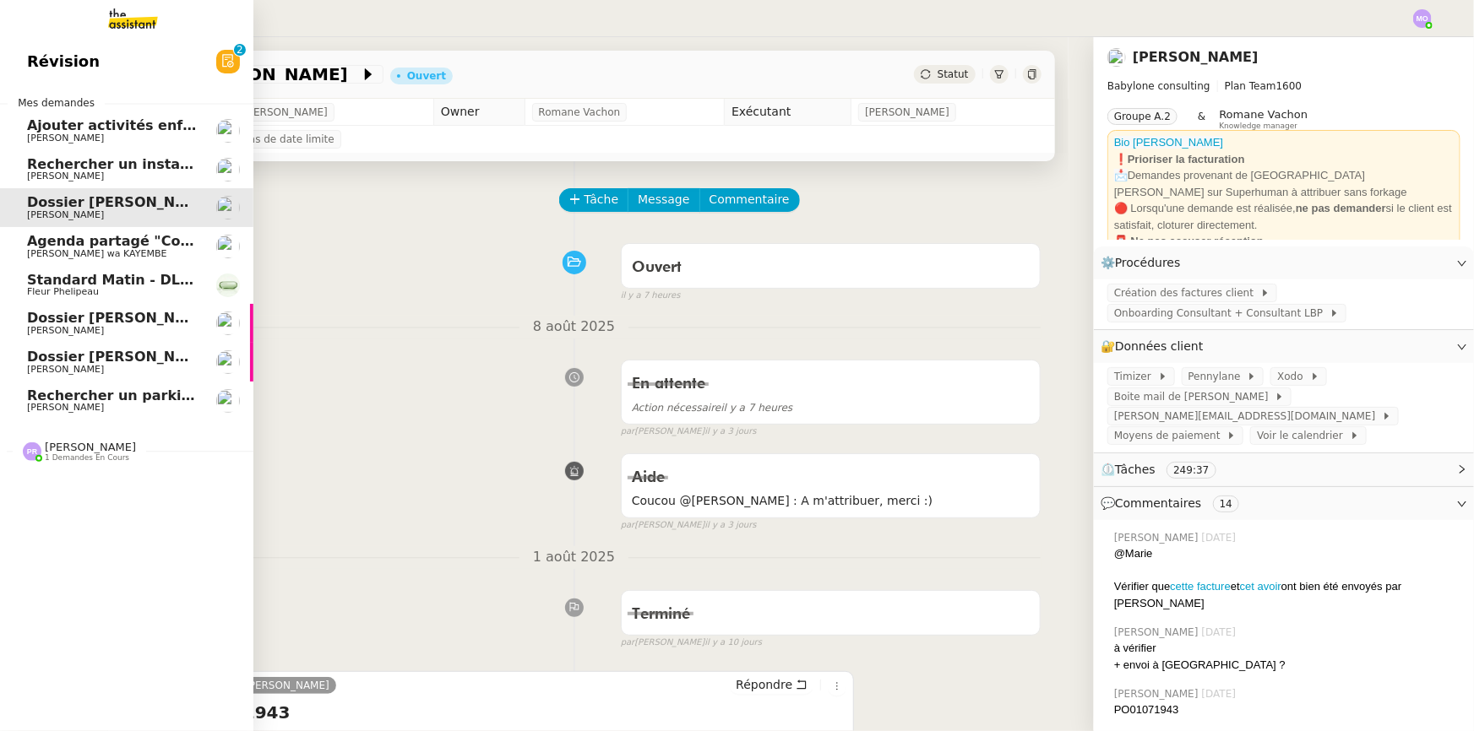
click at [110, 134] on span "[PERSON_NAME]" at bounding box center [112, 138] width 171 height 10
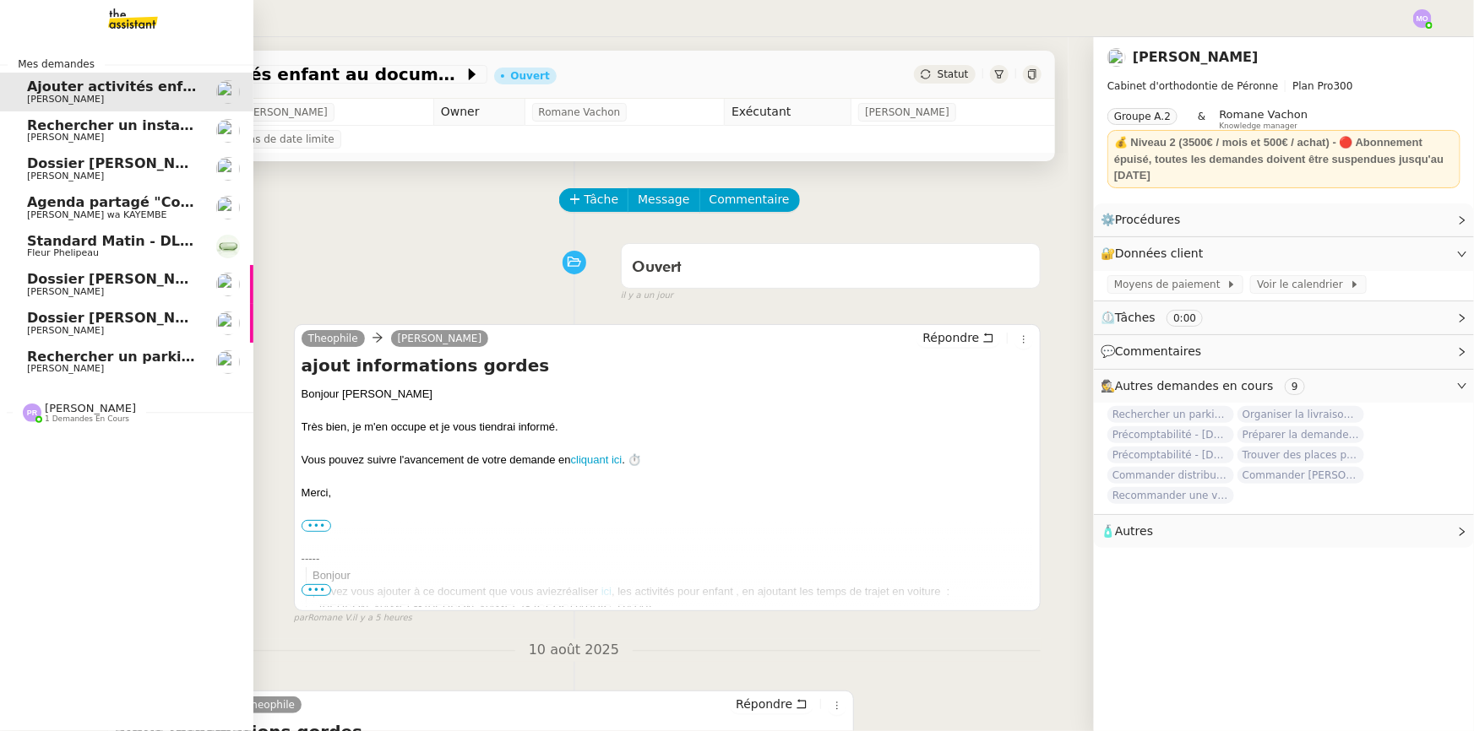
click at [60, 400] on span "[PERSON_NAME] 1 demandes en cours" at bounding box center [133, 406] width 253 height 35
click at [155, 130] on span "Rechercher un installateur de porte blindée" at bounding box center [194, 125] width 334 height 16
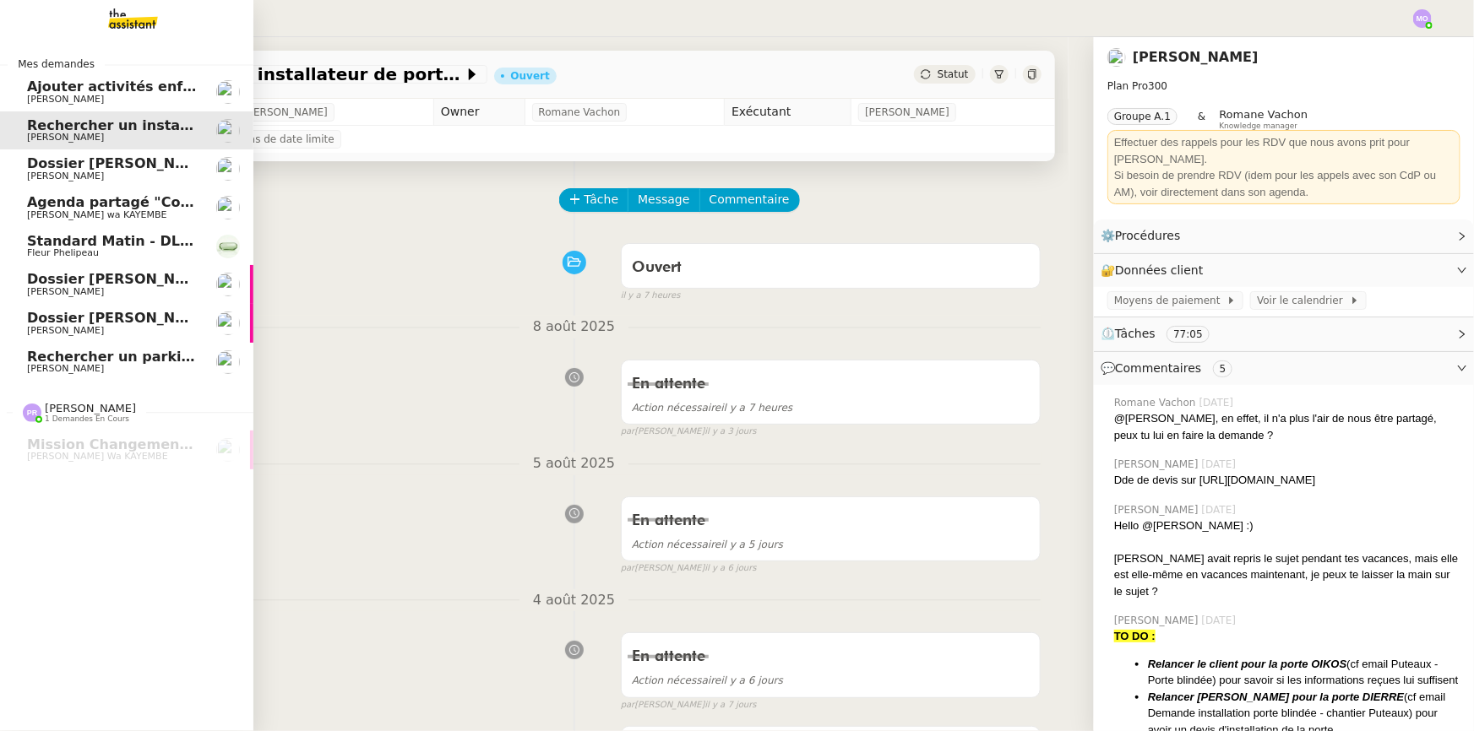
click at [128, 97] on span "[PERSON_NAME]" at bounding box center [112, 100] width 171 height 10
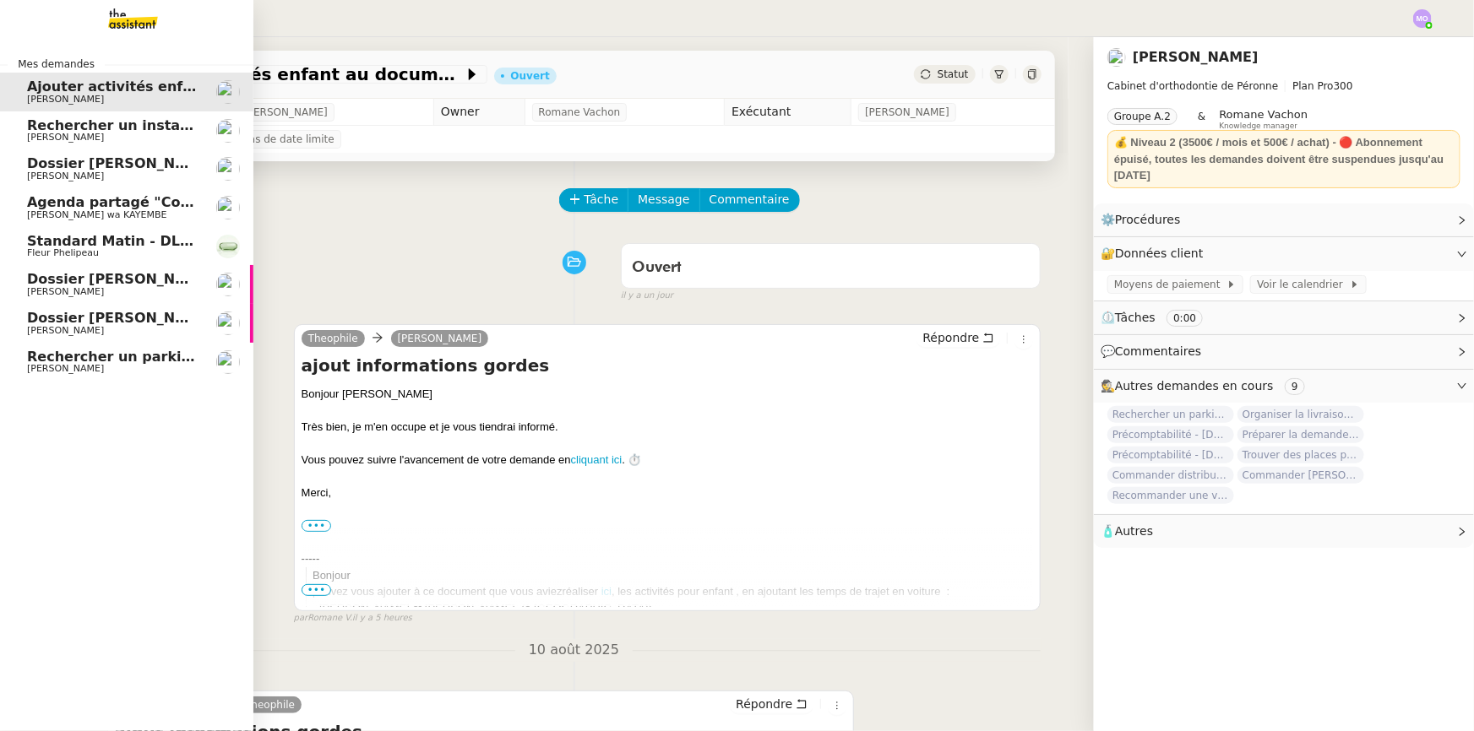
click at [82, 368] on span "[PERSON_NAME]" at bounding box center [65, 368] width 77 height 11
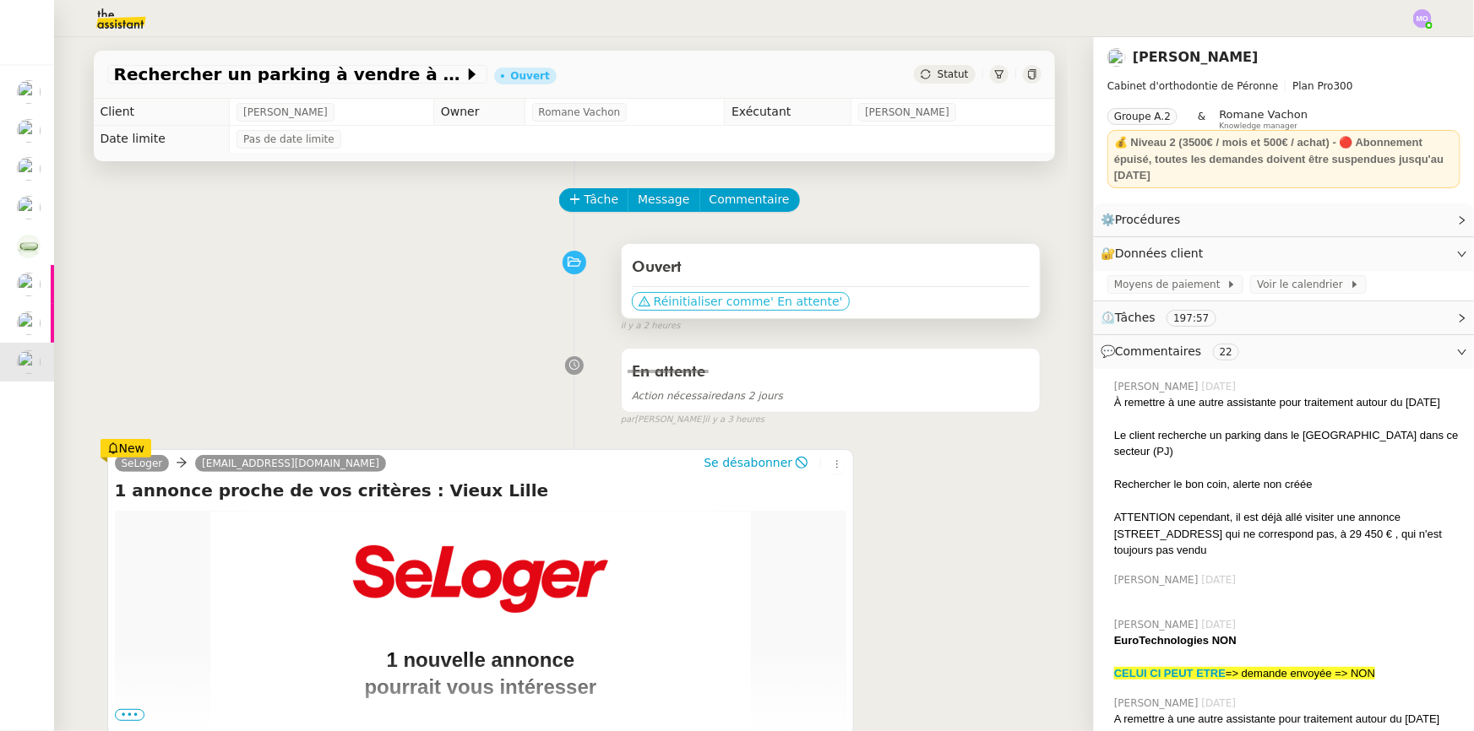
click at [671, 297] on span "Réinitialiser comme" at bounding box center [712, 301] width 117 height 17
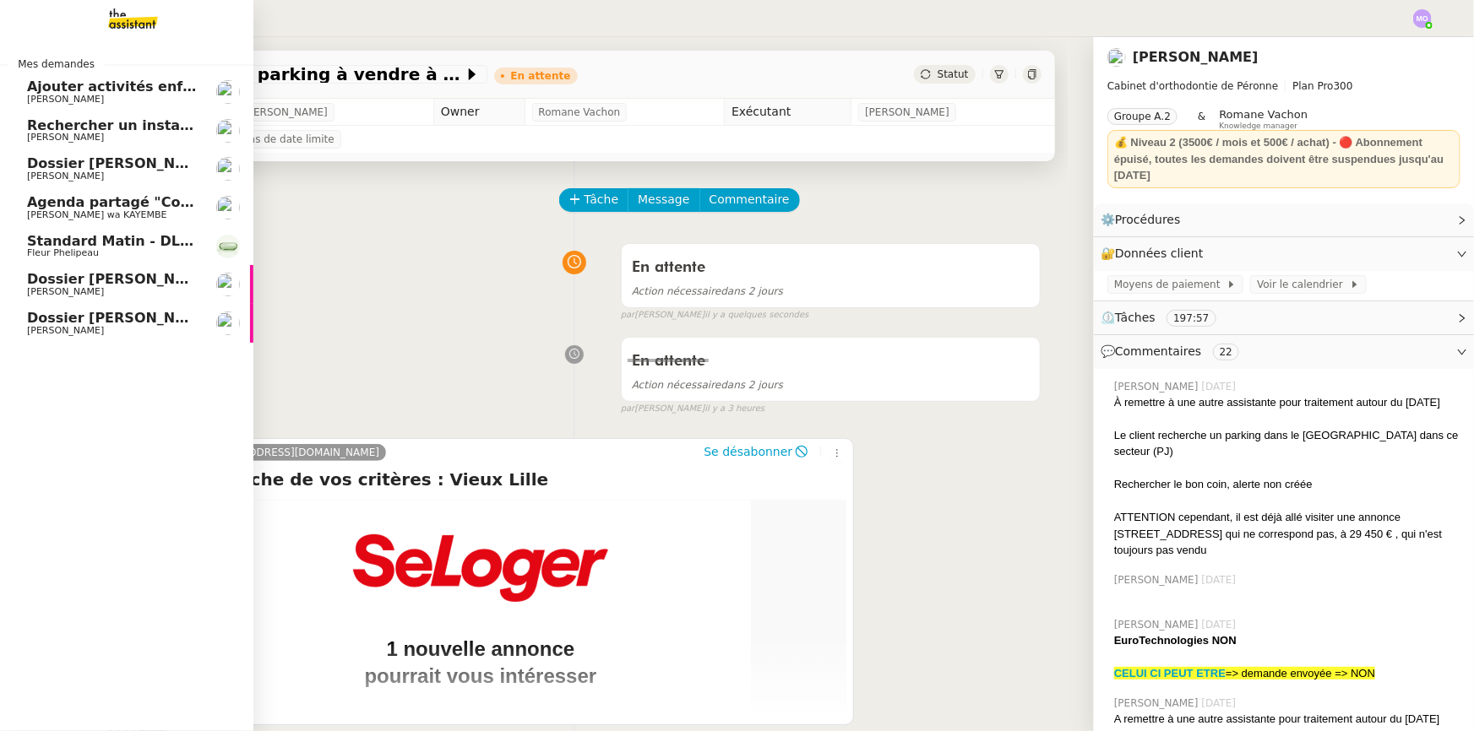
click at [89, 321] on span "Dossier [PERSON_NAME]-Renault" at bounding box center [153, 318] width 252 height 16
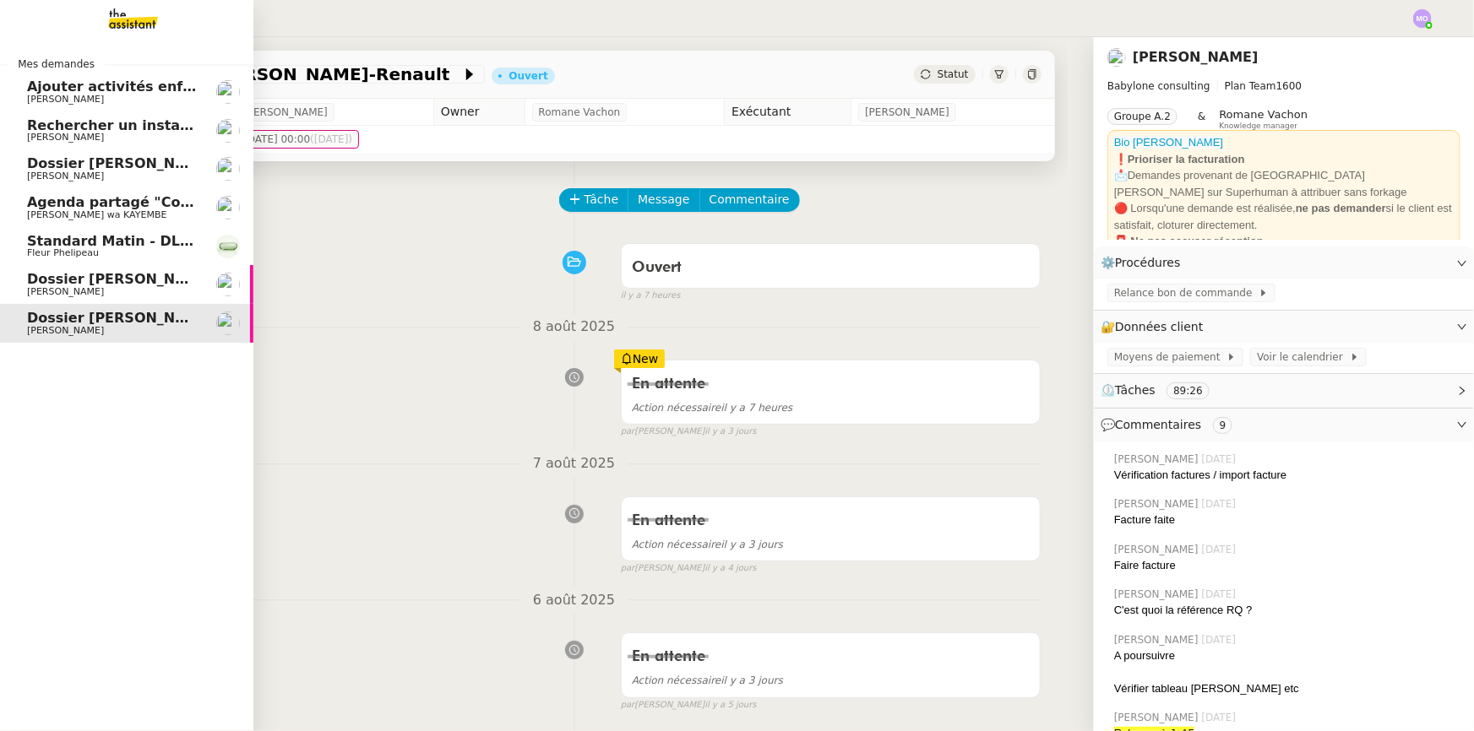
click at [96, 285] on span "Dossier [PERSON_NAME] Accetal" at bounding box center [151, 279] width 248 height 16
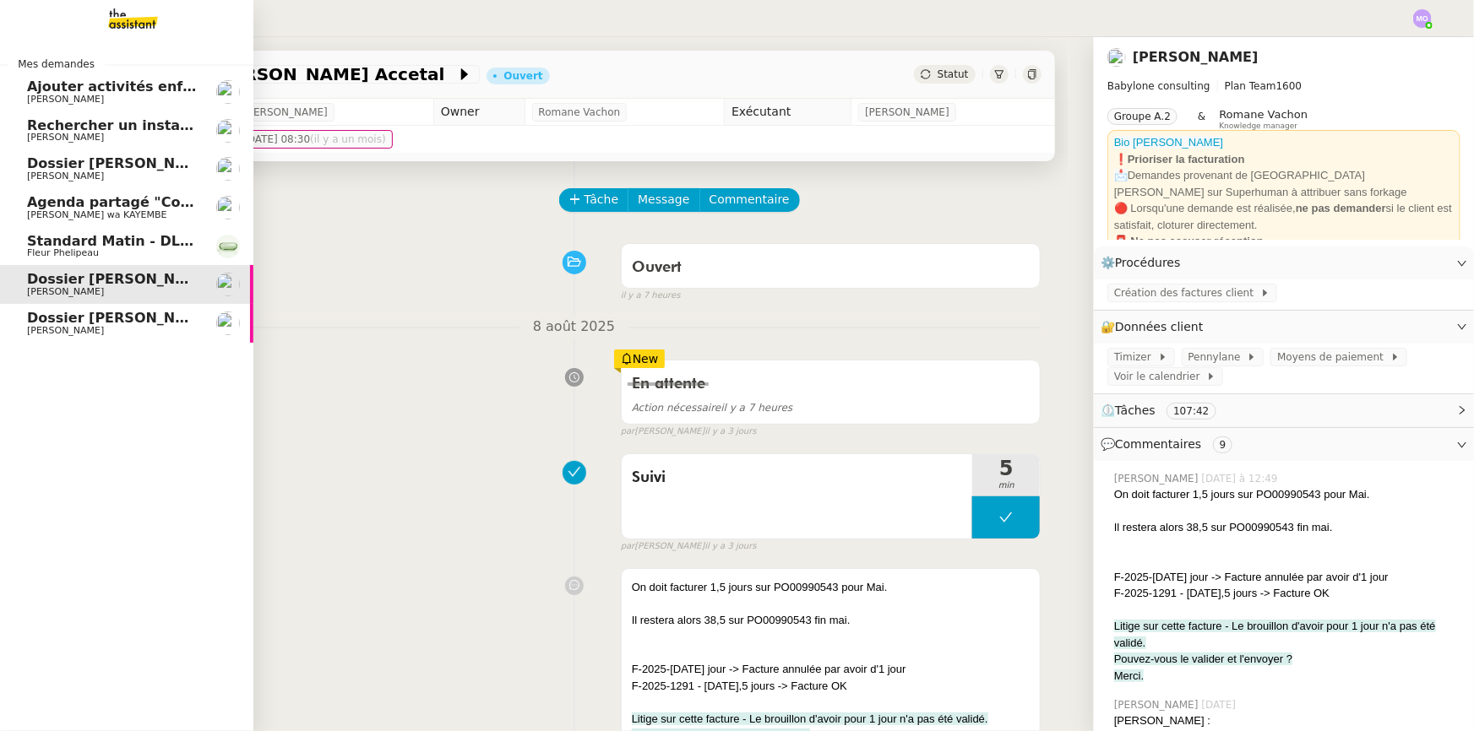
click at [129, 90] on span "Ajouter activités enfant au document" at bounding box center [169, 87] width 285 height 16
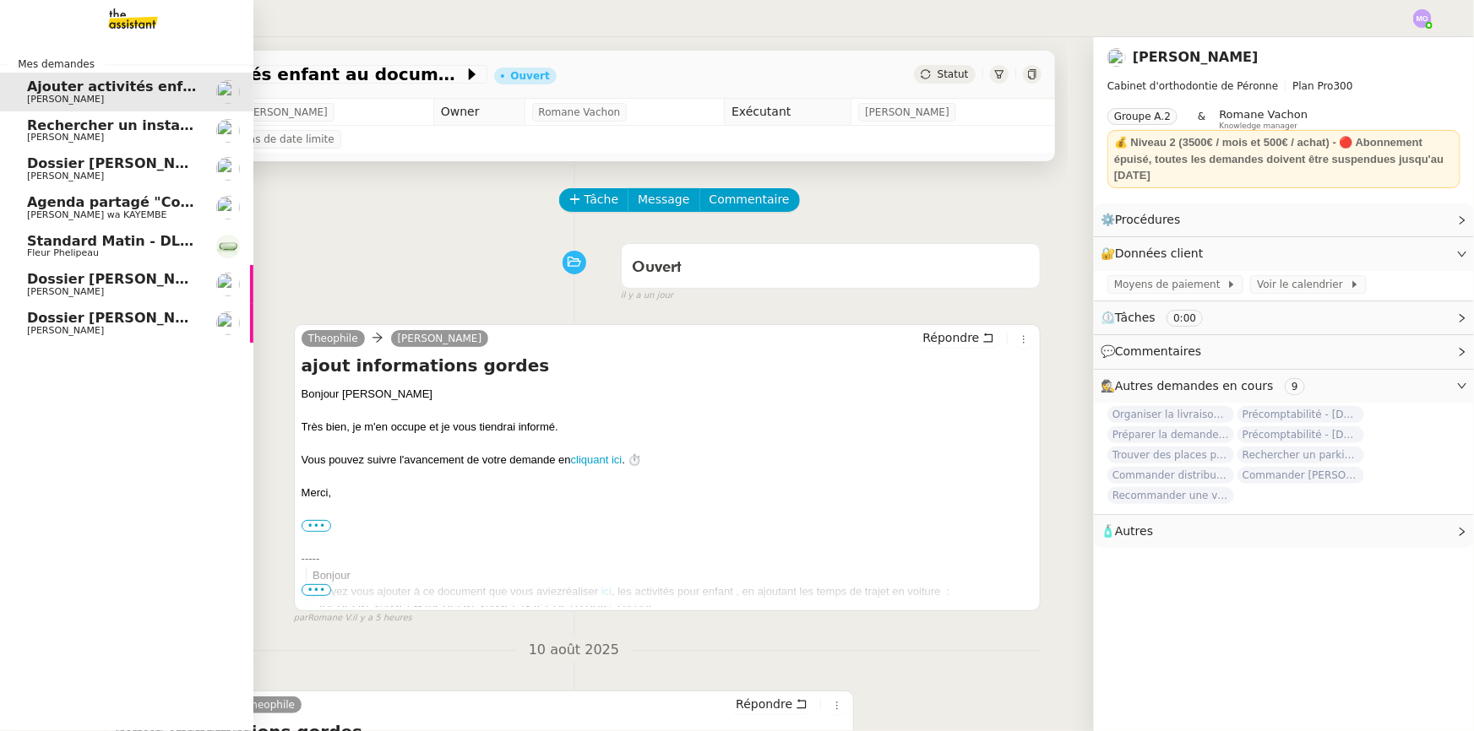
click at [128, 131] on span "Rechercher un installateur de porte blindée" at bounding box center [194, 125] width 334 height 16
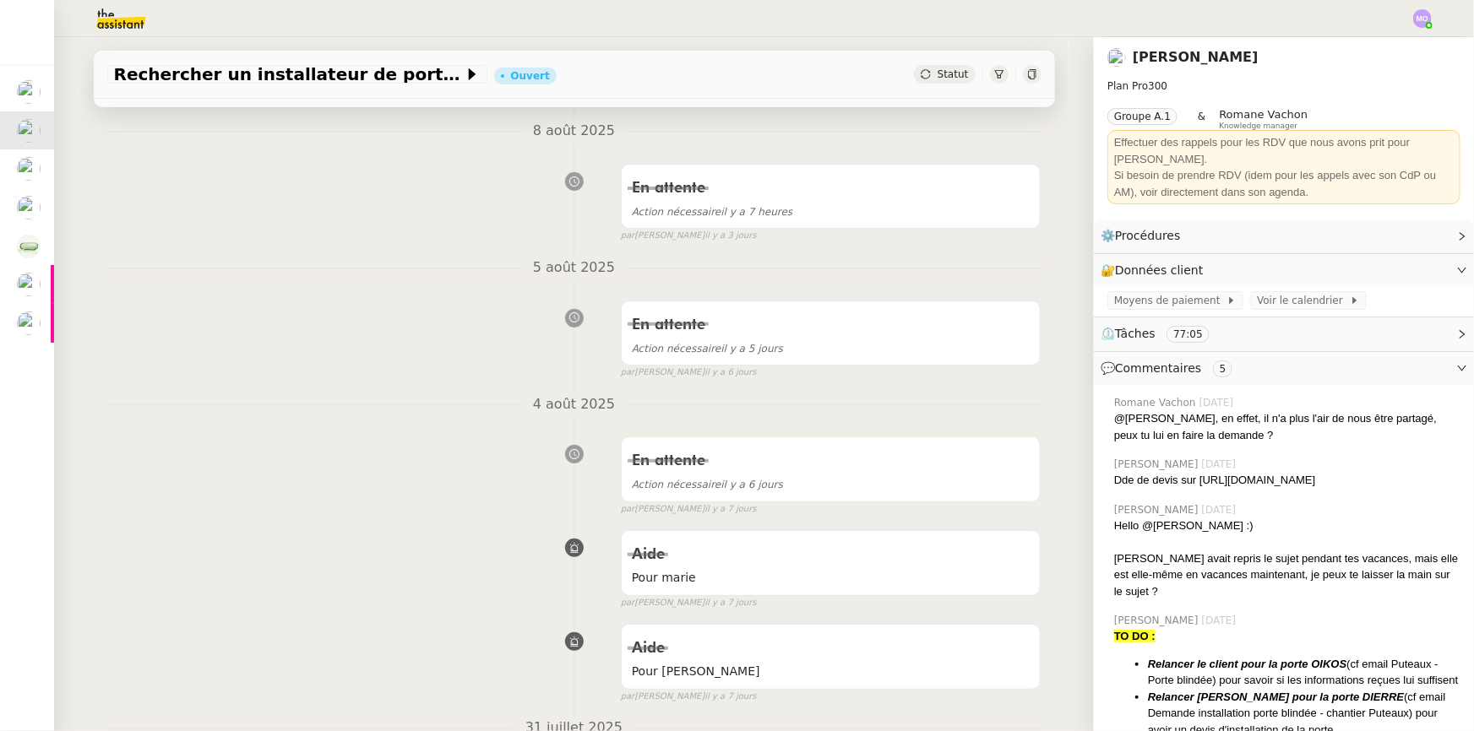
scroll to position [307, 0]
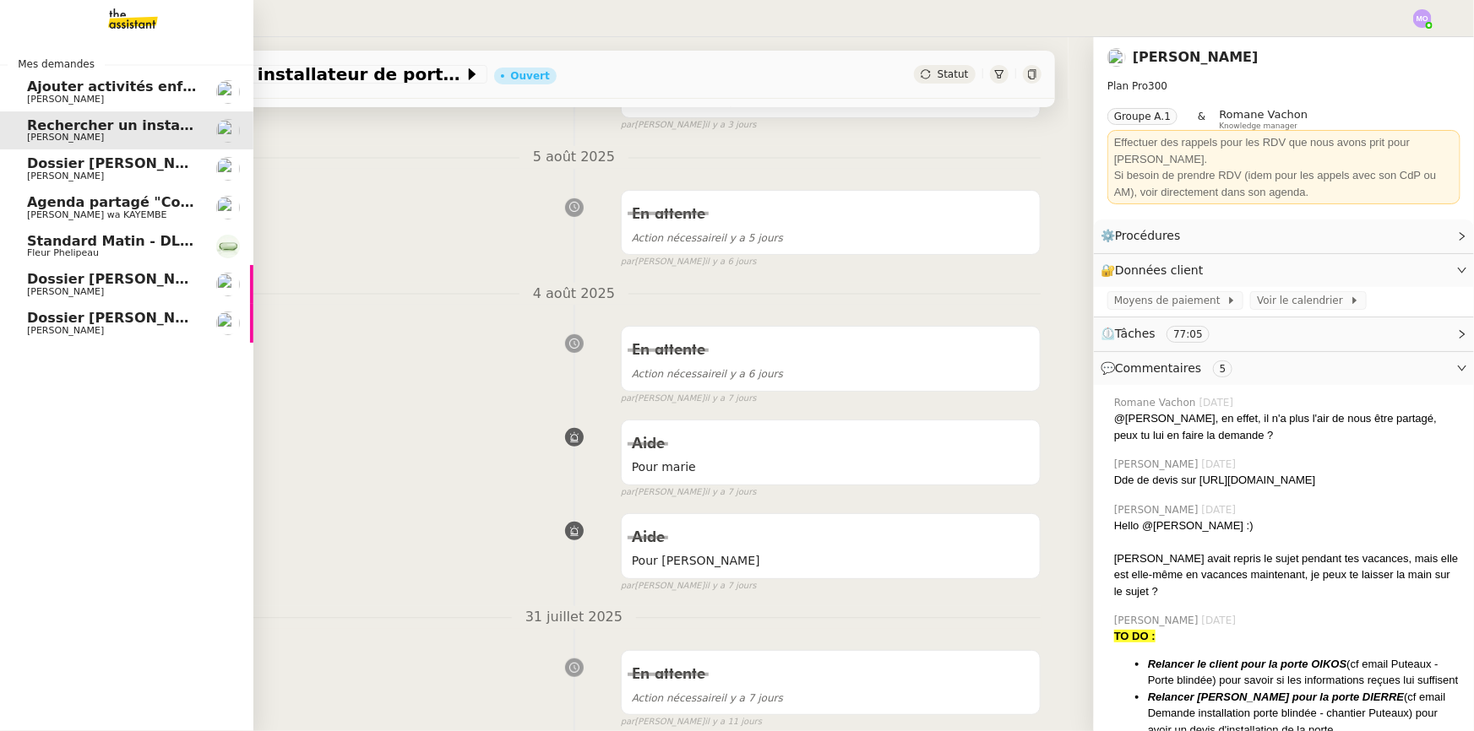
click at [94, 314] on span "Dossier [PERSON_NAME]-Renault" at bounding box center [153, 318] width 252 height 16
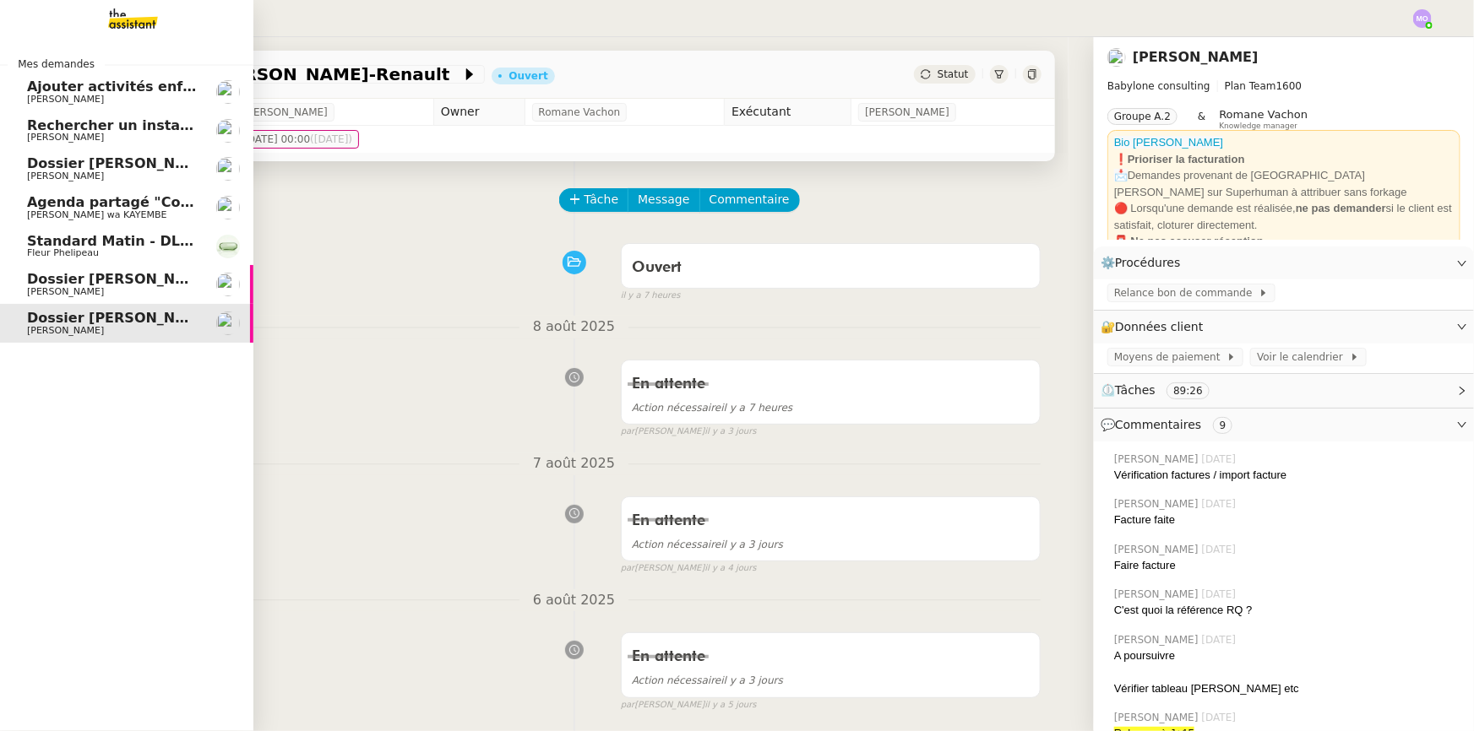
click at [111, 282] on span "Dossier [PERSON_NAME] Accetal" at bounding box center [151, 279] width 248 height 16
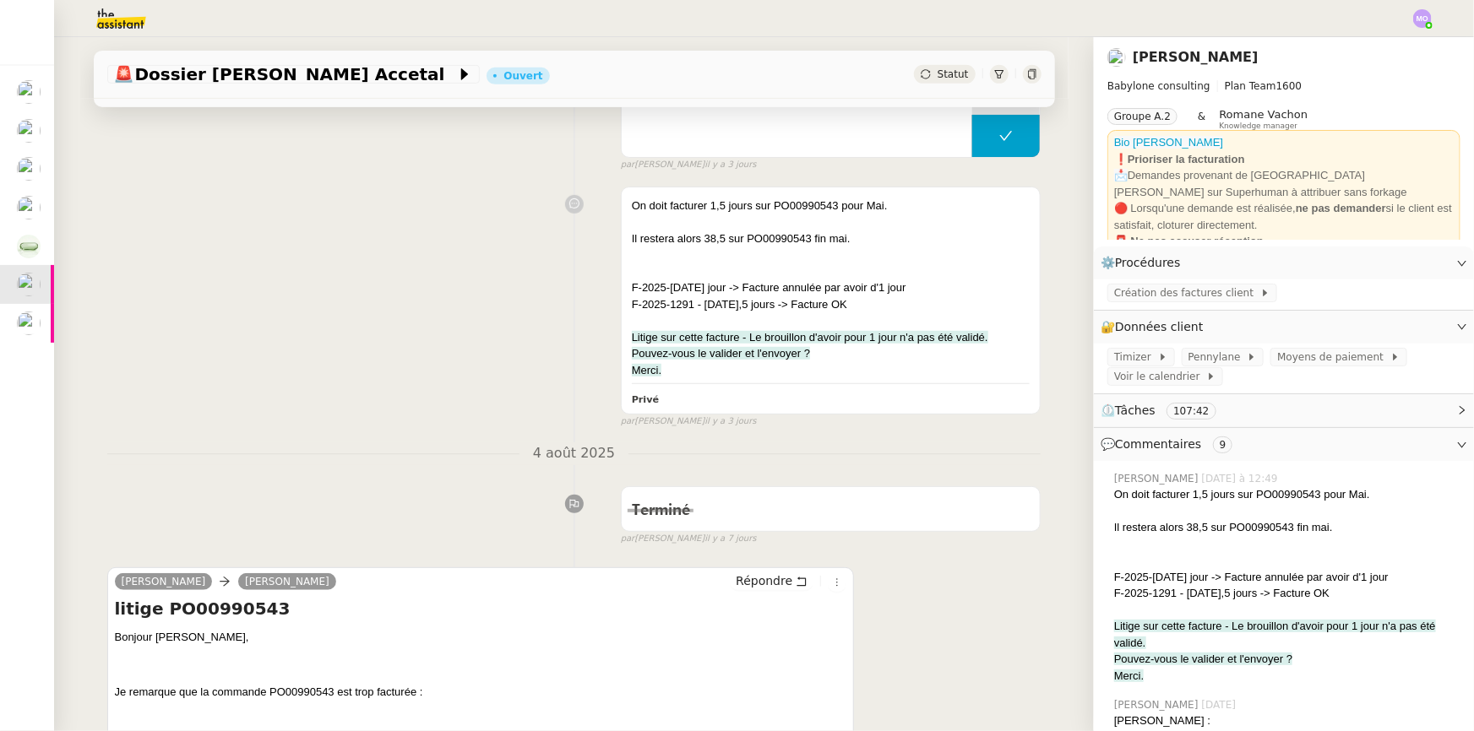
scroll to position [383, 0]
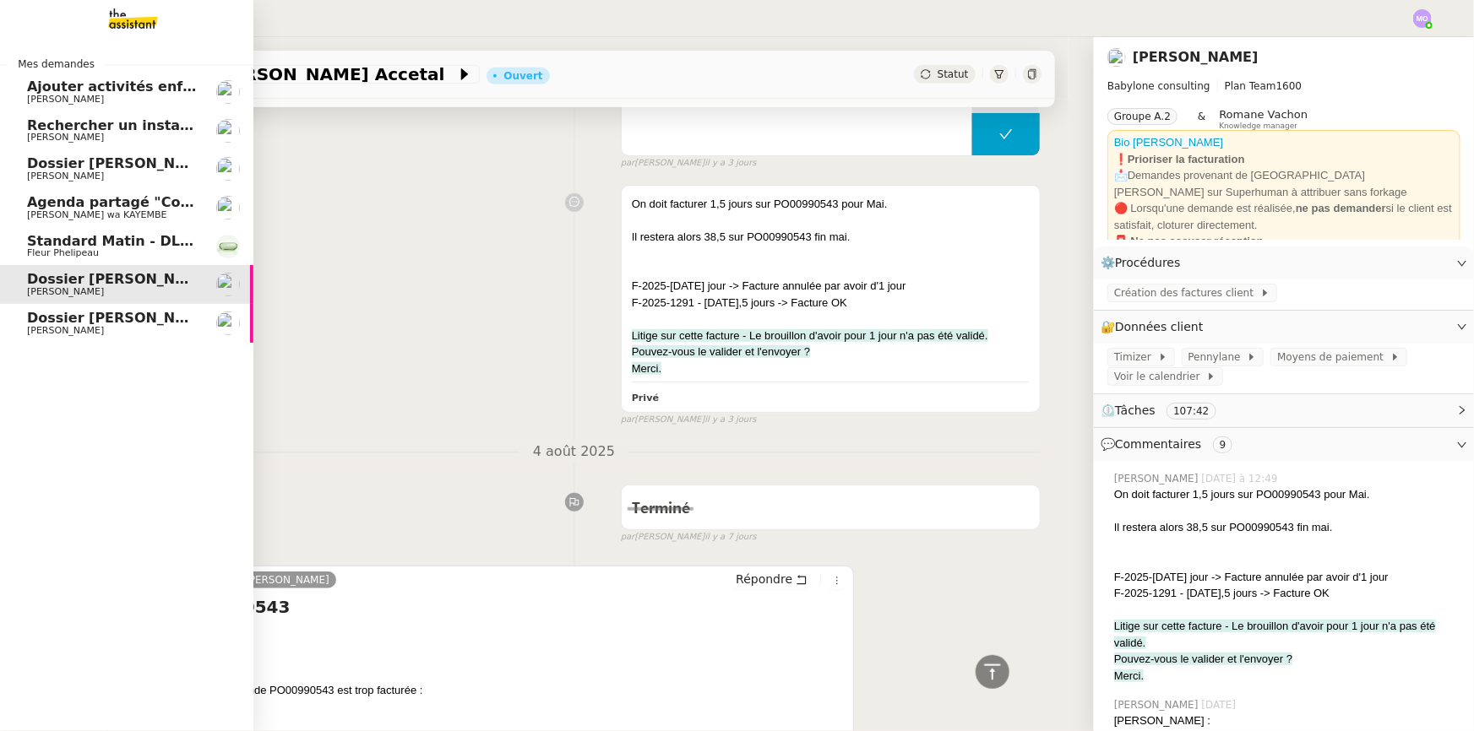
drag, startPoint x: 47, startPoint y: 321, endPoint x: 111, endPoint y: 279, distance: 76.8
click at [50, 321] on span "Dossier [PERSON_NAME]-Renault" at bounding box center [153, 318] width 252 height 16
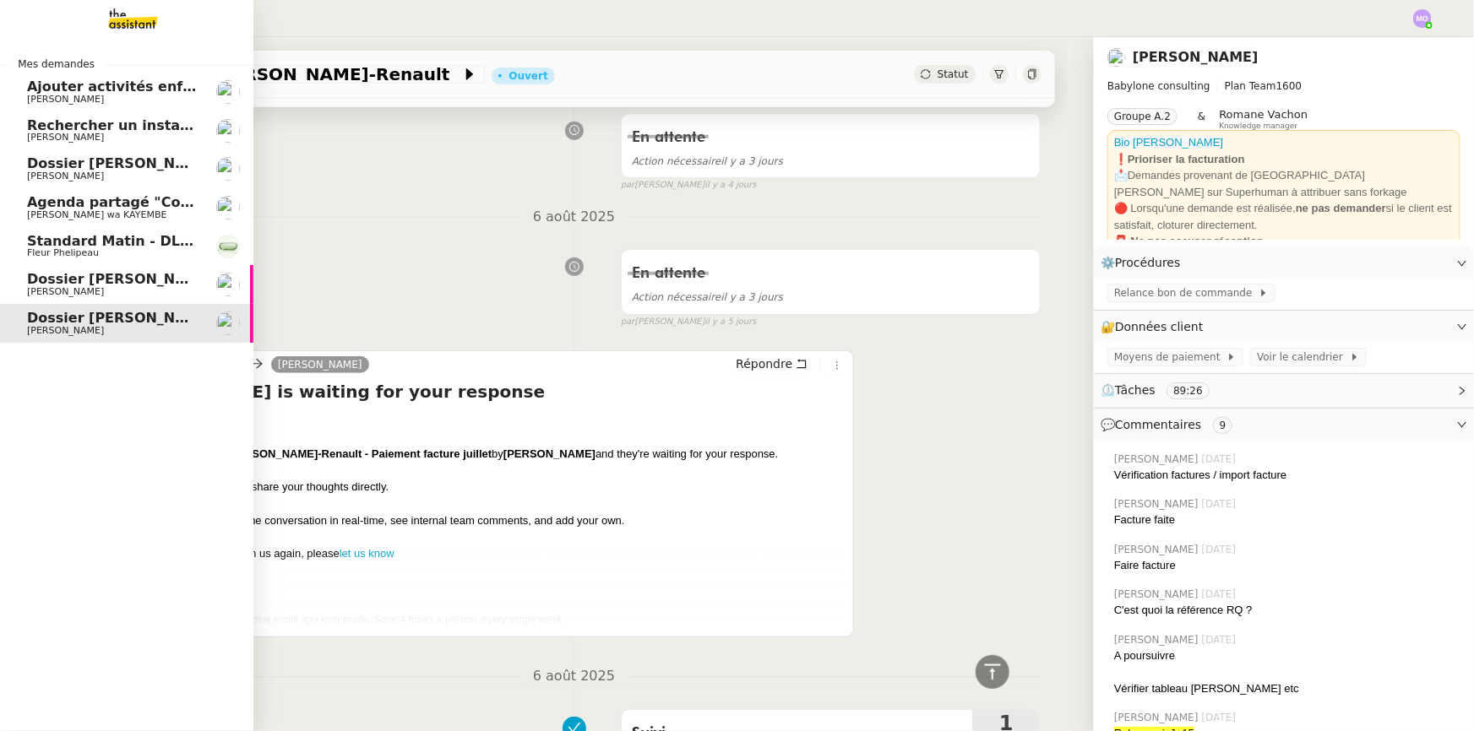
click at [79, 280] on span "Dossier [PERSON_NAME] Accetal" at bounding box center [151, 279] width 248 height 16
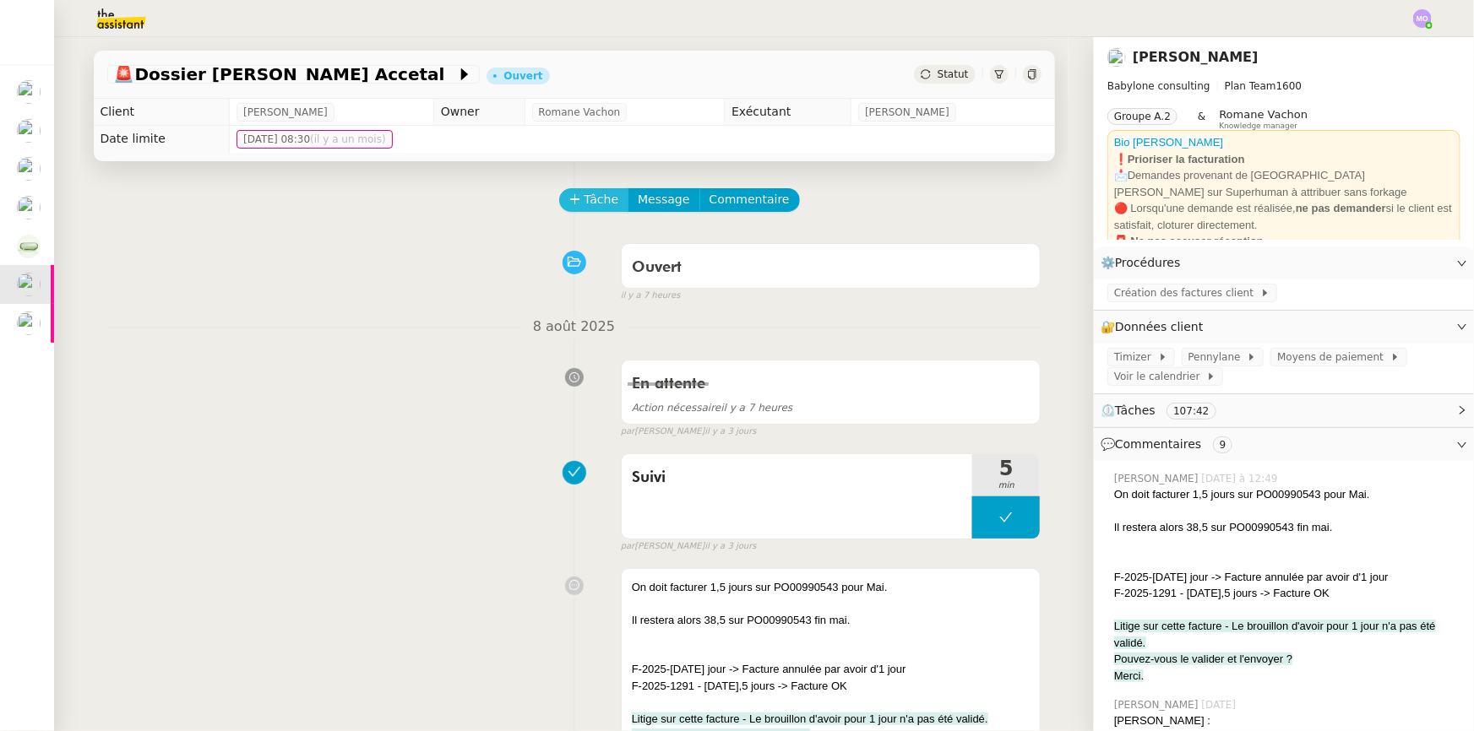
click at [572, 199] on button "Tâche" at bounding box center [594, 200] width 70 height 24
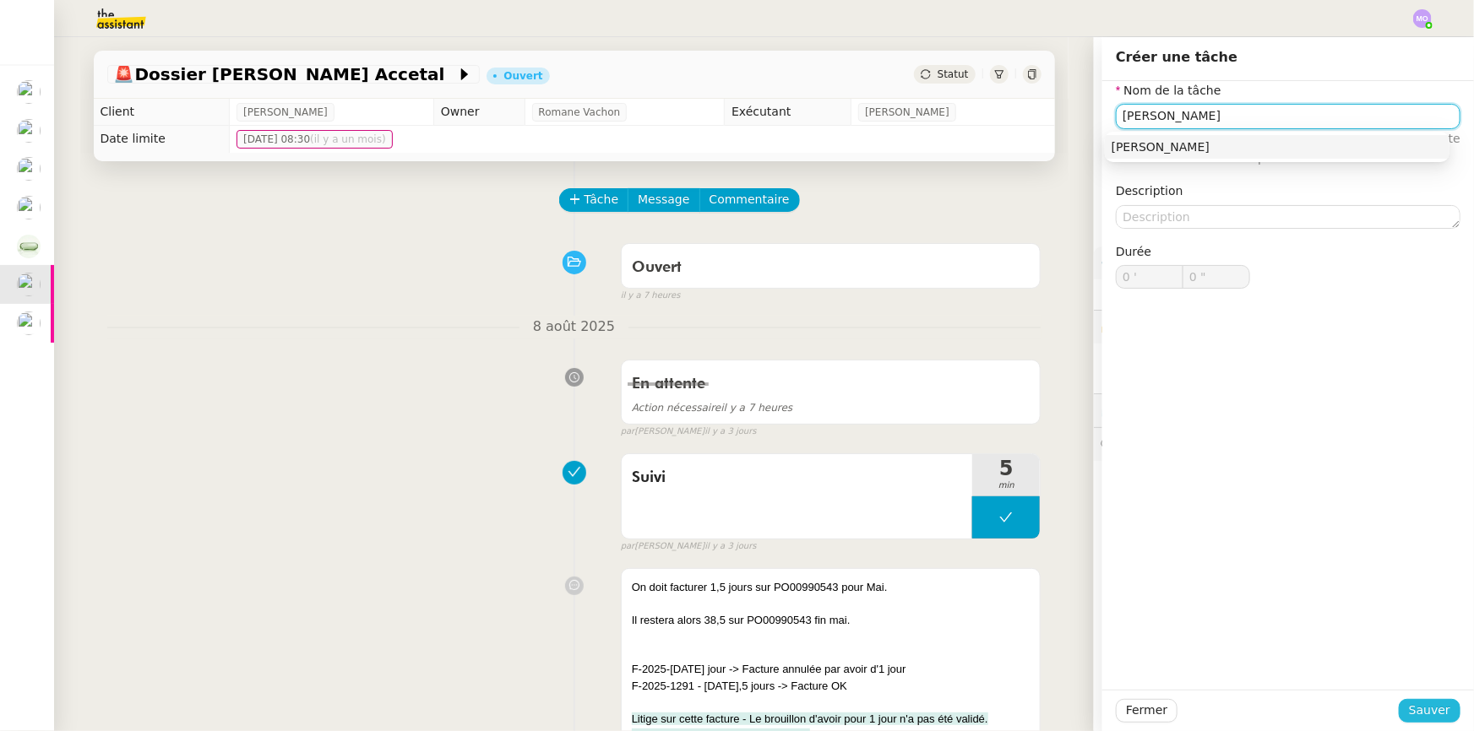
type input "Suivi Pennylane"
click at [1418, 702] on span "Sauver" at bounding box center [1429, 710] width 41 height 19
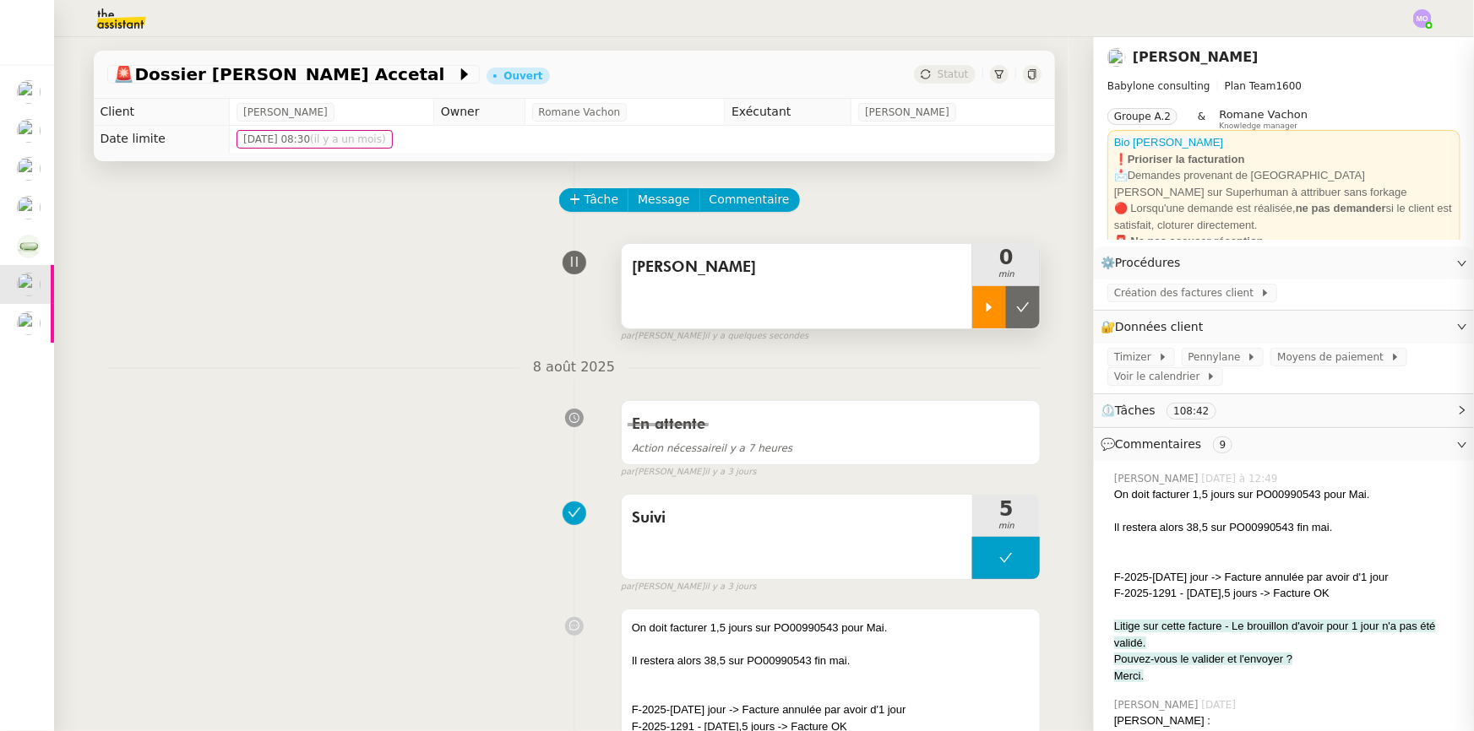
click at [984, 318] on div at bounding box center [989, 307] width 34 height 42
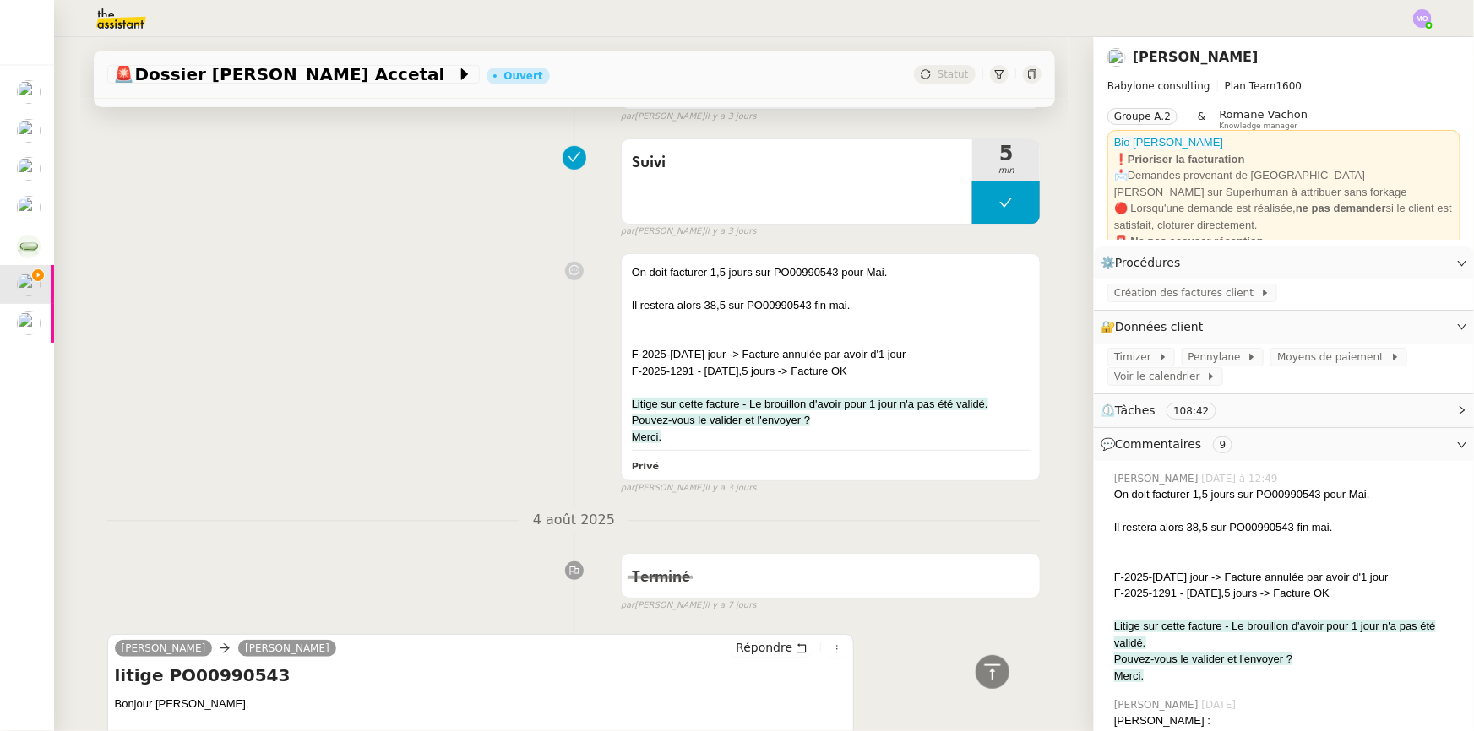
scroll to position [307, 0]
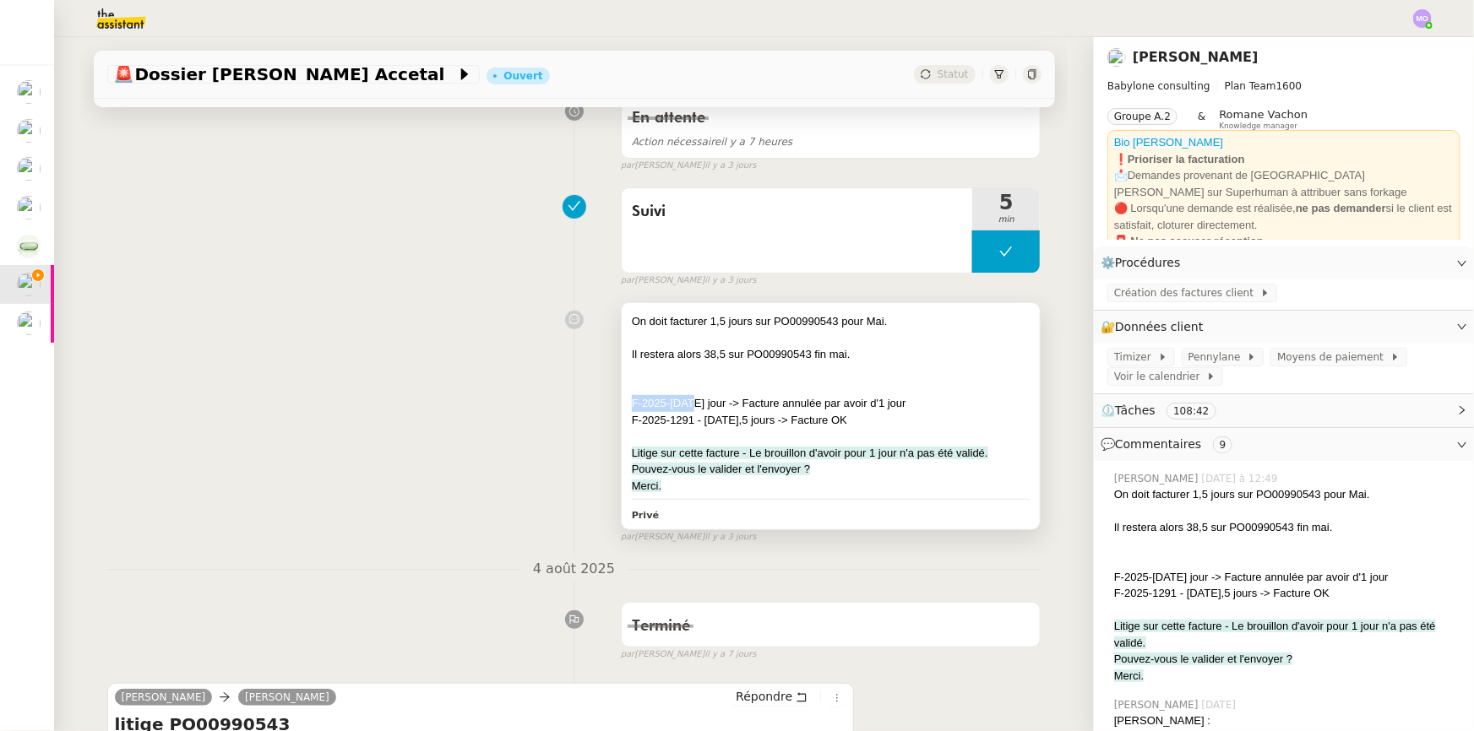
drag, startPoint x: 621, startPoint y: 403, endPoint x: 682, endPoint y: 400, distance: 61.7
click at [682, 400] on div "F-2025-1223 - Mai - 1 jour -> Facture annulée par avoir d'1 jour" at bounding box center [831, 403] width 399 height 17
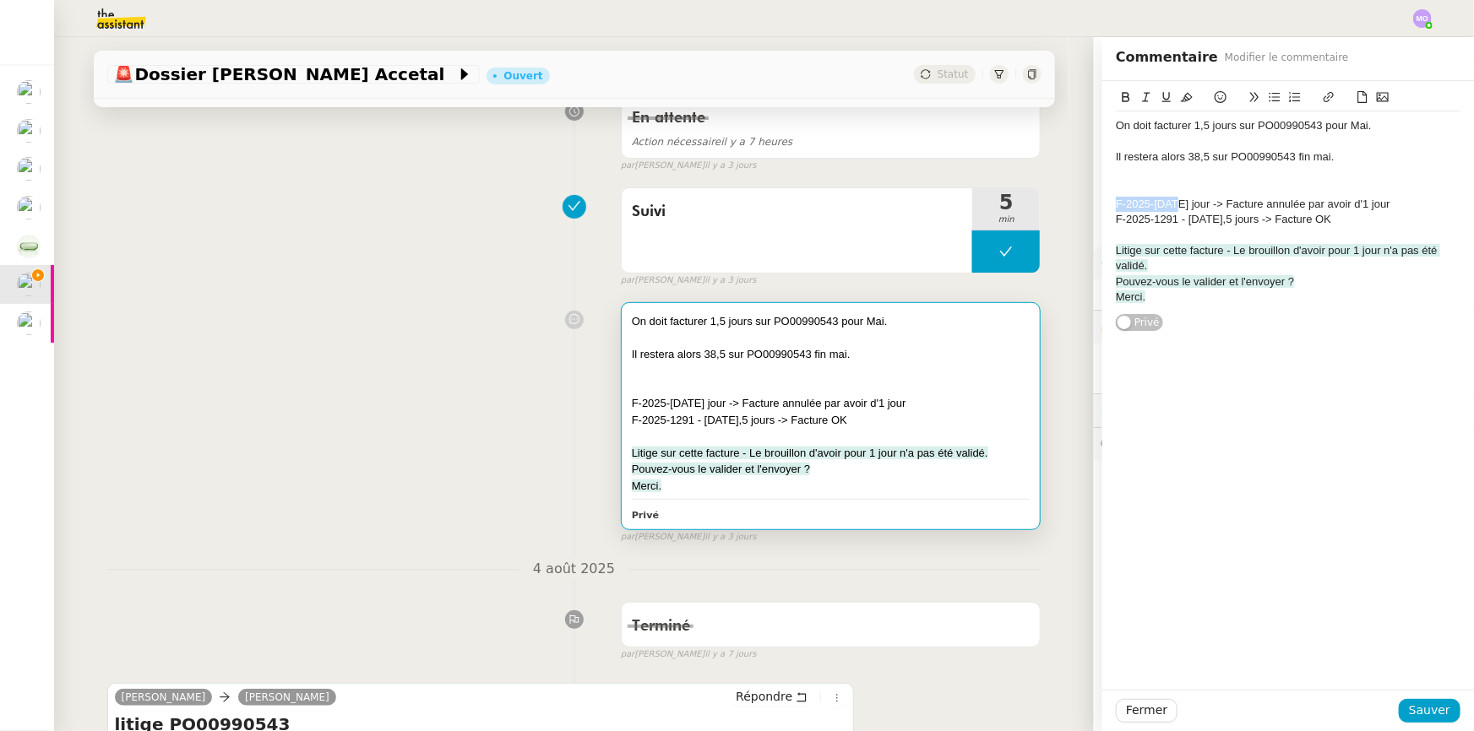
drag, startPoint x: 1106, startPoint y: 202, endPoint x: 1166, endPoint y: 201, distance: 59.1
click at [1166, 201] on div "F-2025-1223 - Mai - 1 jour -> Facture annulée par avoir d'1 jour" at bounding box center [1288, 204] width 345 height 15
copy div "F-2025-1223"
click at [421, 367] on div "On doit facturer 1,5 jours sur PO00990543 pour Mai. Il restera alors 38,5 sur P…" at bounding box center [574, 420] width 934 height 250
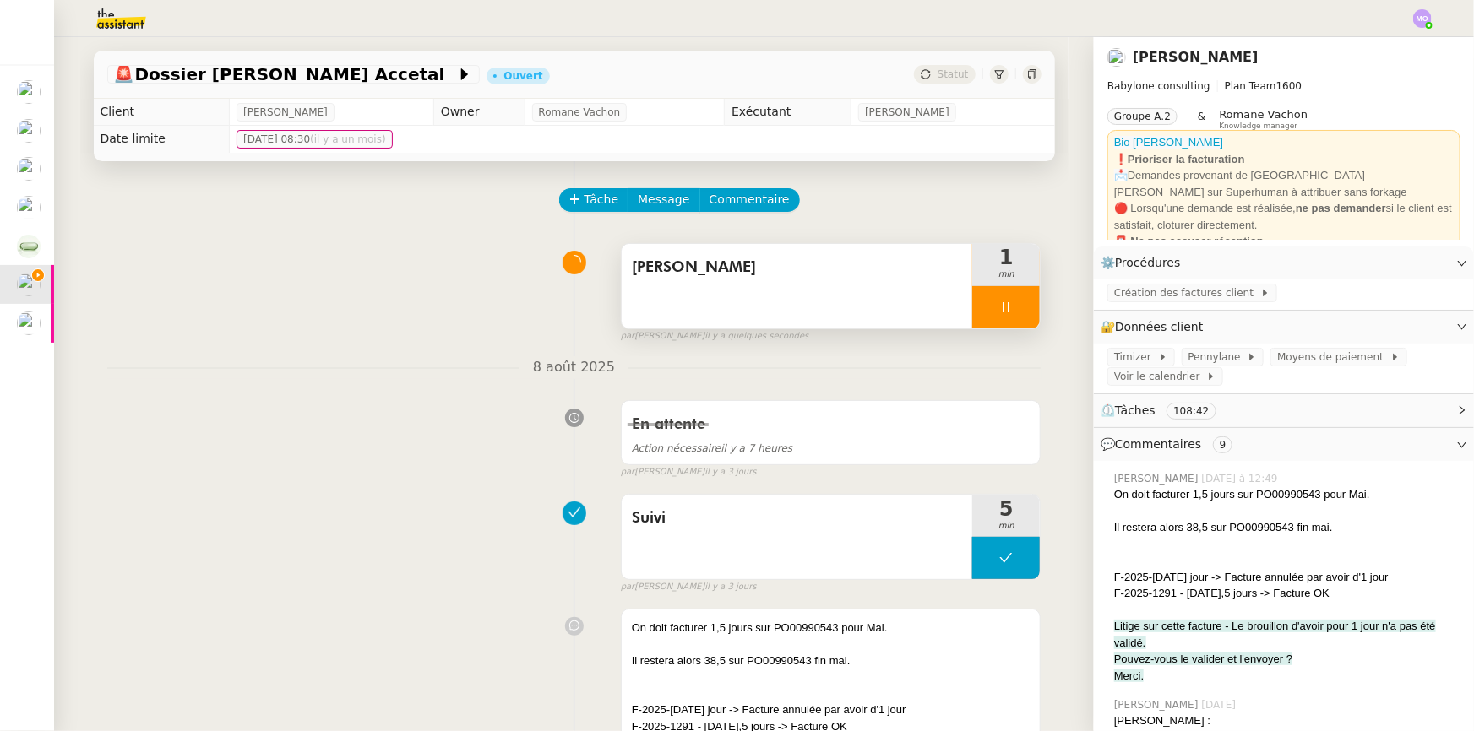
click at [1019, 317] on div at bounding box center [1006, 307] width 68 height 42
click at [1019, 317] on button at bounding box center [1023, 307] width 34 height 42
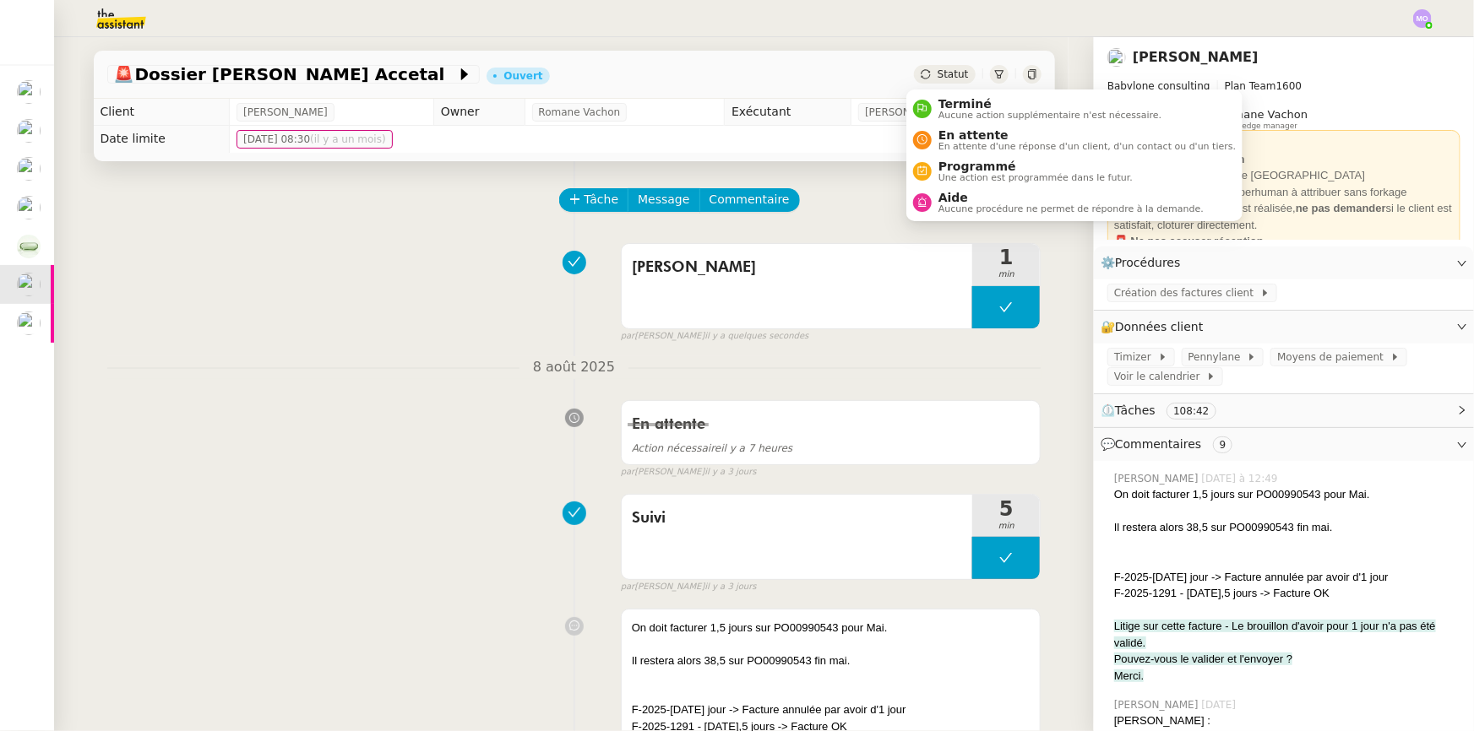
click at [937, 66] on div "Statut" at bounding box center [944, 74] width 61 height 19
click at [973, 130] on span "En attente" at bounding box center [1086, 135] width 297 height 14
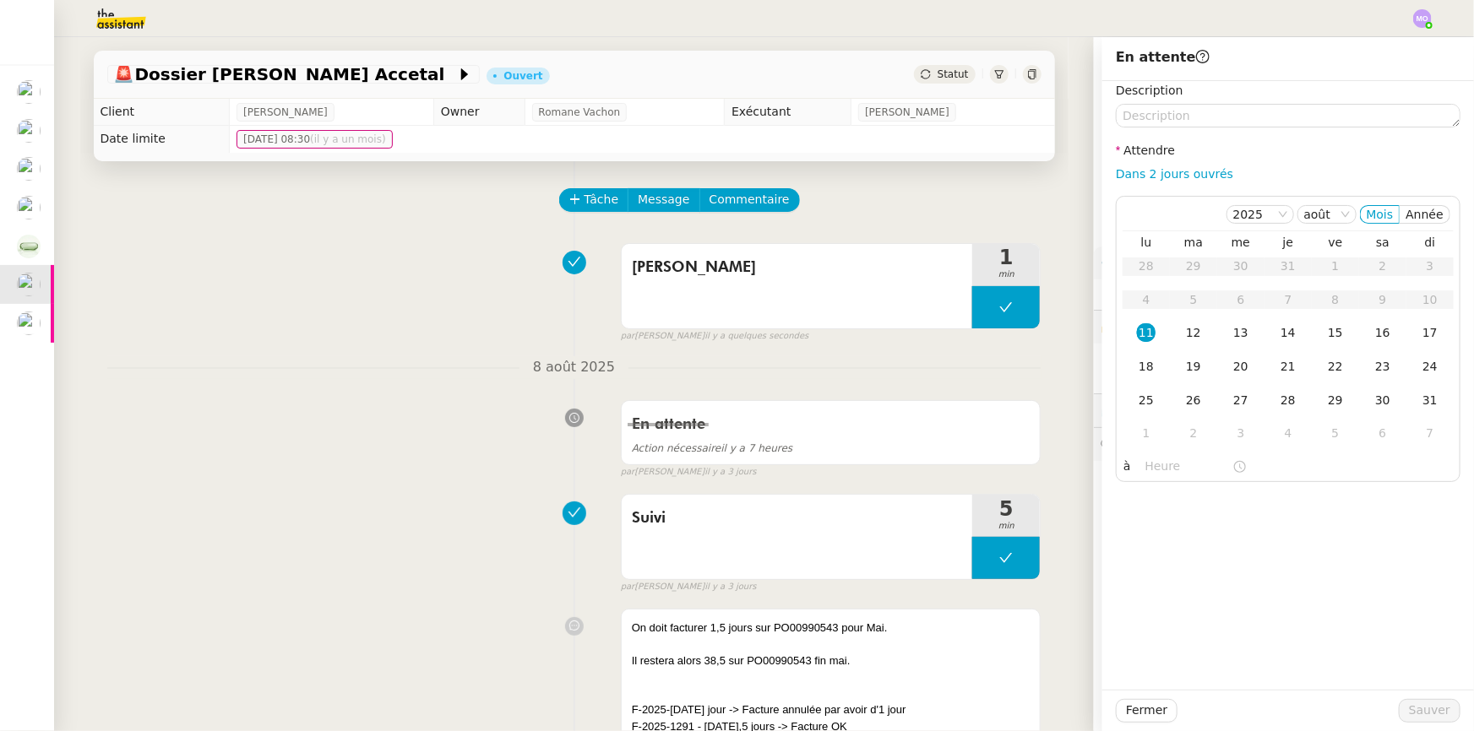
click at [1151, 168] on link "Dans 2 jours ouvrés" at bounding box center [1174, 174] width 117 height 14
type input "07:00"
click at [1184, 329] on div "12" at bounding box center [1193, 332] width 19 height 19
click at [1415, 711] on span "Sauver" at bounding box center [1429, 710] width 41 height 19
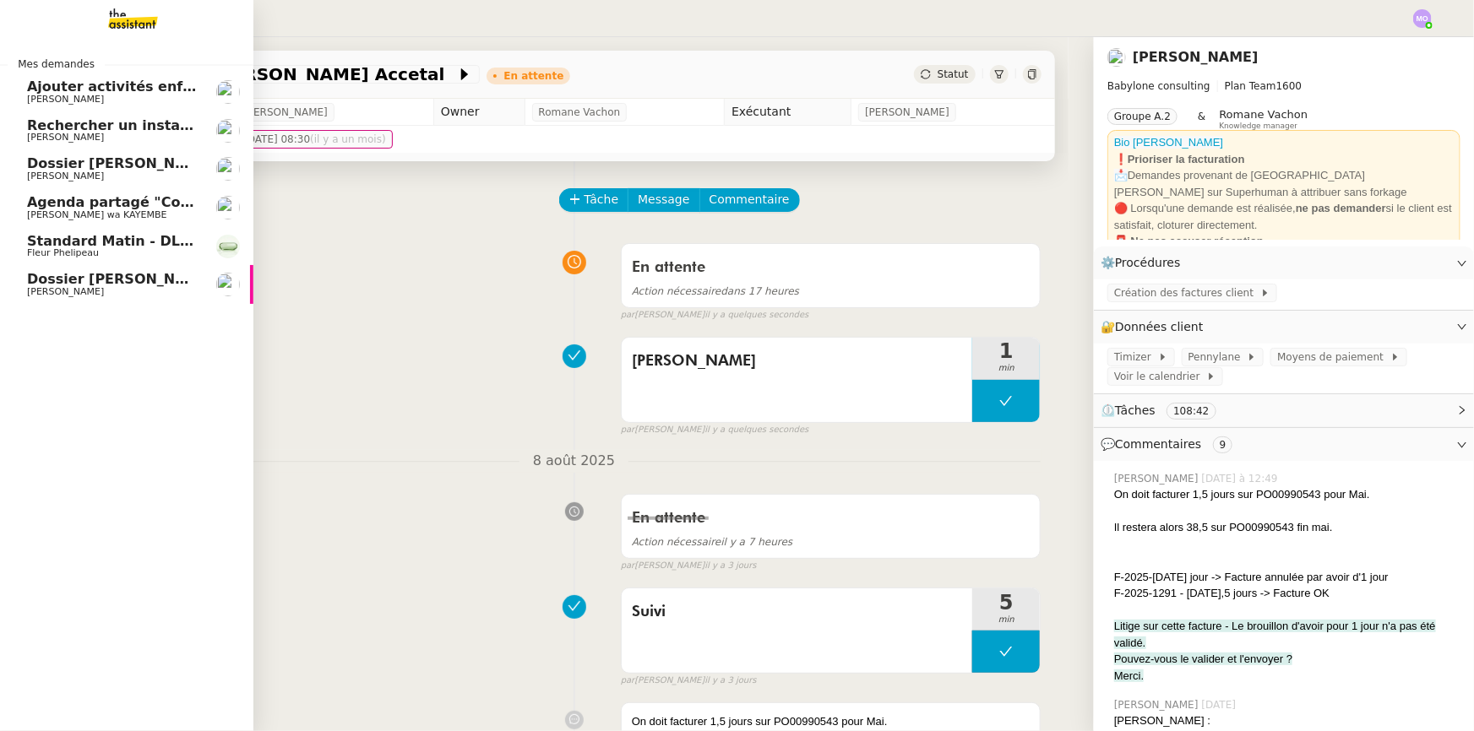
click at [71, 274] on span "Dossier [PERSON_NAME]-Renault" at bounding box center [153, 279] width 252 height 16
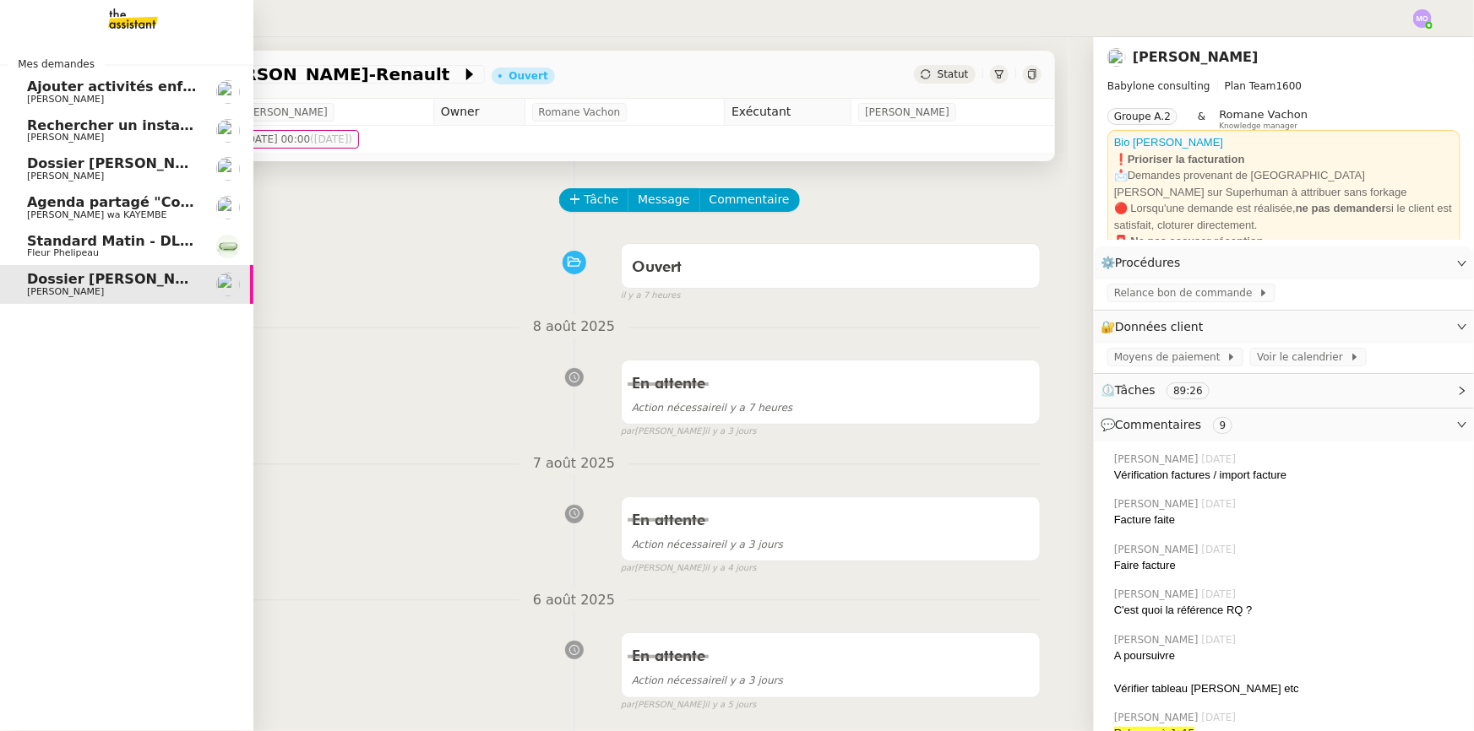
click at [132, 33] on img at bounding box center [119, 18] width 131 height 37
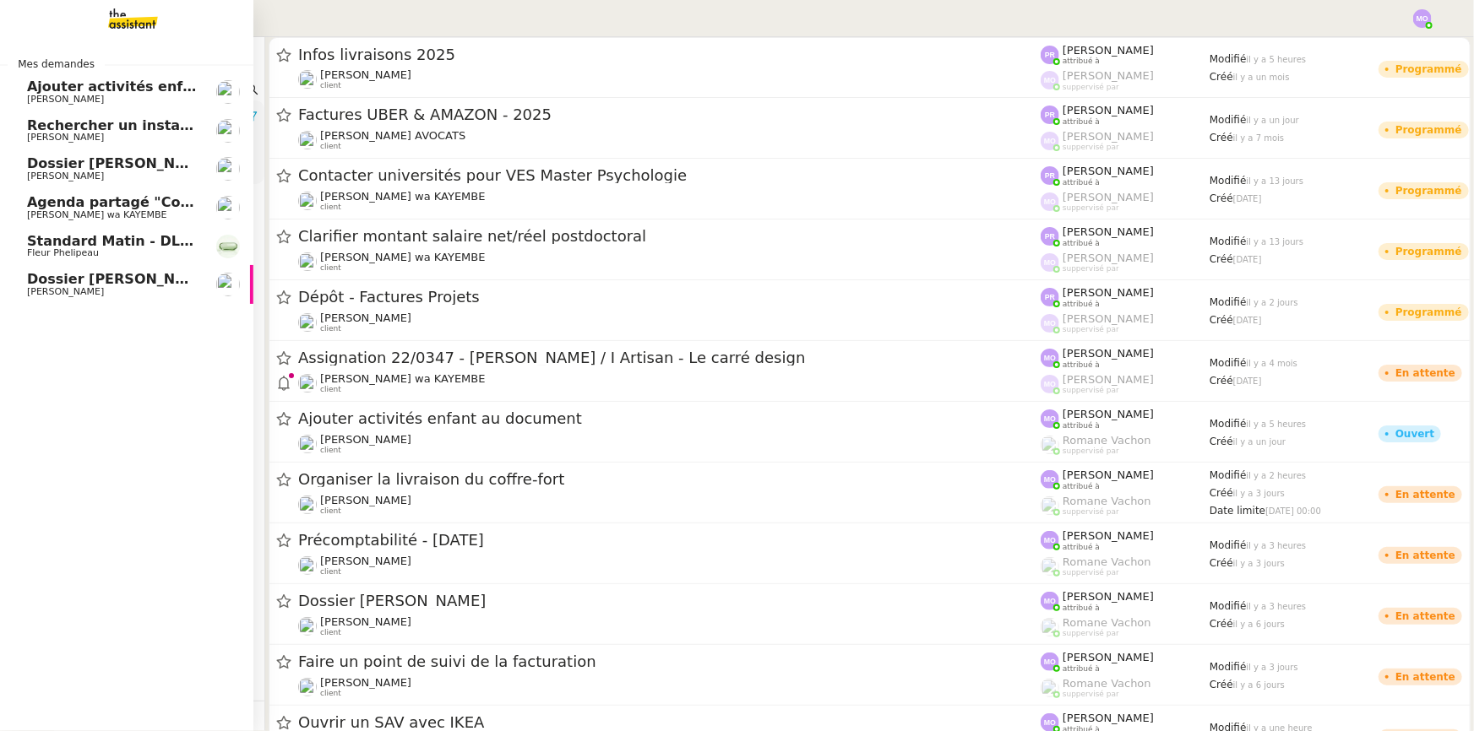
click at [109, 280] on span "Dossier [PERSON_NAME]-Renault" at bounding box center [153, 279] width 252 height 16
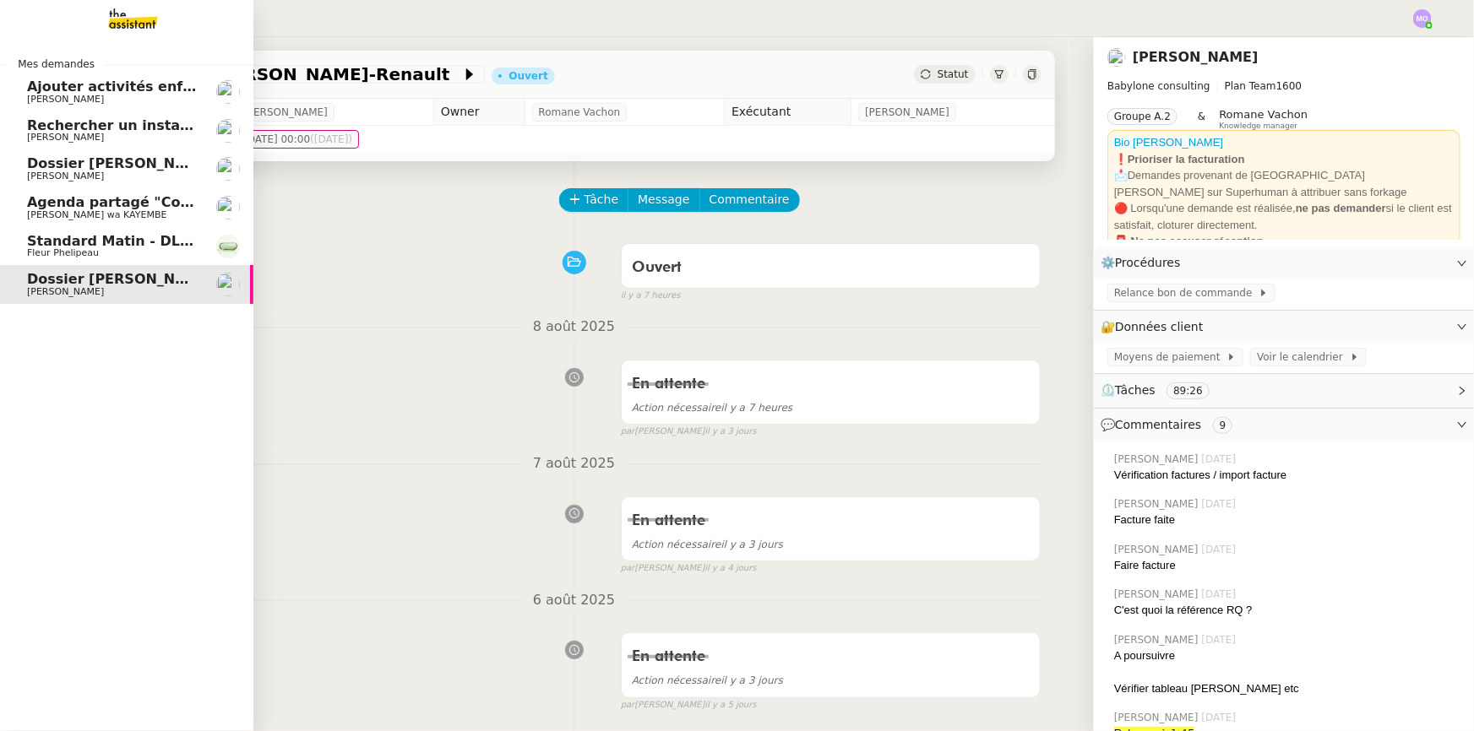
click at [118, 164] on span "Dossier [PERSON_NAME]" at bounding box center [120, 163] width 187 height 16
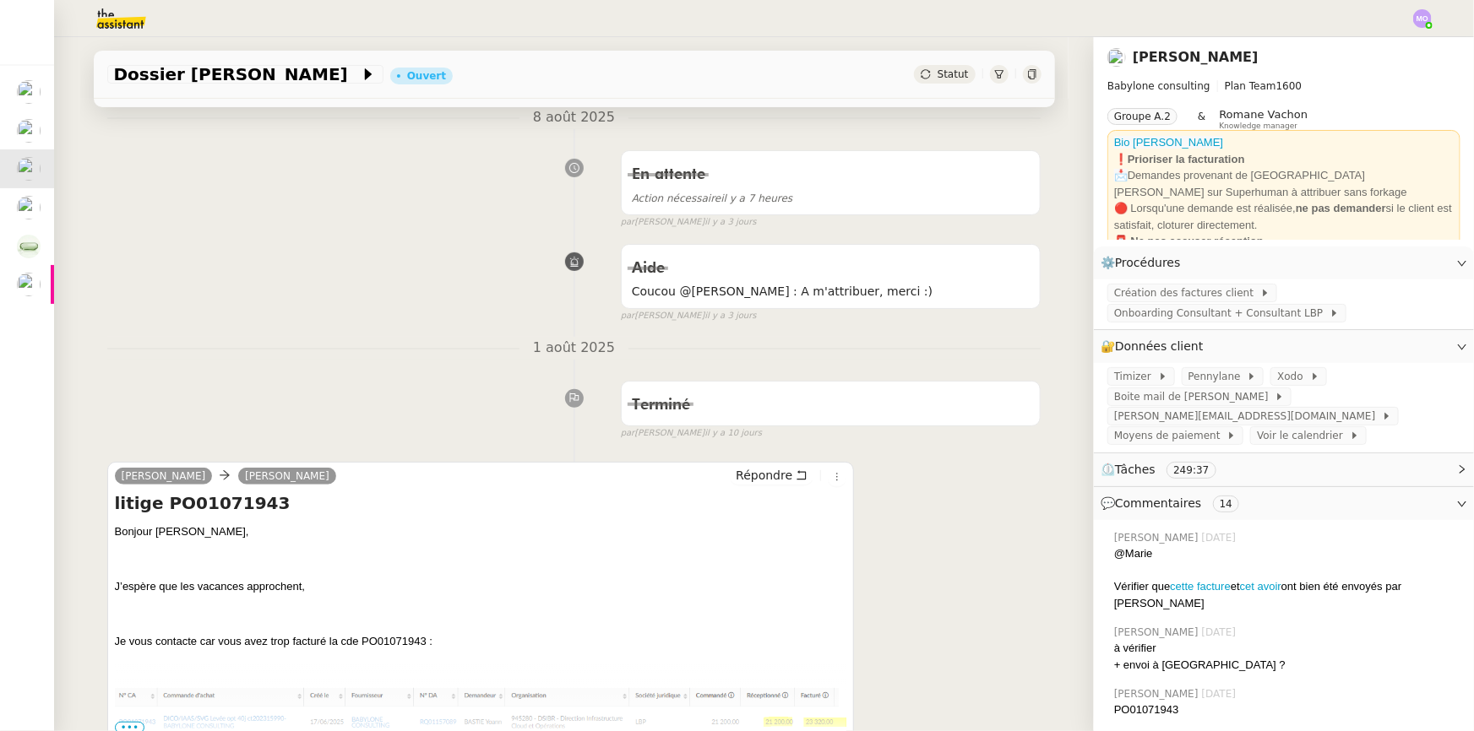
scroll to position [307, 0]
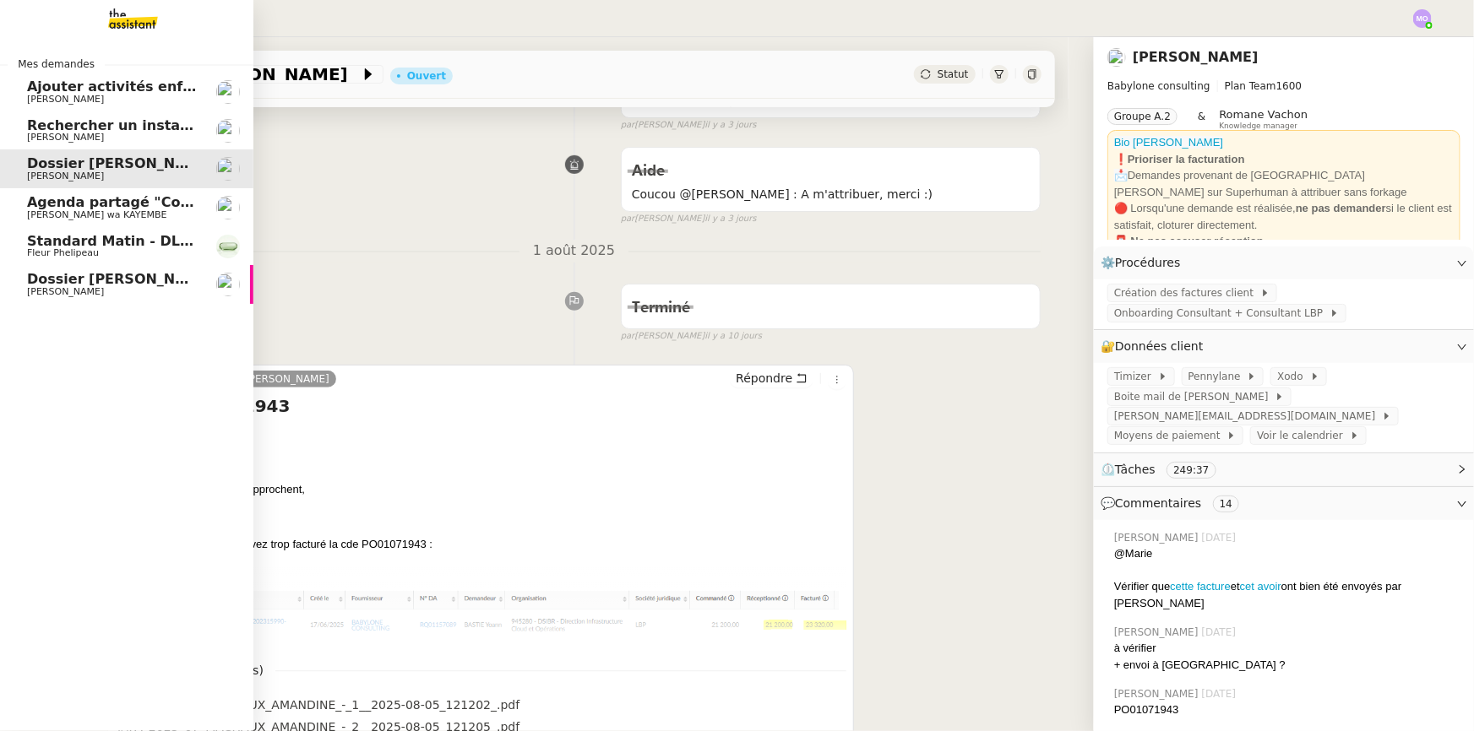
click at [122, 283] on span "Dossier [PERSON_NAME]-Renault" at bounding box center [153, 279] width 252 height 16
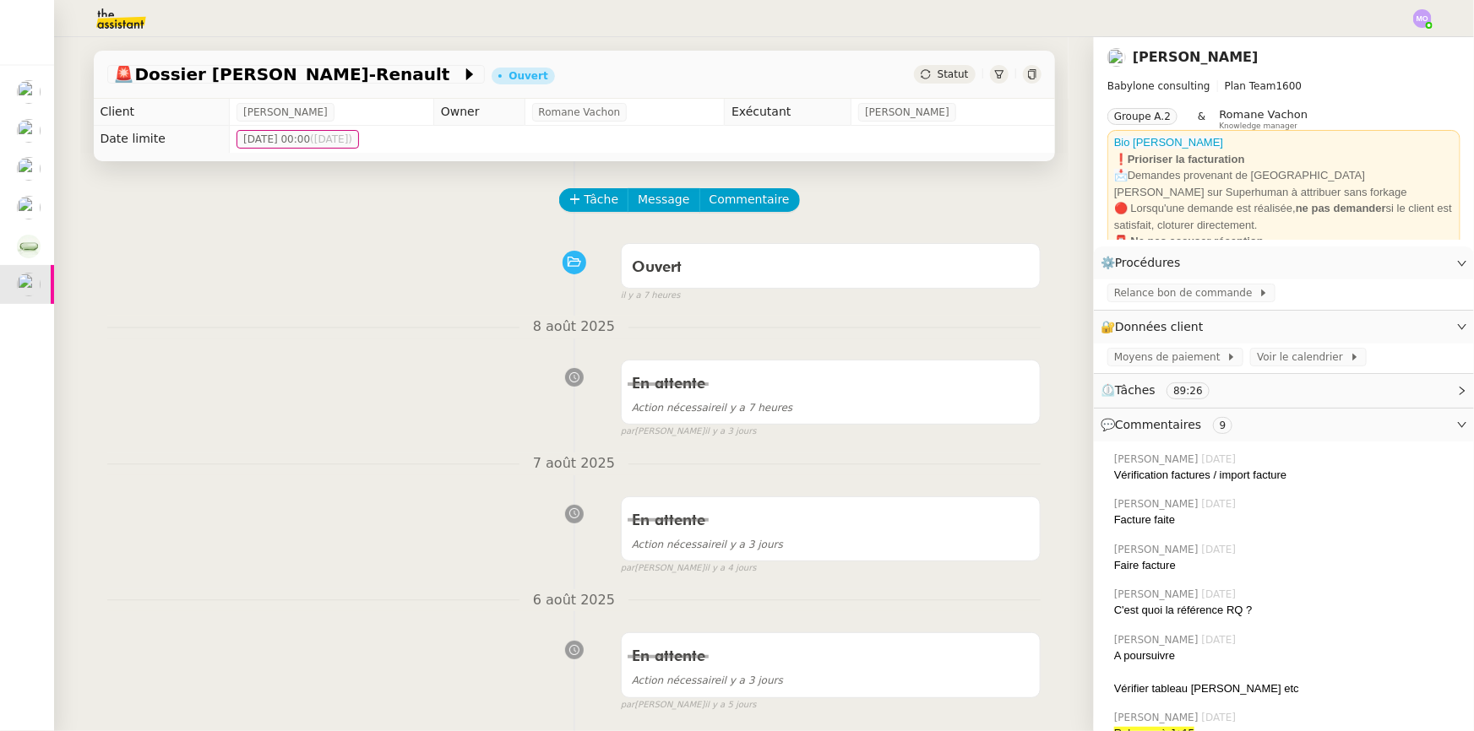
scroll to position [460, 0]
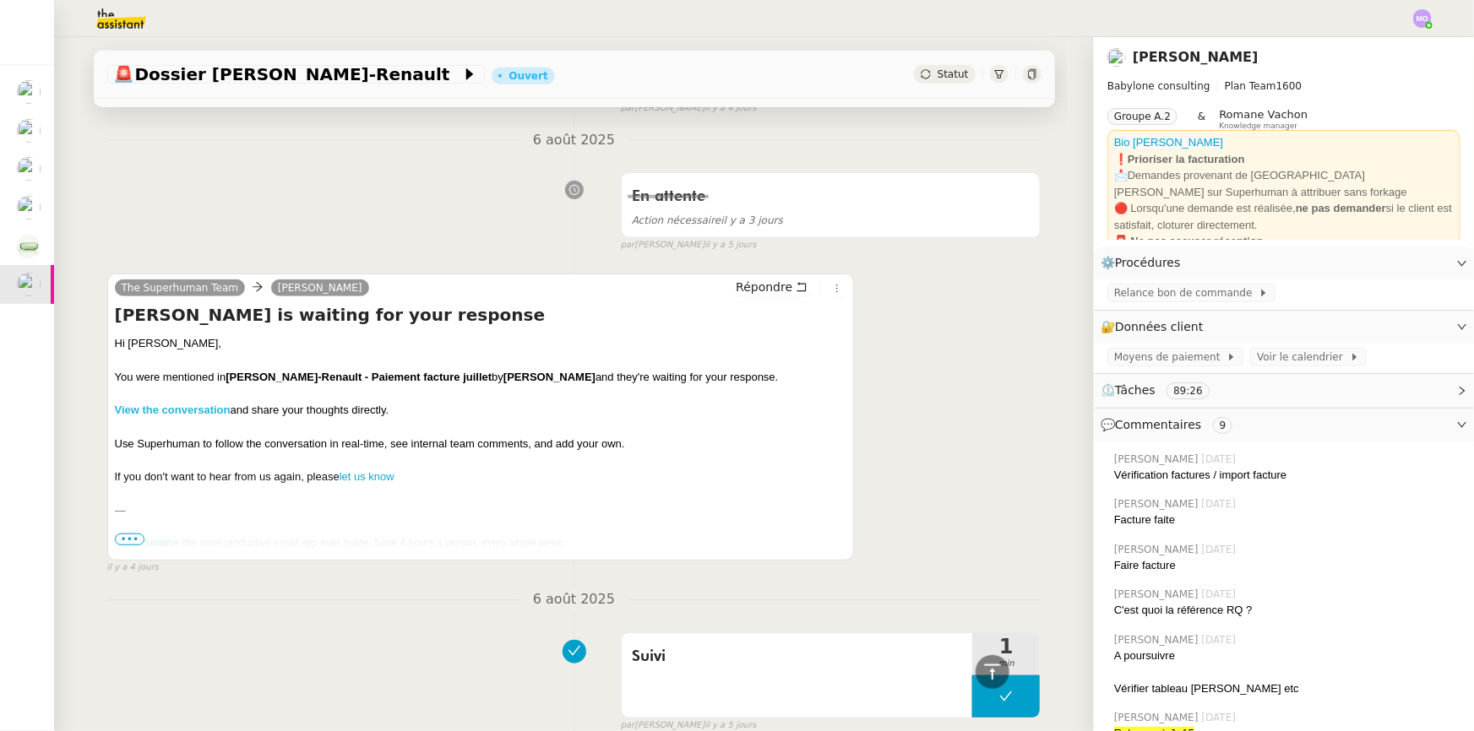
click at [188, 411] on link "View the conversation" at bounding box center [173, 410] width 116 height 13
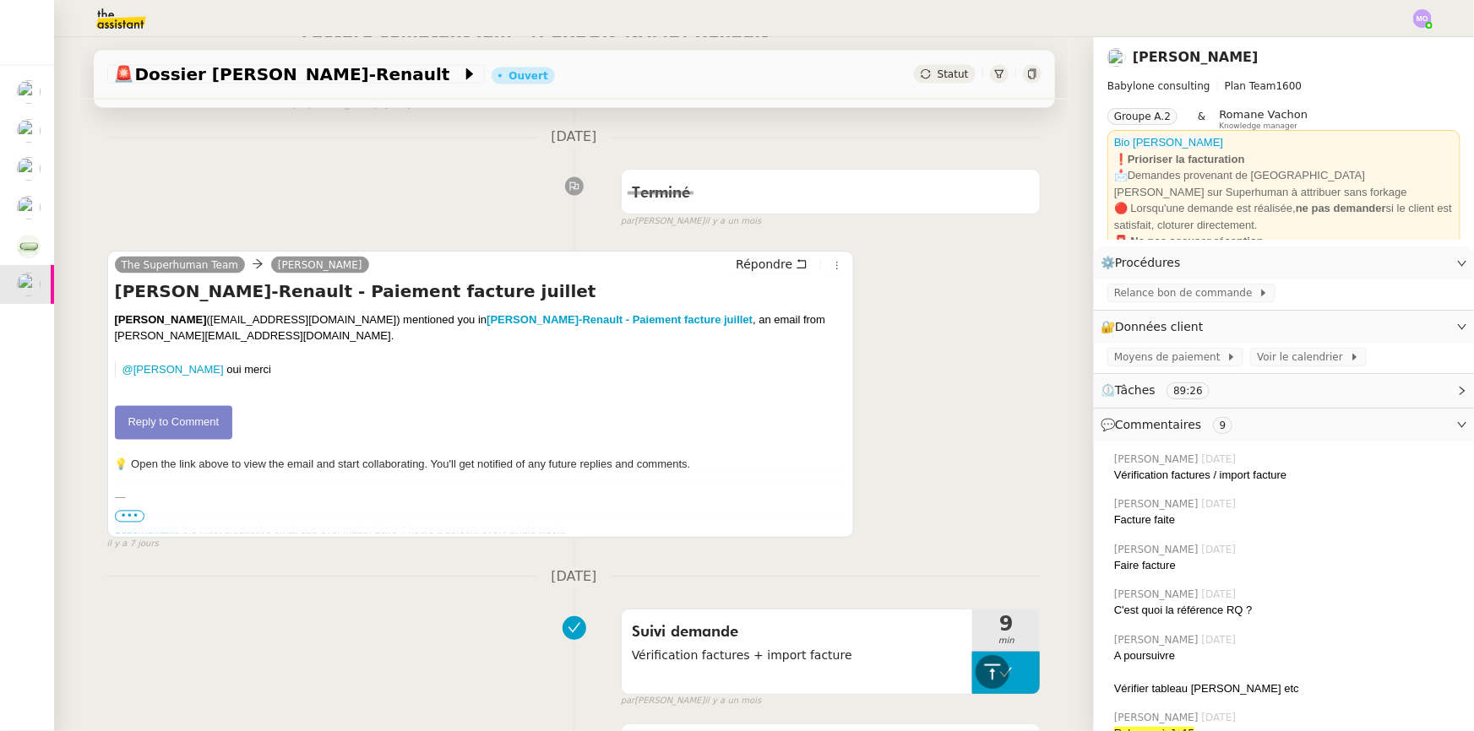
drag, startPoint x: 307, startPoint y: 215, endPoint x: 204, endPoint y: 185, distance: 107.4
click at [204, 185] on div "Terminé false par Emelyne F. il y a un mois" at bounding box center [574, 195] width 934 height 68
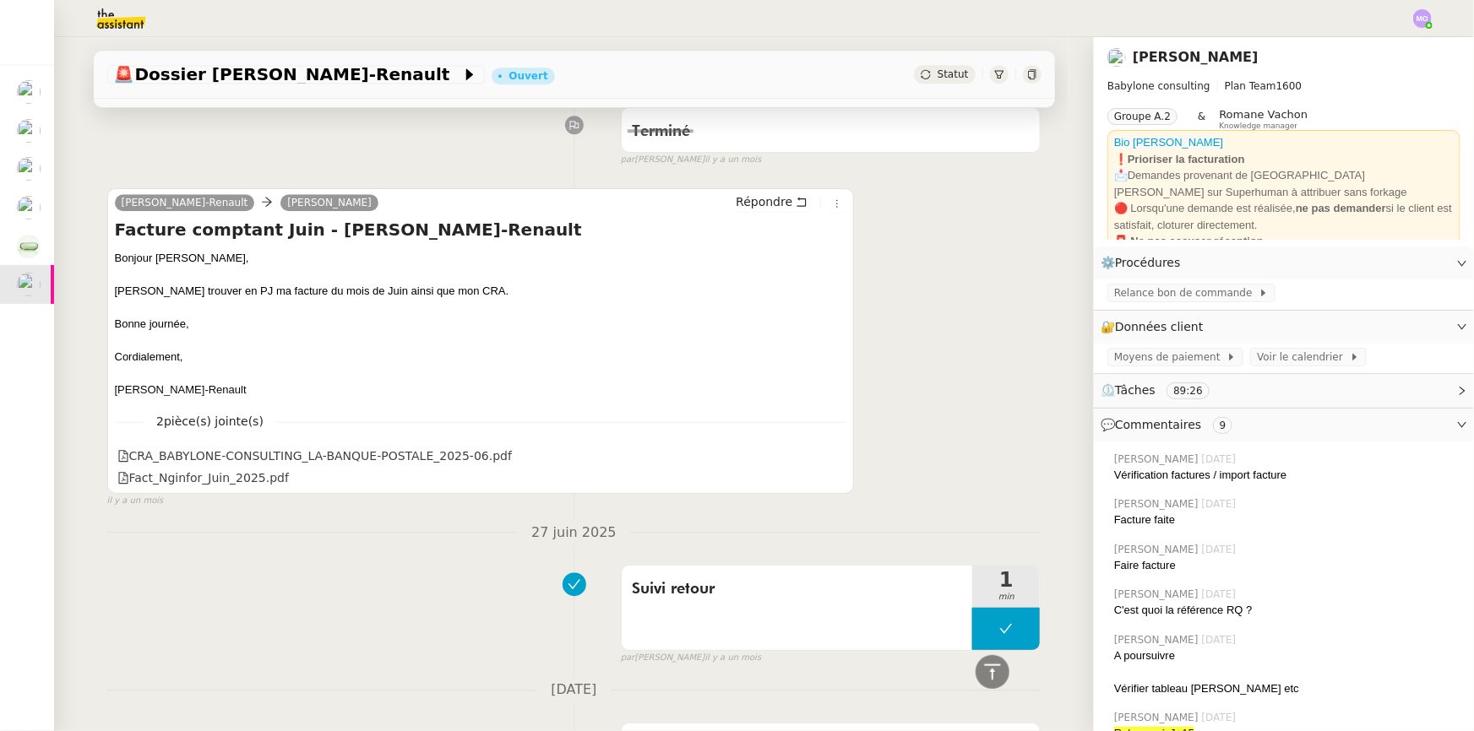
scroll to position [2303, 0]
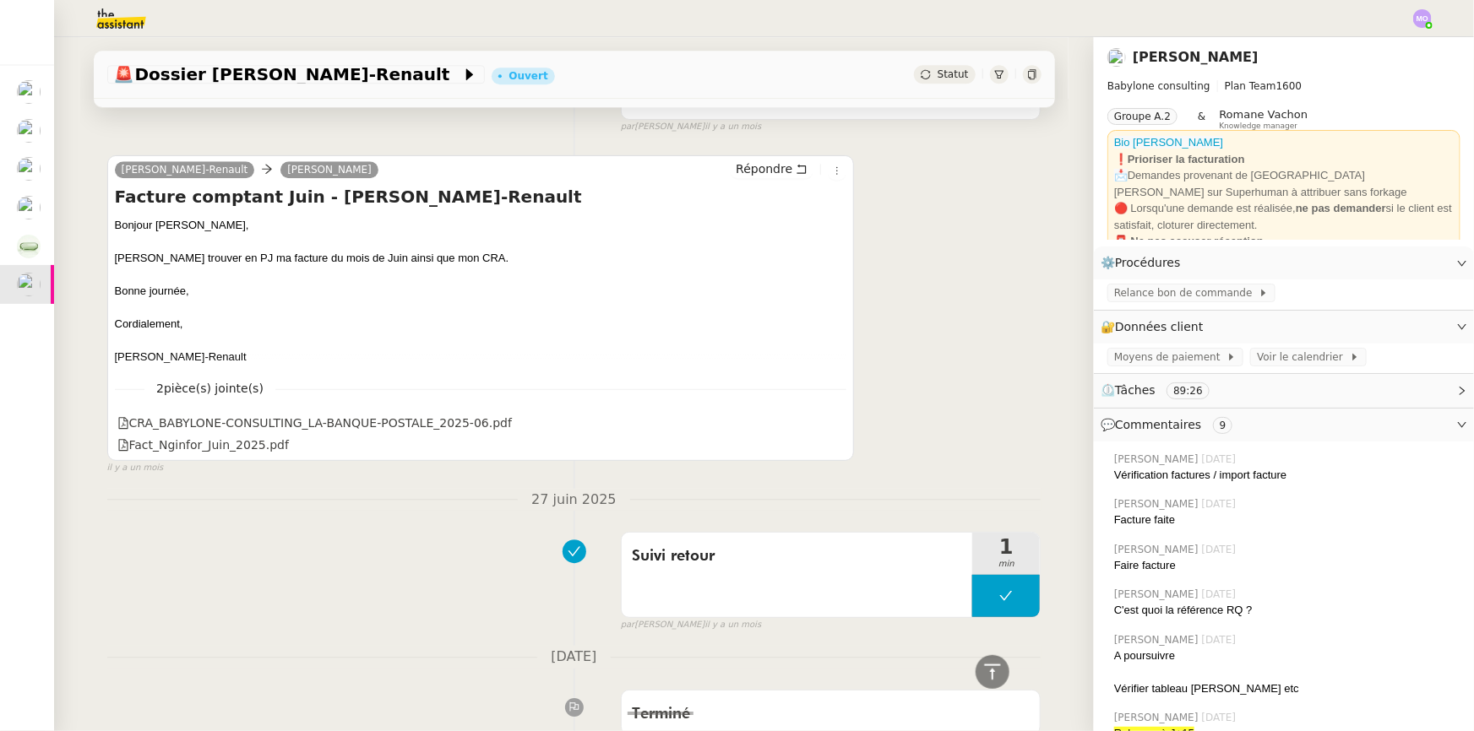
click at [277, 508] on nz-divider "27 juin 2025" at bounding box center [574, 500] width 934 height 23
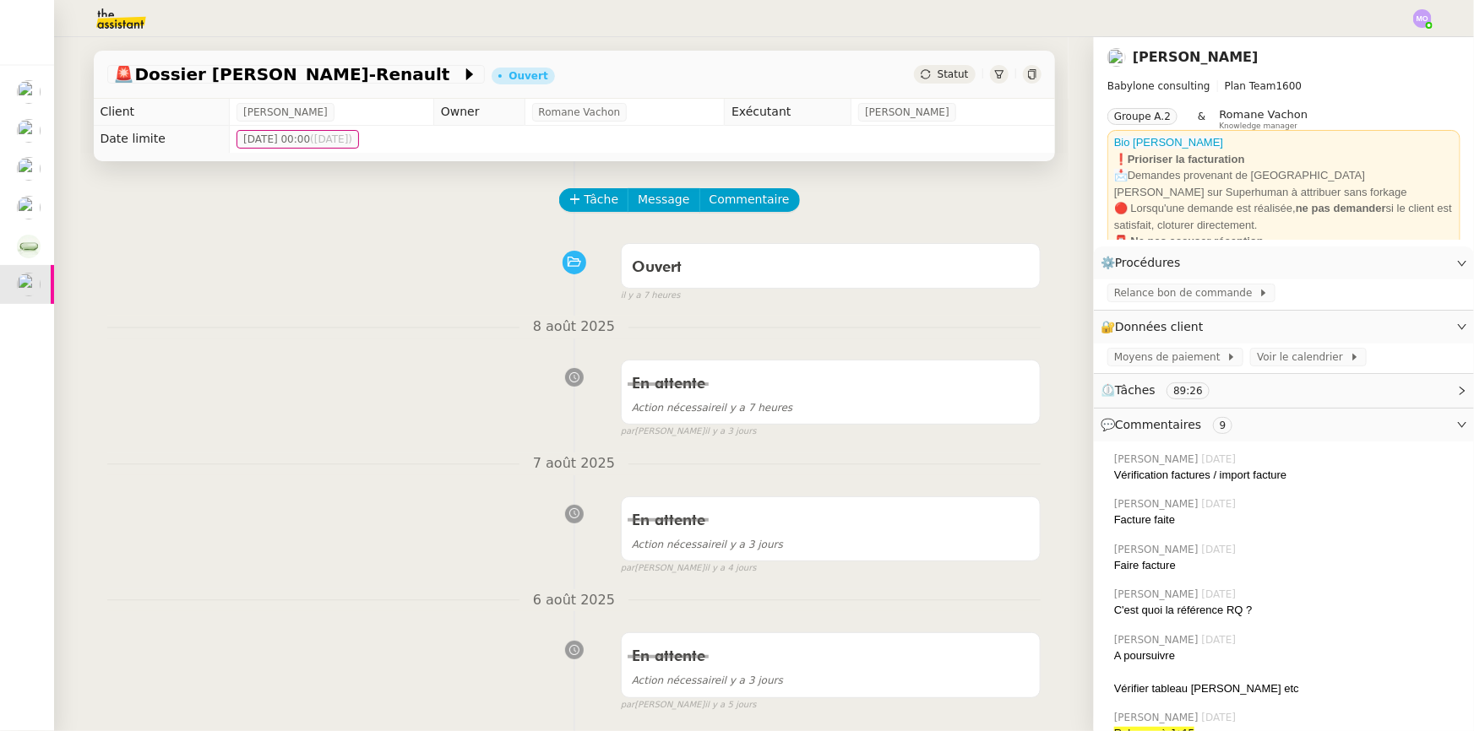
scroll to position [0, 0]
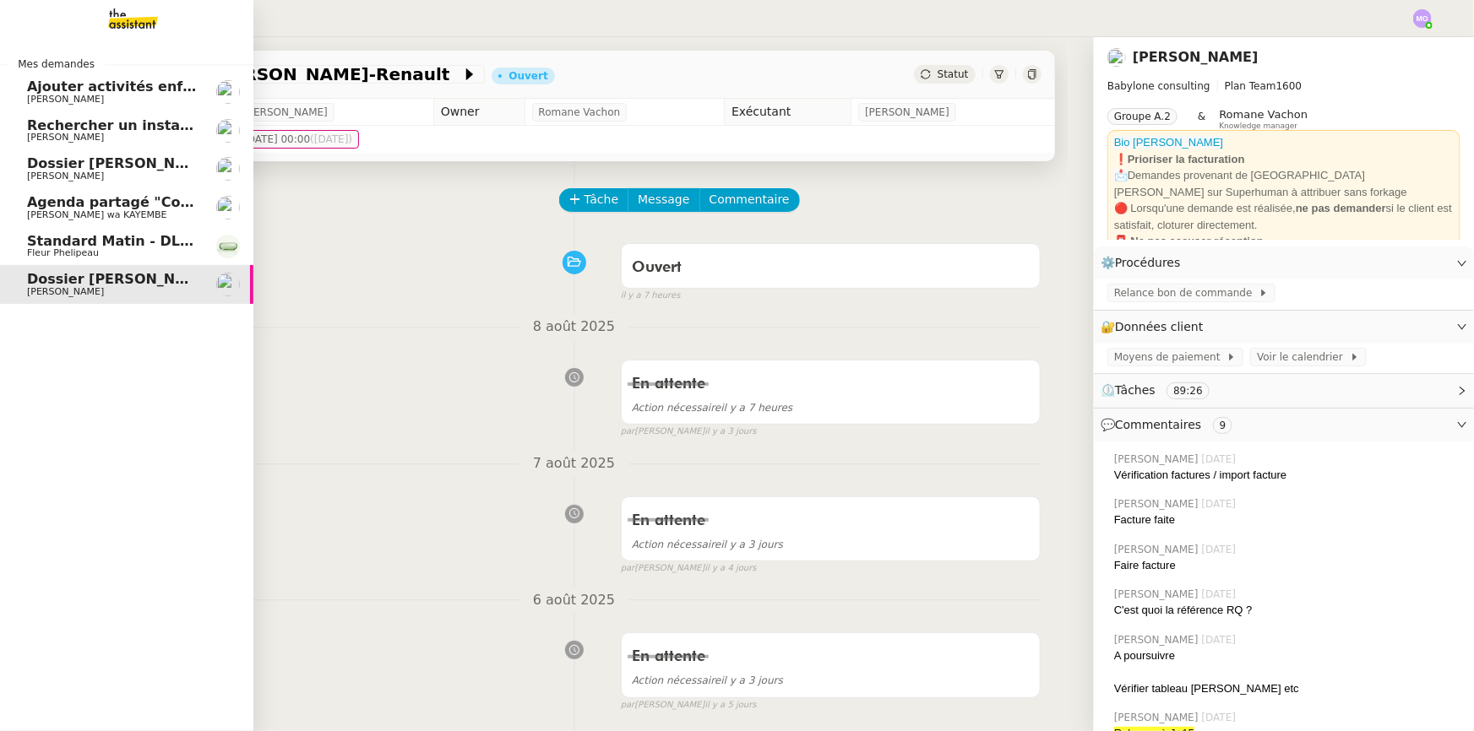
click at [83, 236] on span "Standard Matin - DLAB" at bounding box center [114, 241] width 174 height 16
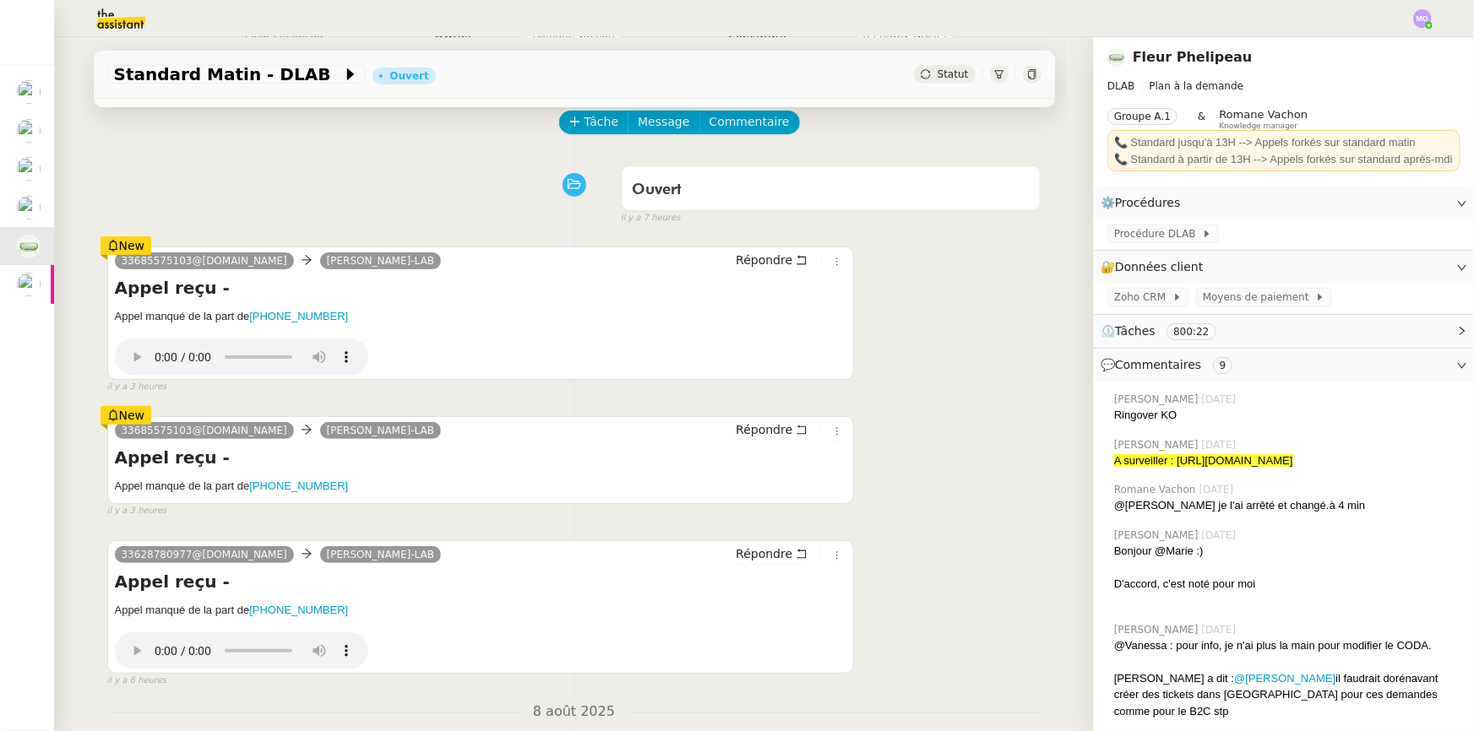
scroll to position [76, 0]
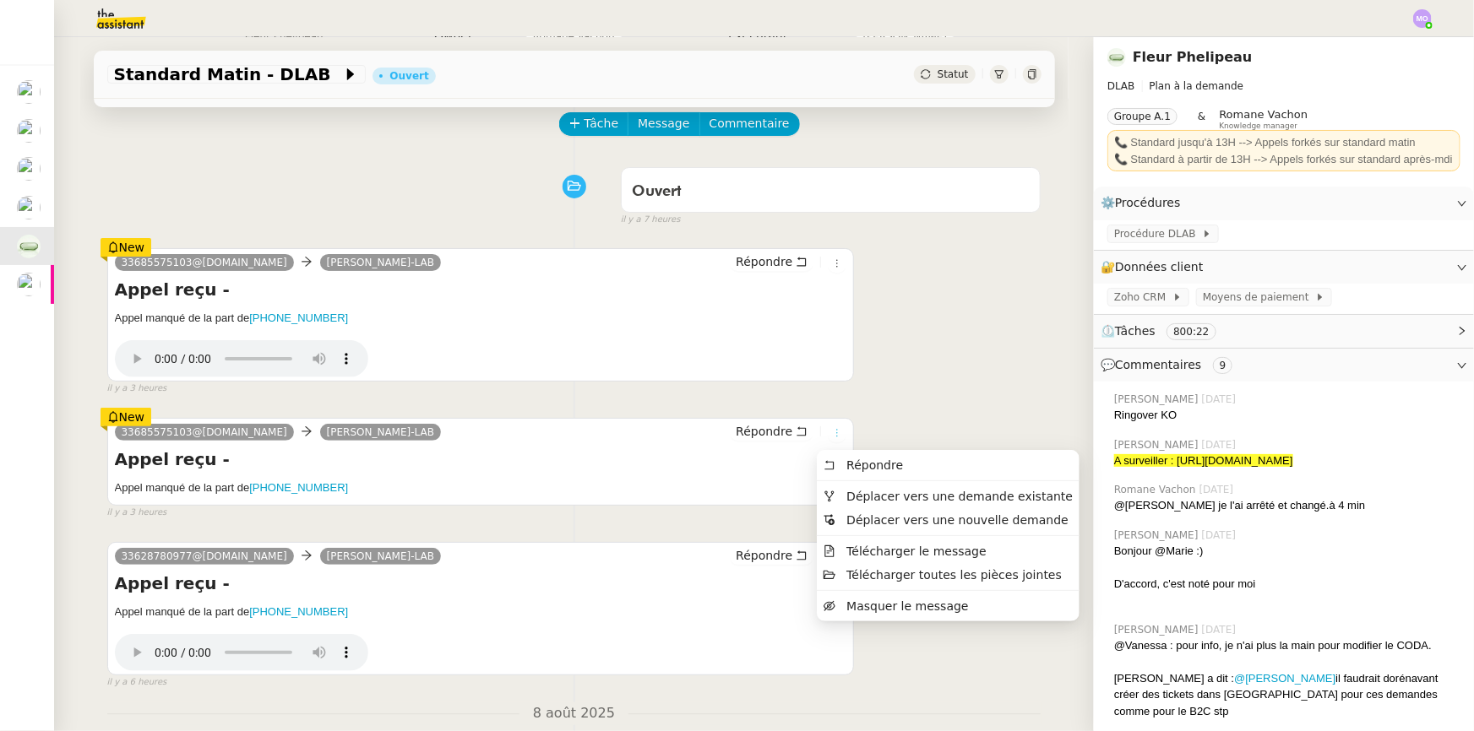
click at [832, 434] on icon at bounding box center [837, 433] width 10 height 10
click at [866, 606] on span "Masquer le message" at bounding box center [907, 607] width 122 height 14
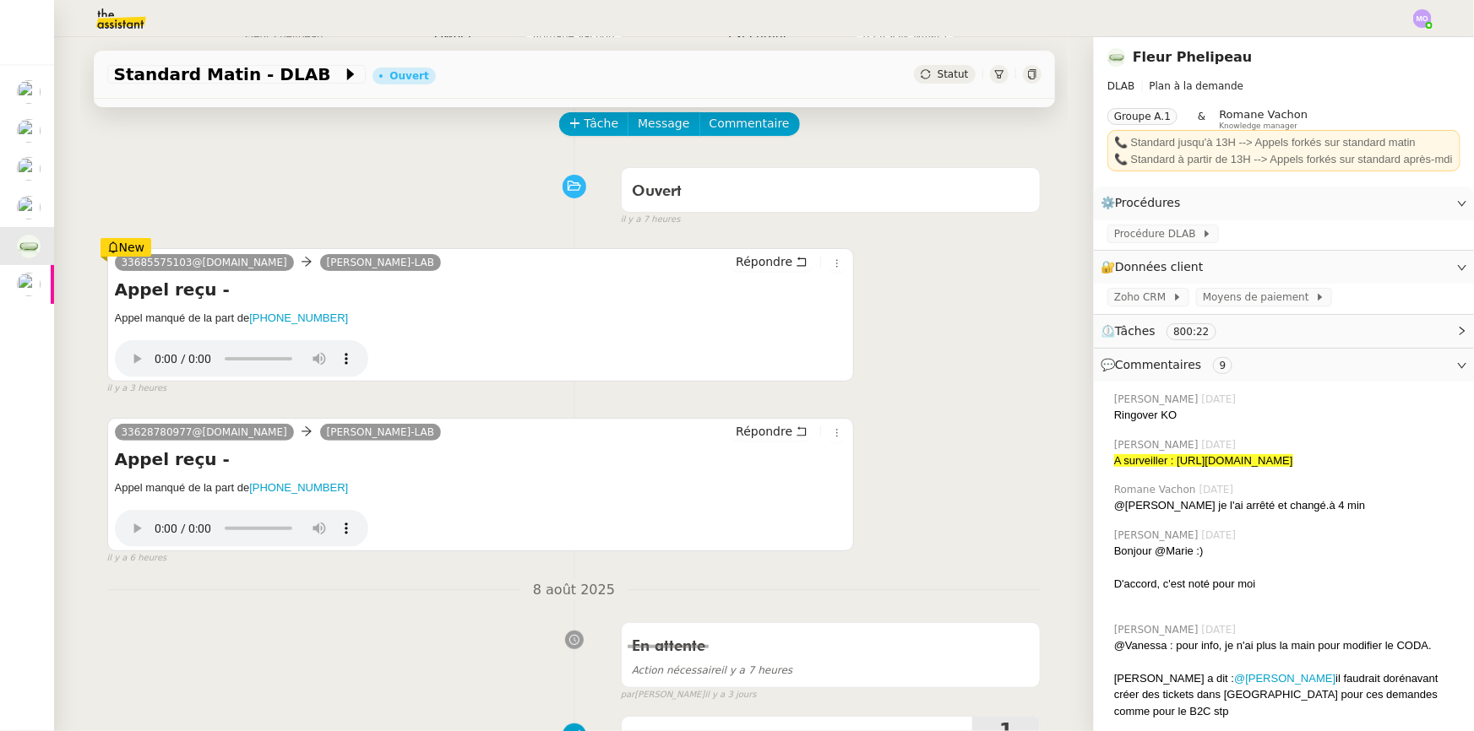
click at [865, 602] on nz-divider "8 août 2025" at bounding box center [574, 590] width 934 height 23
click at [388, 547] on div "Appel manqué de la part de +33628780977 Your browser does not support the audio…" at bounding box center [481, 514] width 732 height 68
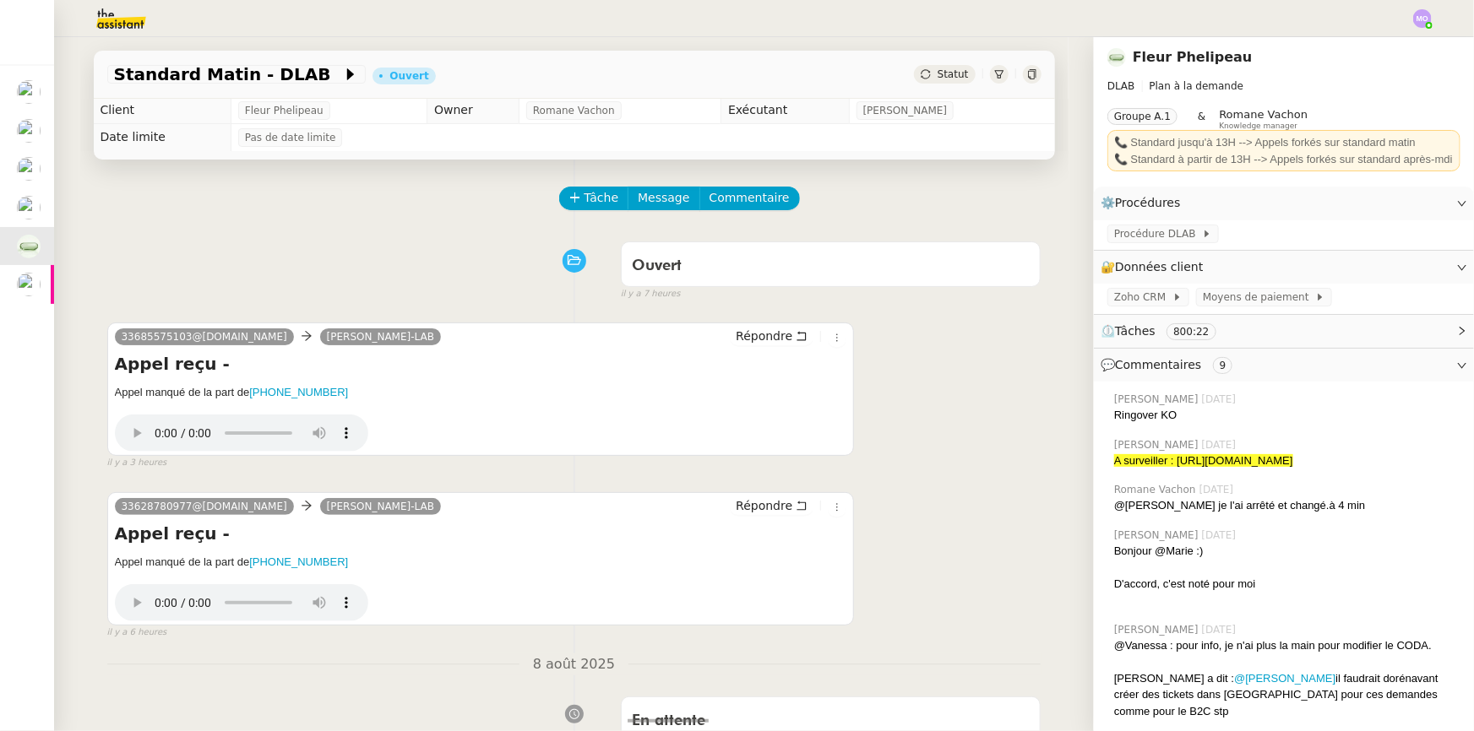
scroll to position [0, 0]
drag, startPoint x: 419, startPoint y: 246, endPoint x: 405, endPoint y: 243, distance: 13.7
click at [418, 246] on div "Ouvert false il y a 7 heures" at bounding box center [574, 270] width 934 height 68
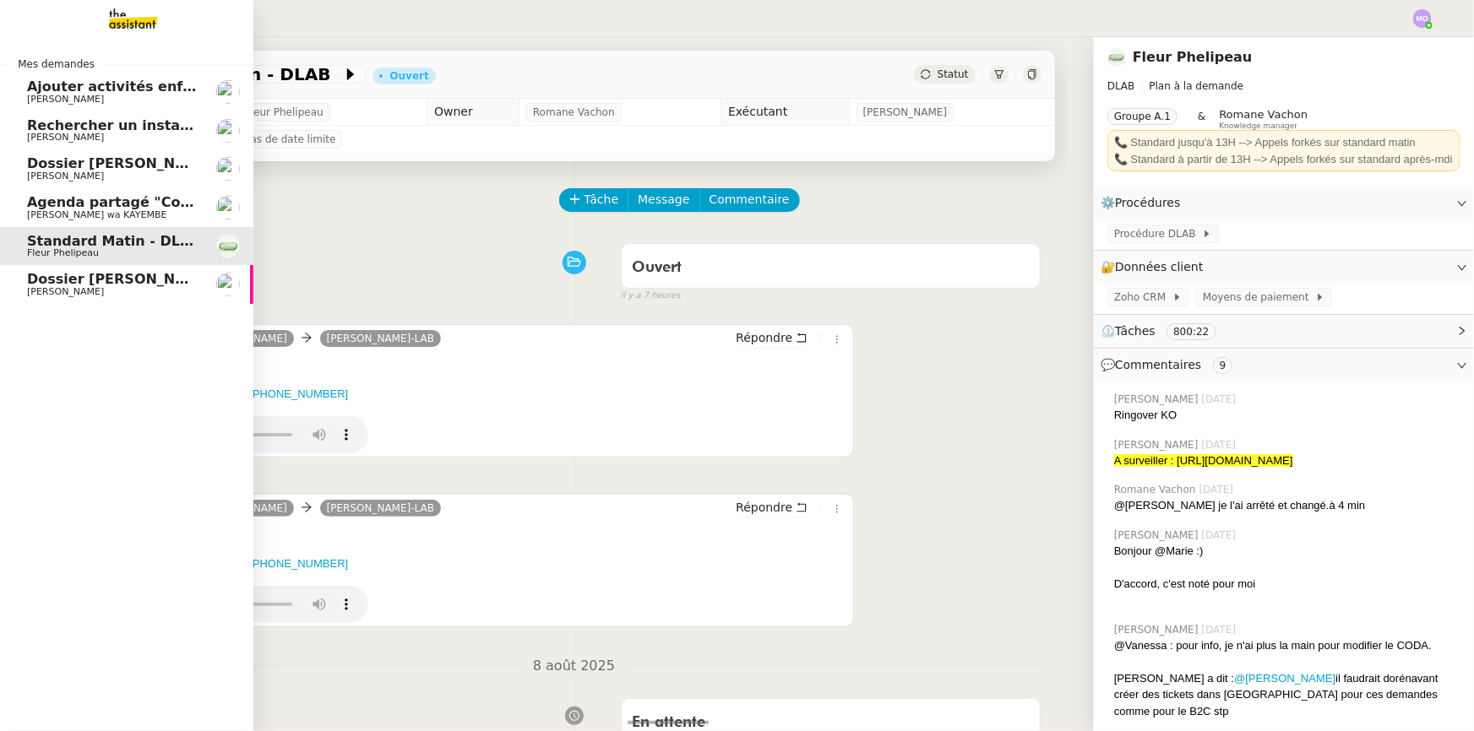
click at [123, 280] on span "Dossier [PERSON_NAME]-Renault" at bounding box center [153, 279] width 252 height 16
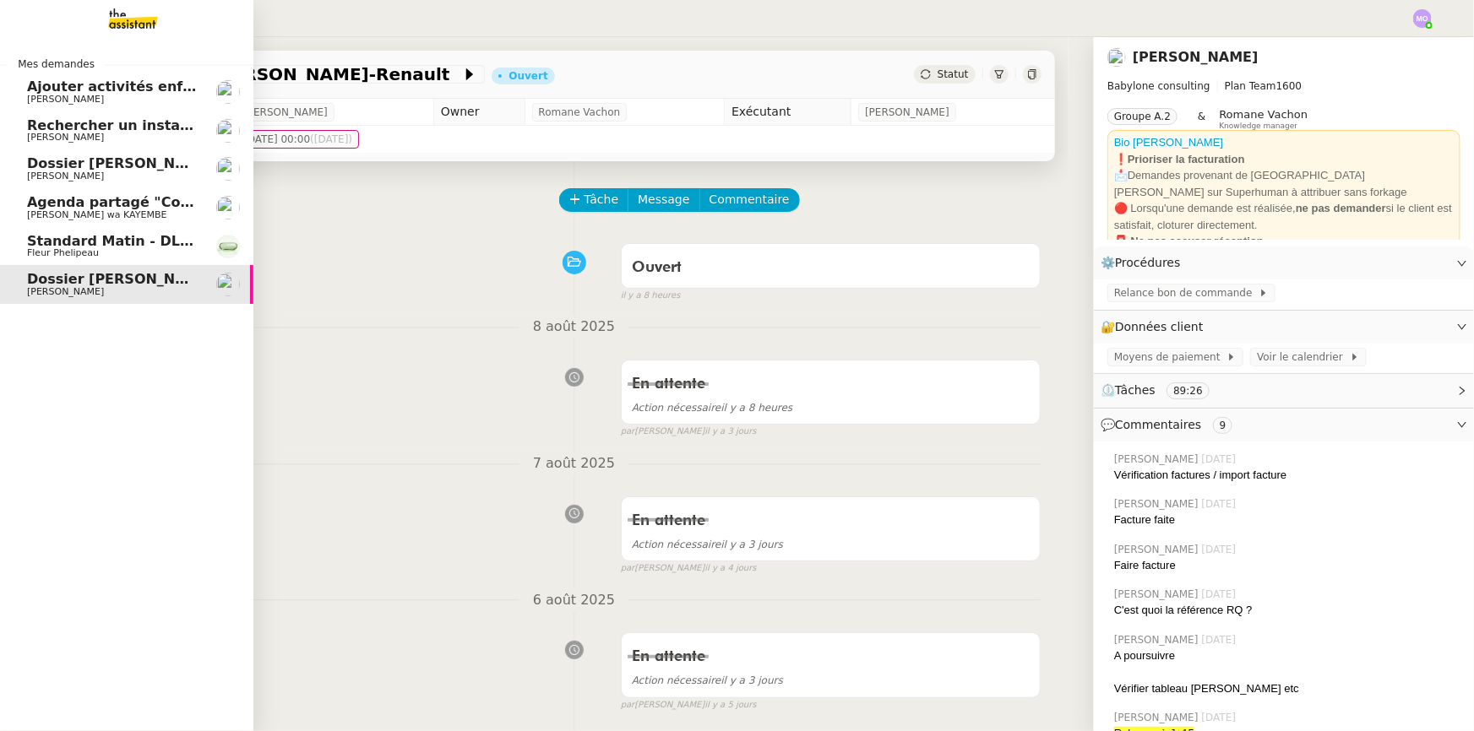
click at [128, 177] on span "[PERSON_NAME]" at bounding box center [112, 176] width 171 height 10
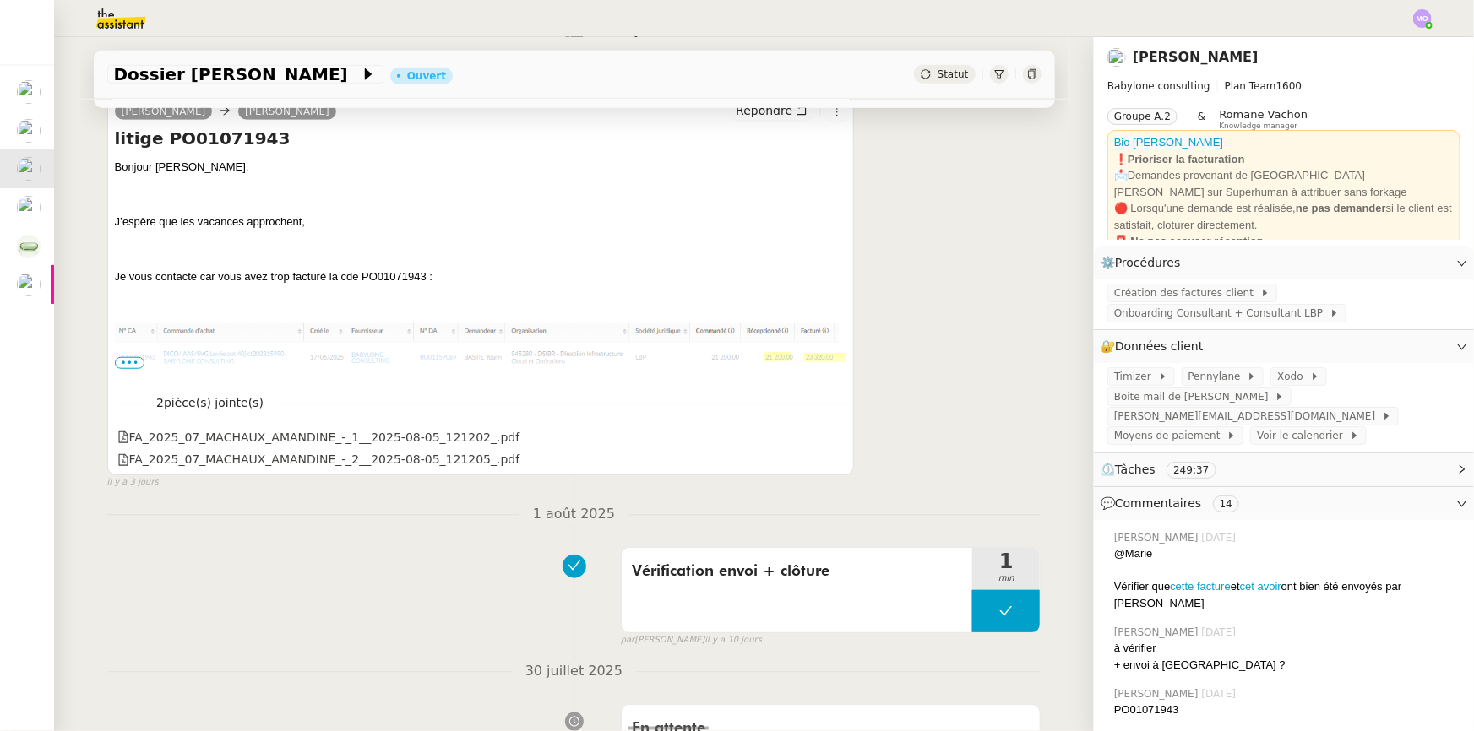
scroll to position [614, 0]
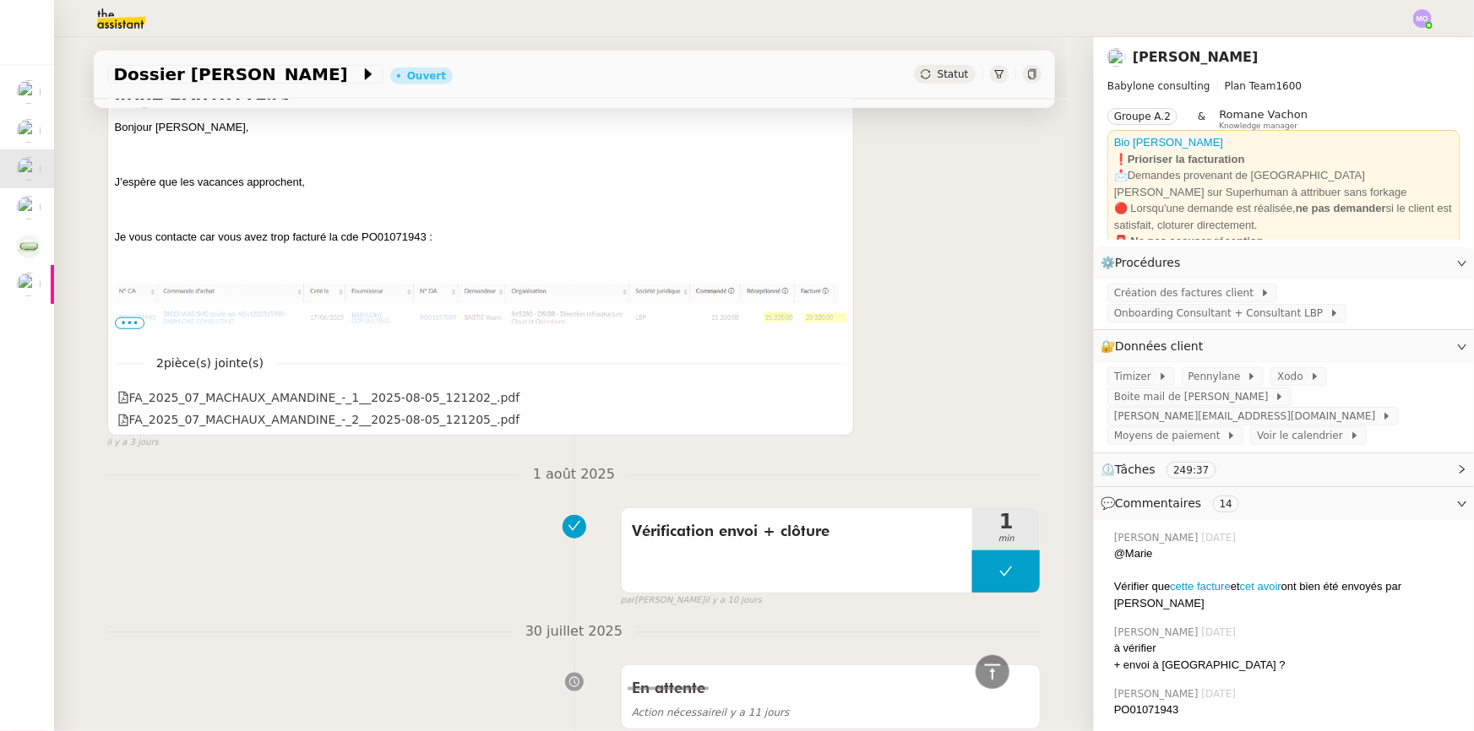
click at [128, 324] on span "•••" at bounding box center [130, 324] width 30 height 12
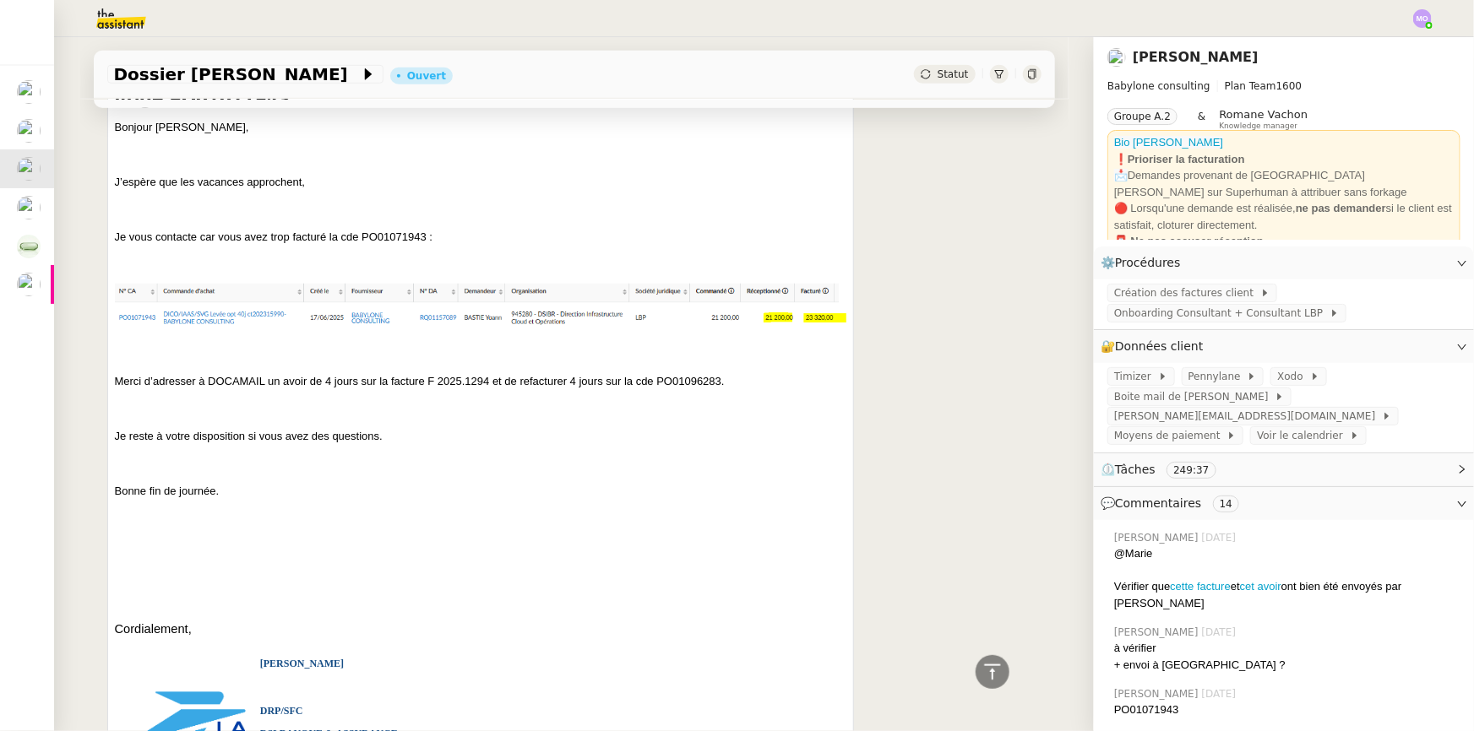
scroll to position [230, 0]
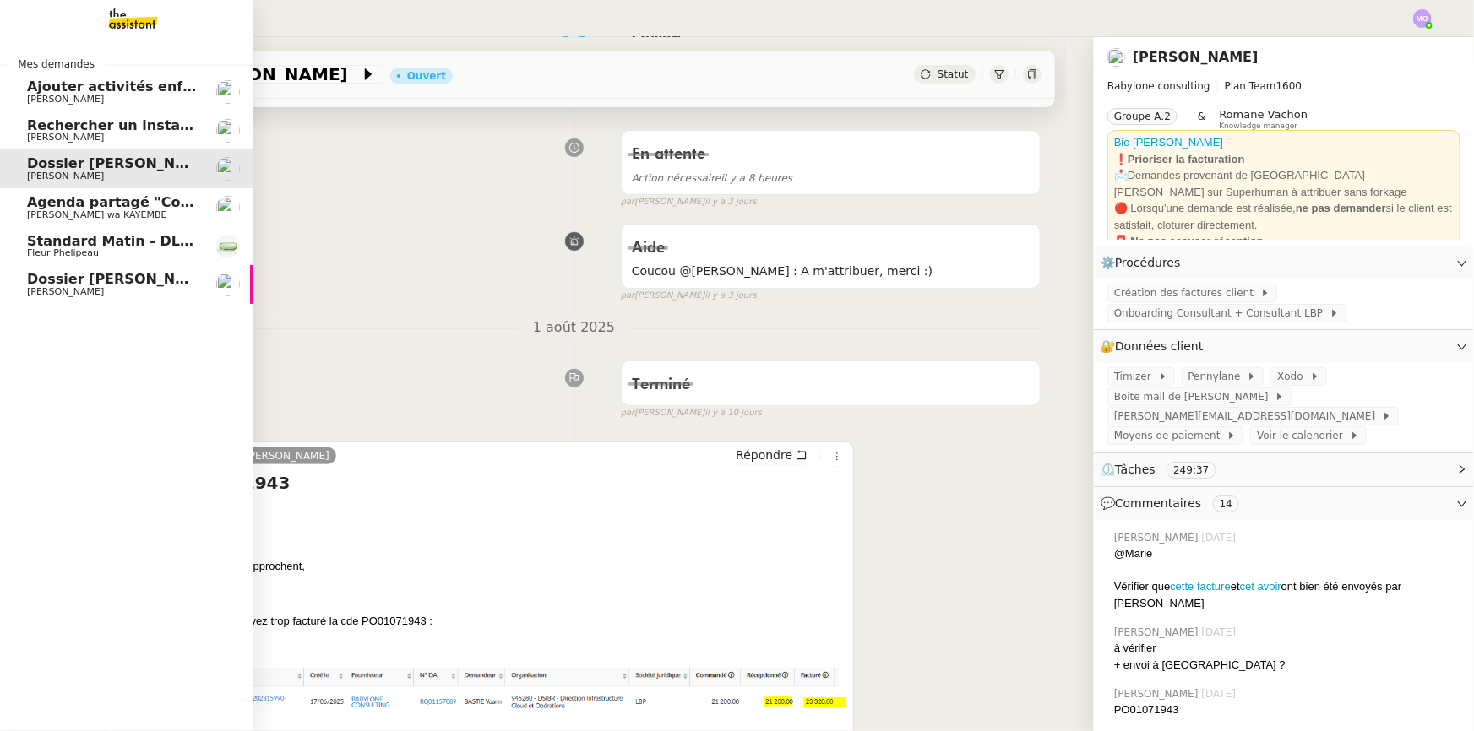
click at [133, 95] on span "[PERSON_NAME]" at bounding box center [112, 100] width 171 height 10
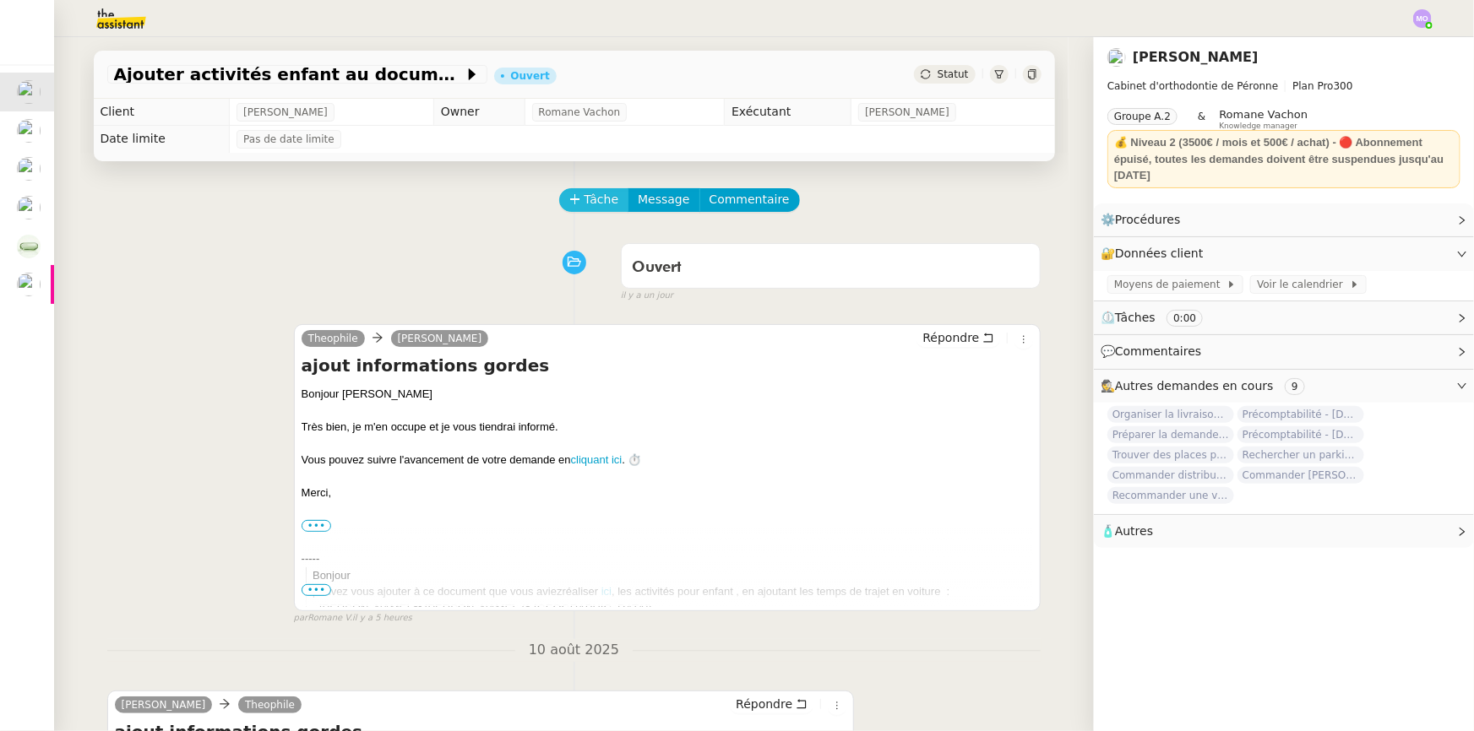
click at [585, 198] on span "Tâche" at bounding box center [601, 199] width 35 height 19
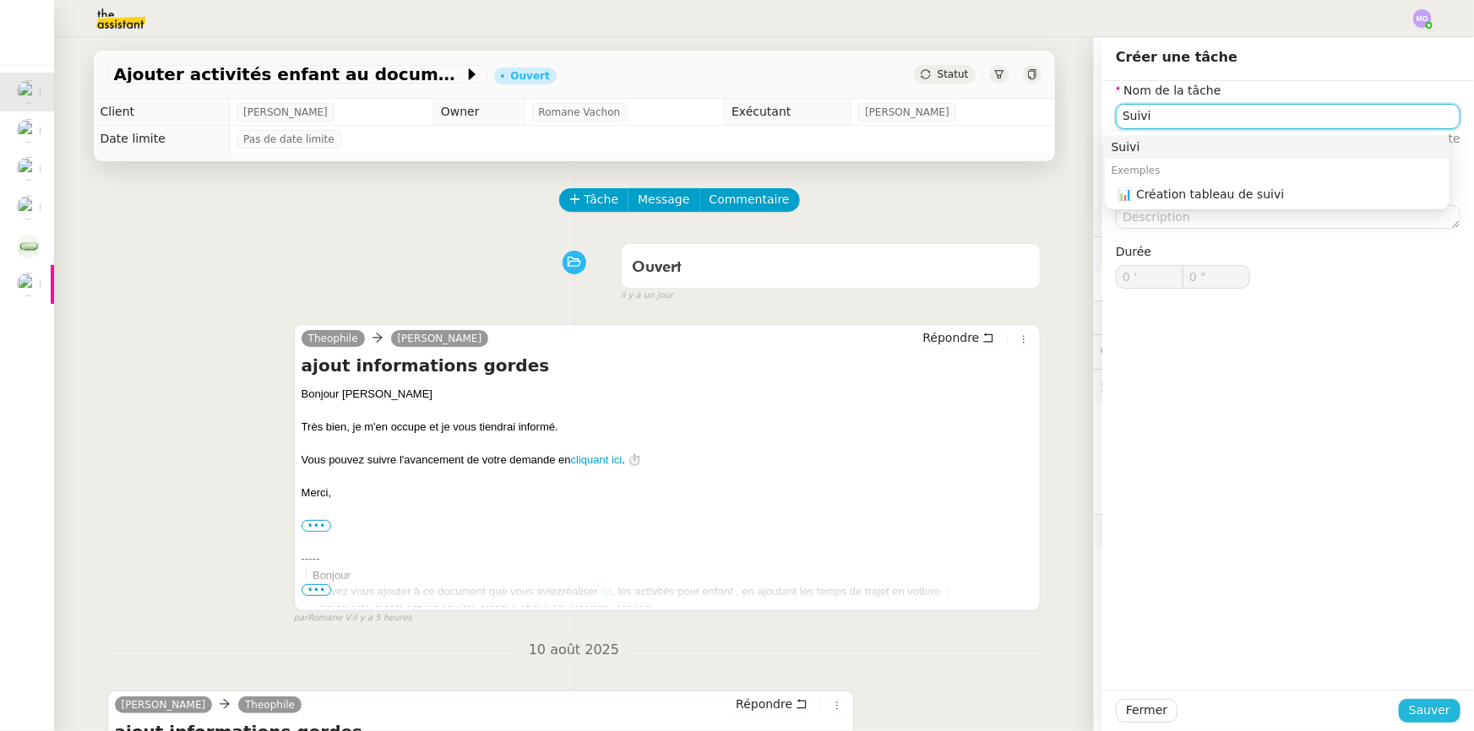
type input "Suivi"
drag, startPoint x: 1426, startPoint y: 713, endPoint x: 1114, endPoint y: 602, distance: 330.7
click at [1424, 712] on span "Sauver" at bounding box center [1429, 710] width 41 height 19
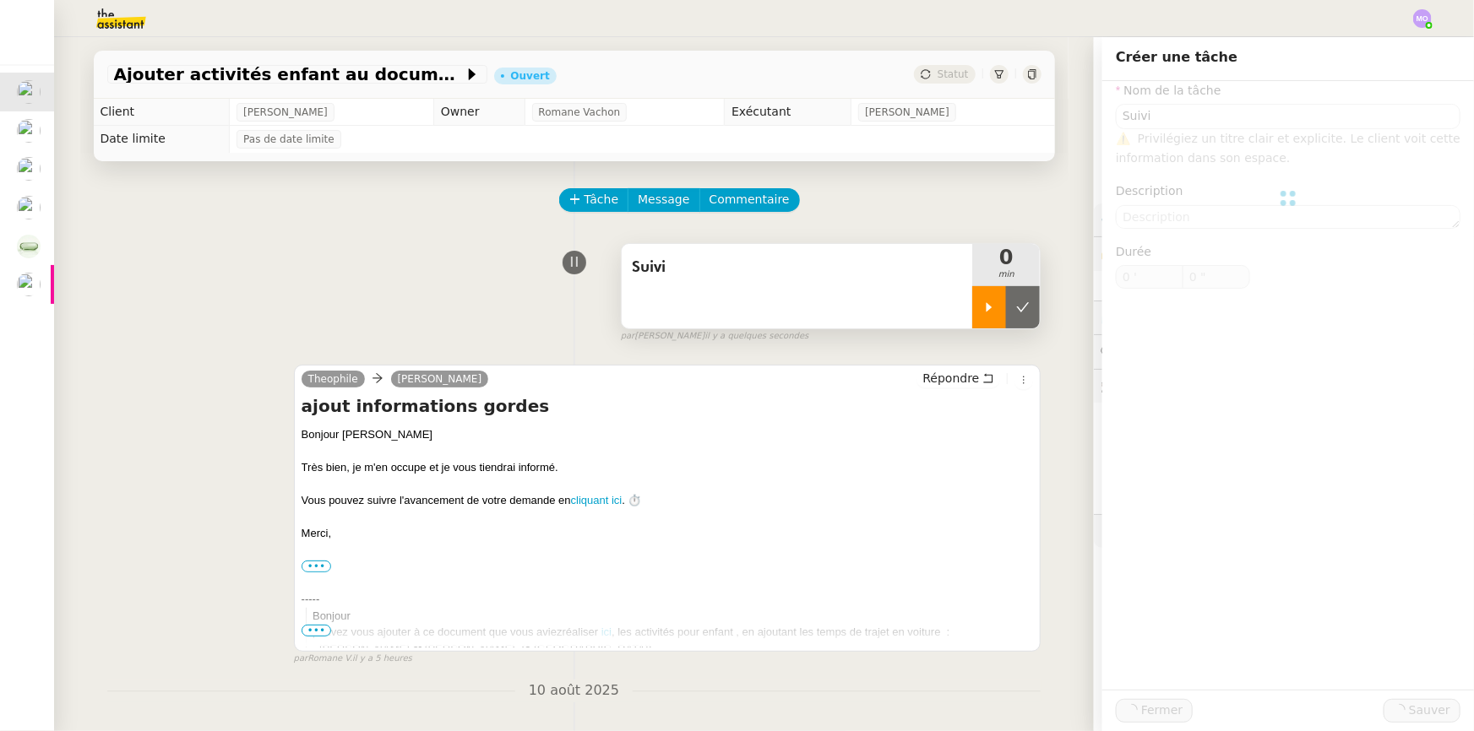
click at [972, 312] on div at bounding box center [989, 307] width 34 height 42
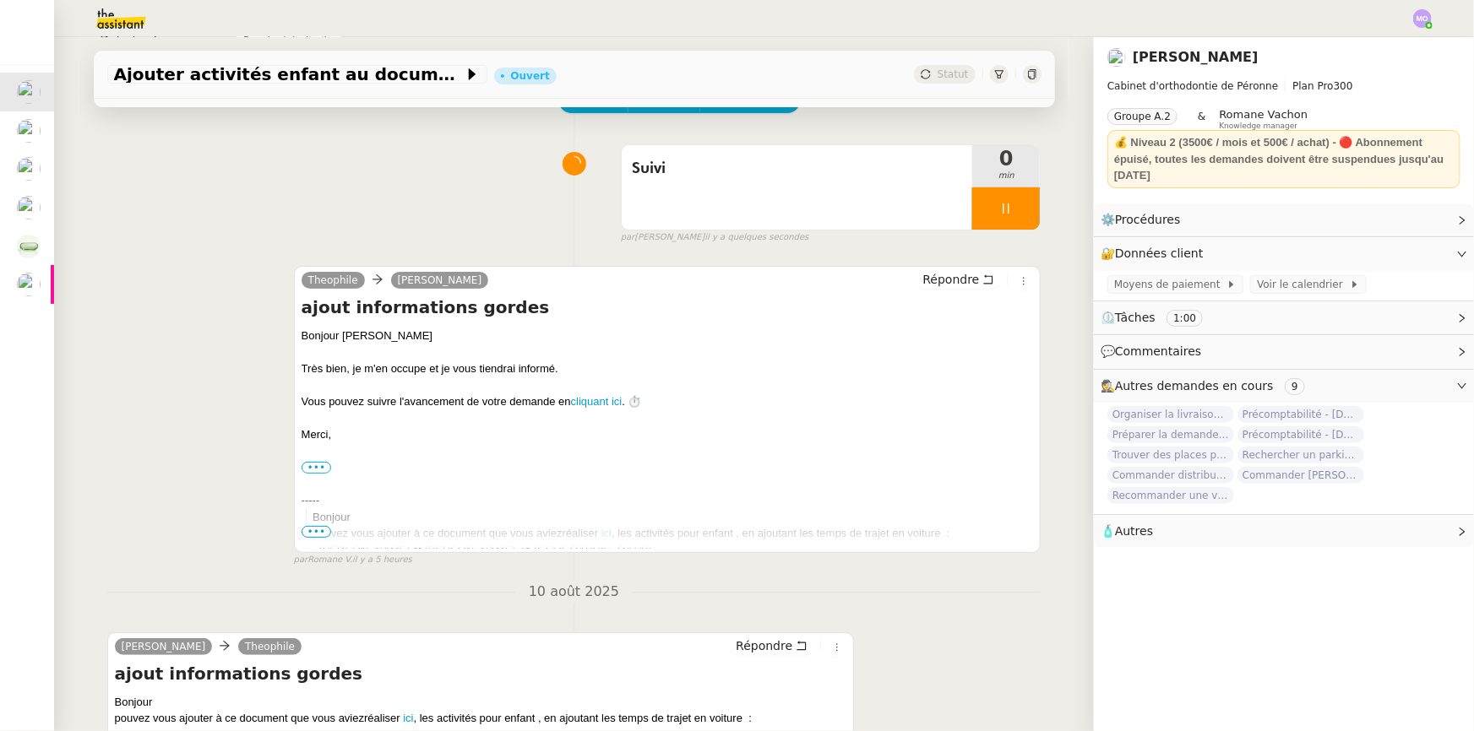
scroll to position [383, 0]
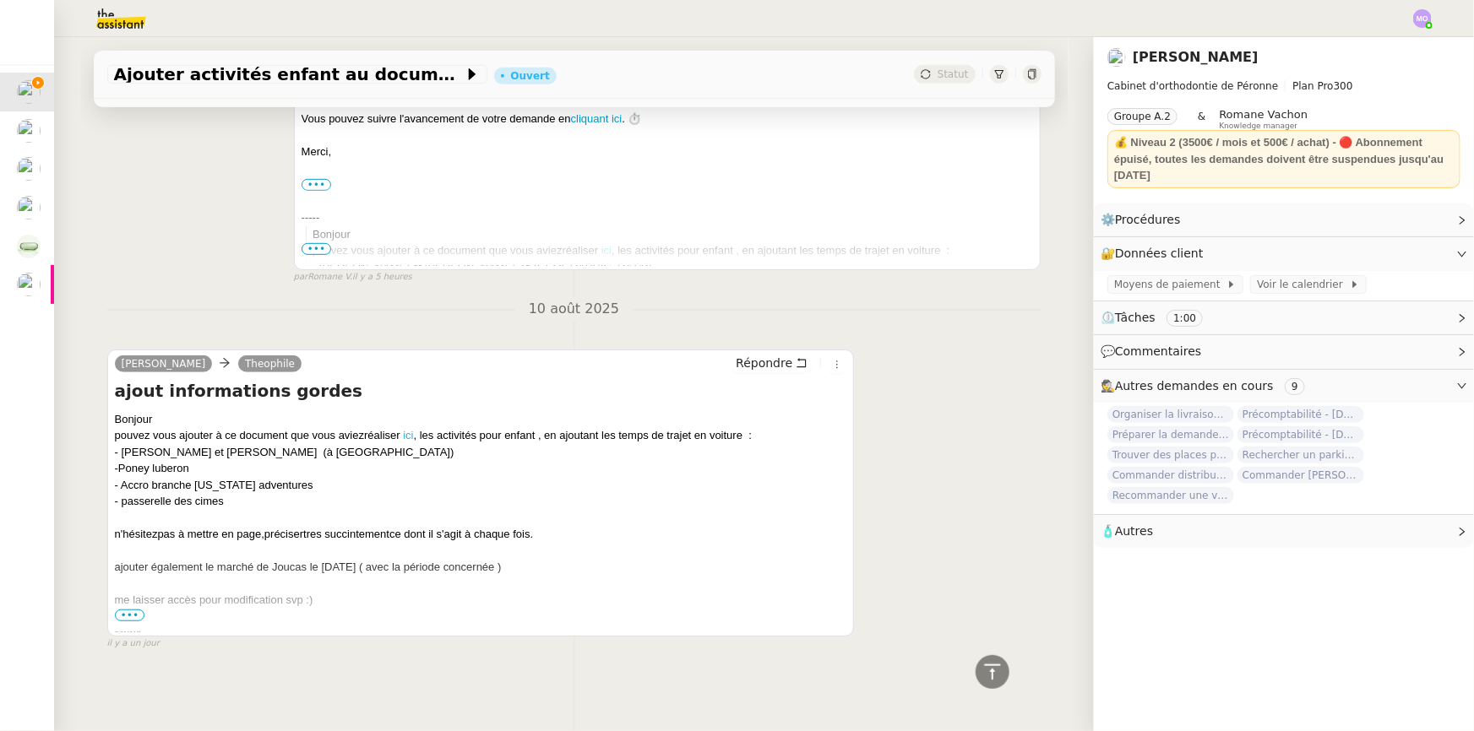
click at [405, 433] on link "ici" at bounding box center [408, 435] width 10 height 13
click at [123, 618] on span "•••" at bounding box center [130, 616] width 30 height 12
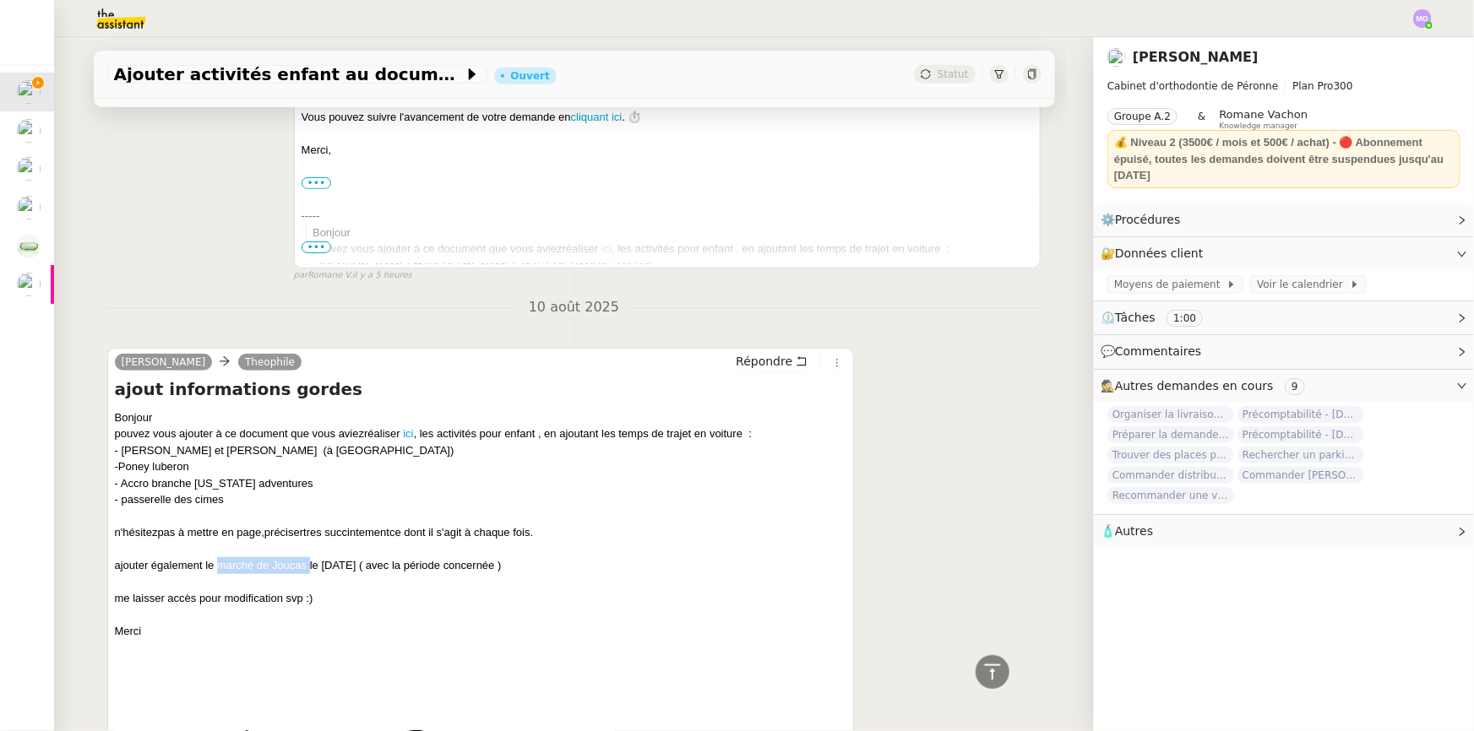
drag, startPoint x: 211, startPoint y: 570, endPoint x: 303, endPoint y: 566, distance: 92.2
click at [303, 566] on div "ajouter également le marché de Joucas le [DATE] ( avec la période concernée )" at bounding box center [481, 565] width 732 height 17
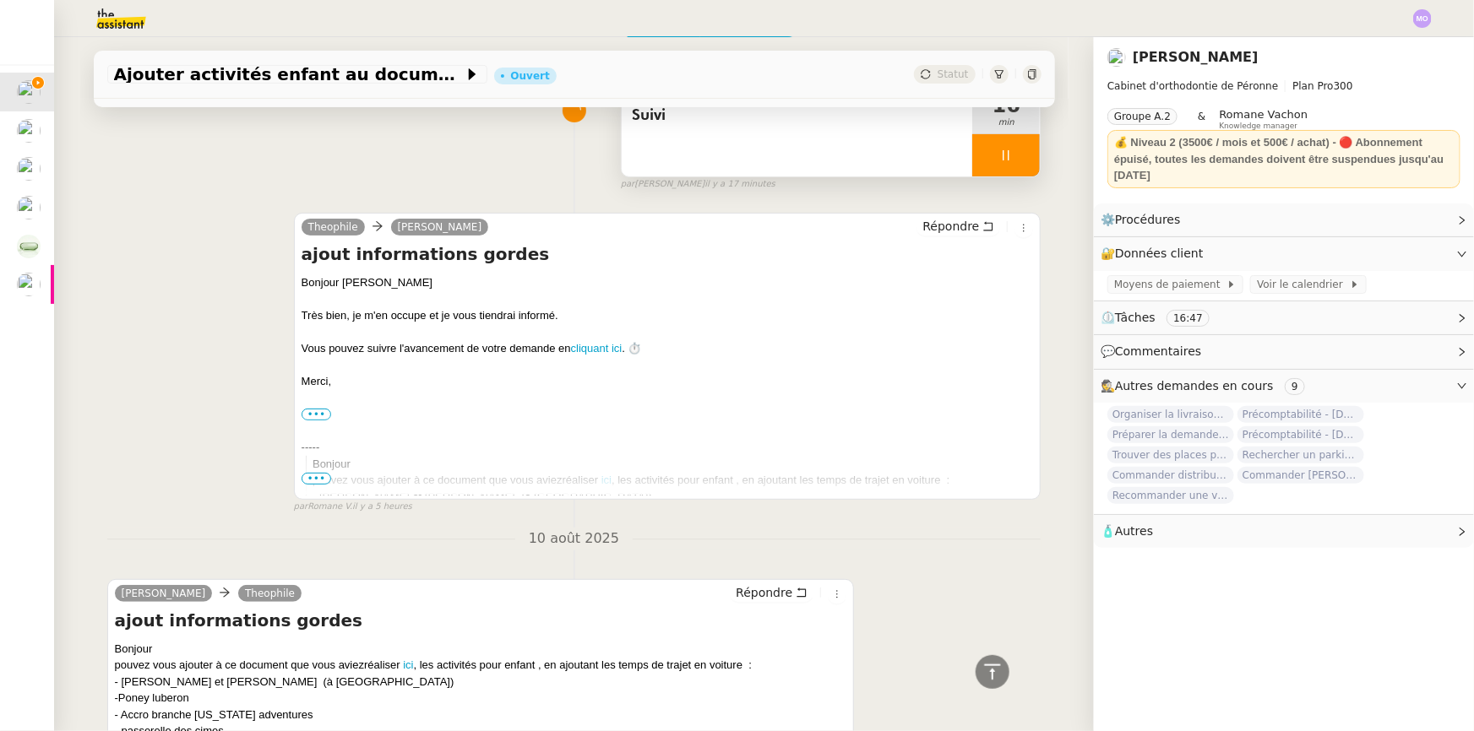
scroll to position [0, 0]
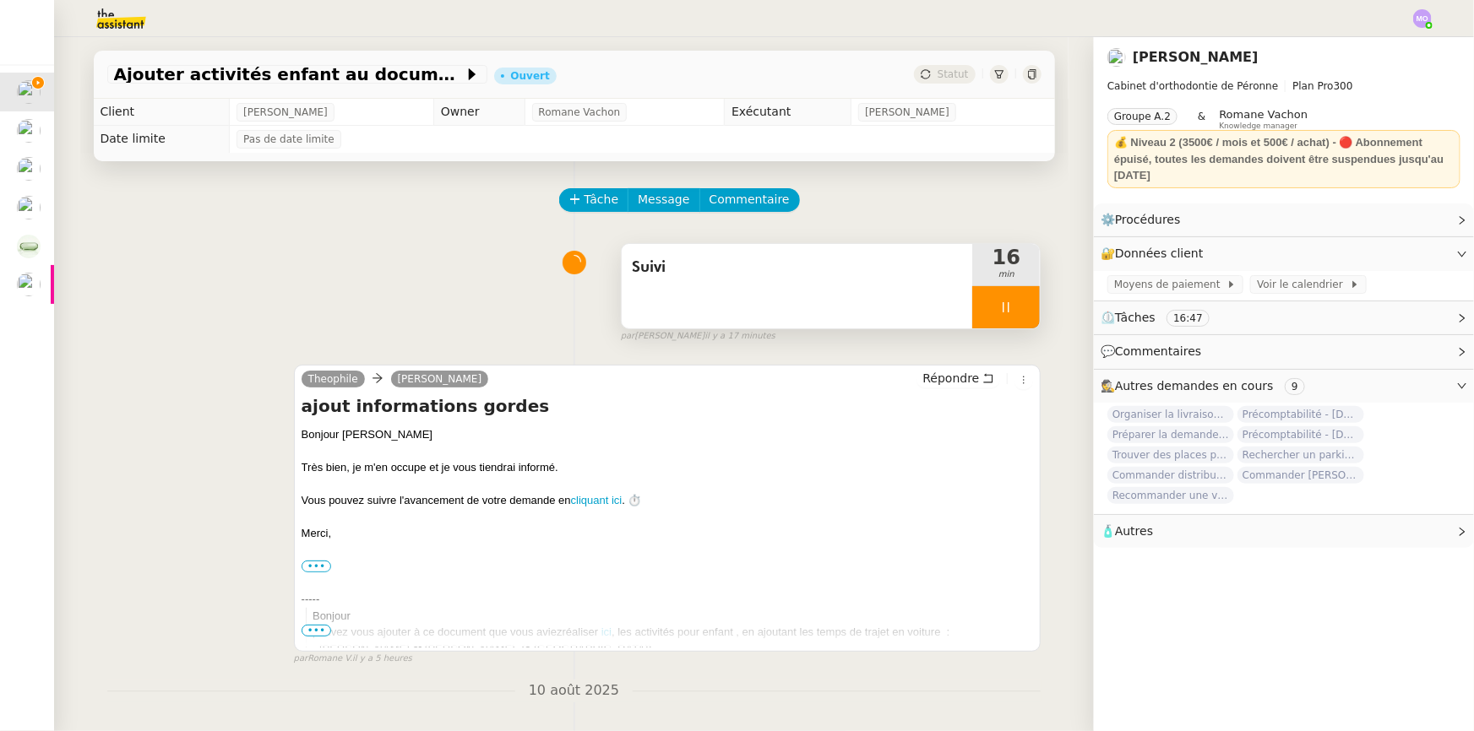
click at [1011, 314] on div at bounding box center [1006, 307] width 68 height 42
